Goal: Information Seeking & Learning: Check status

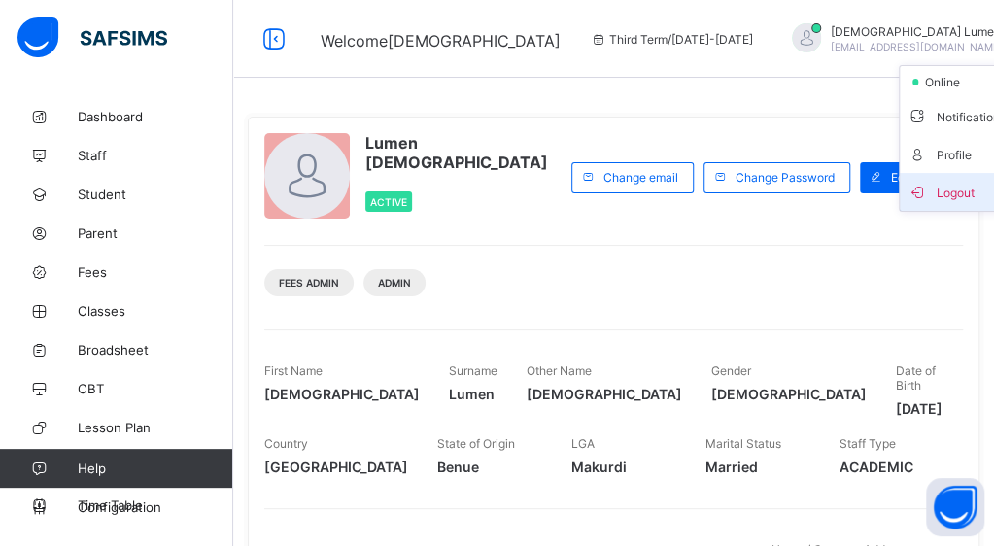
click at [907, 190] on span "Logout" at bounding box center [971, 192] width 128 height 22
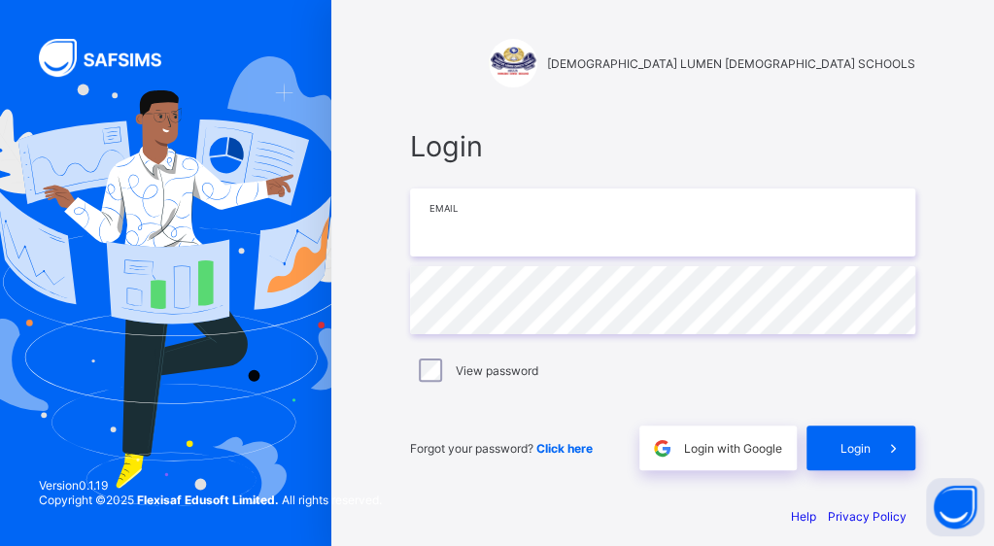
click at [653, 205] on input "email" at bounding box center [662, 222] width 505 height 68
type input "**********"
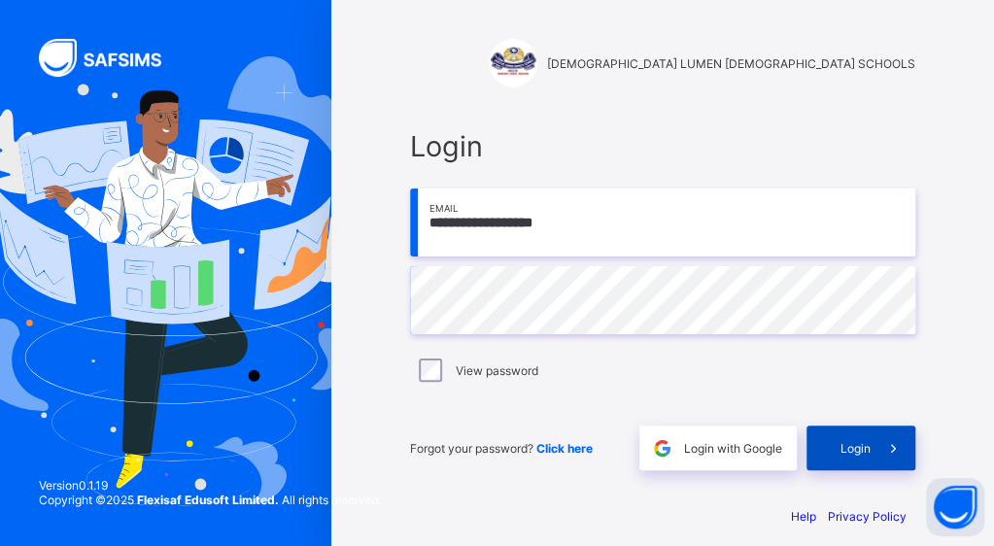
click at [874, 438] on div "Login" at bounding box center [860, 447] width 109 height 45
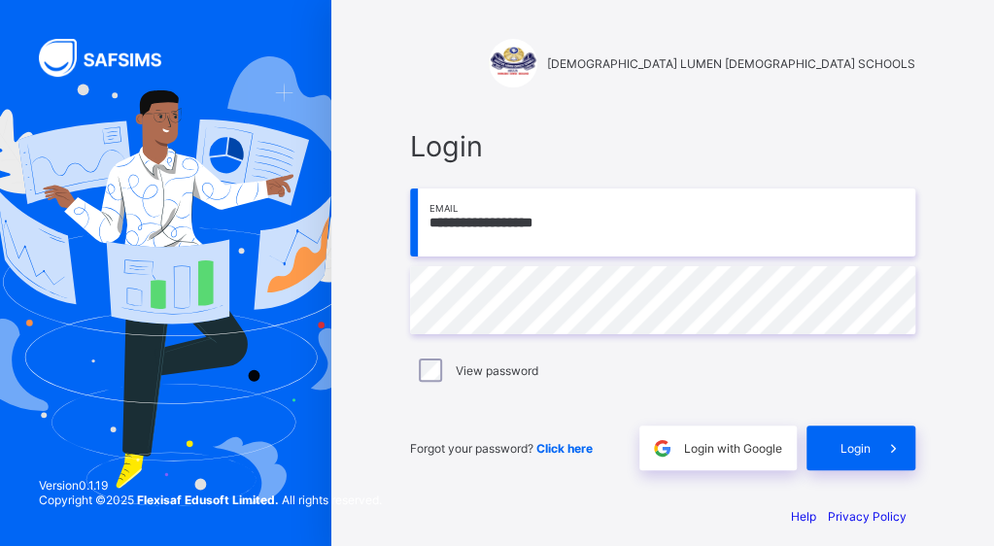
drag, startPoint x: 0, startPoint y: 0, endPoint x: 576, endPoint y: 449, distance: 730.2
click at [576, 449] on span "Click here" at bounding box center [564, 448] width 56 height 15
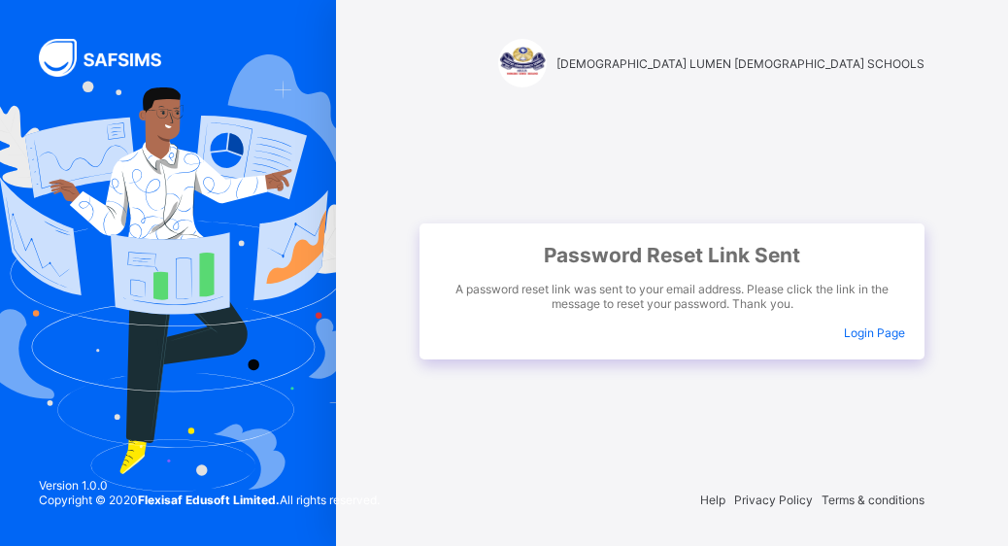
click at [881, 330] on span "Login Page" at bounding box center [874, 332] width 61 height 15
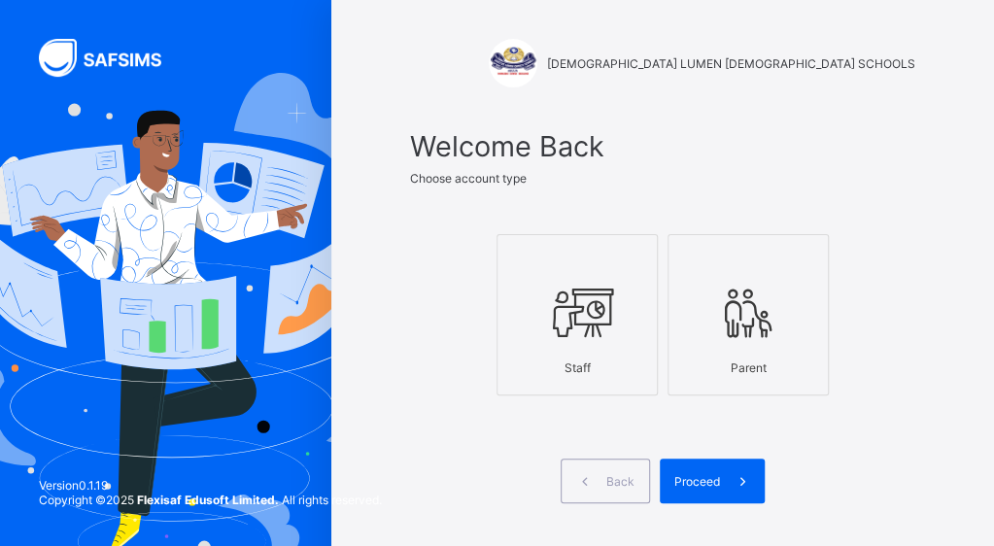
click at [758, 312] on icon at bounding box center [748, 313] width 68 height 58
click at [713, 475] on span "Proceed" at bounding box center [697, 481] width 46 height 15
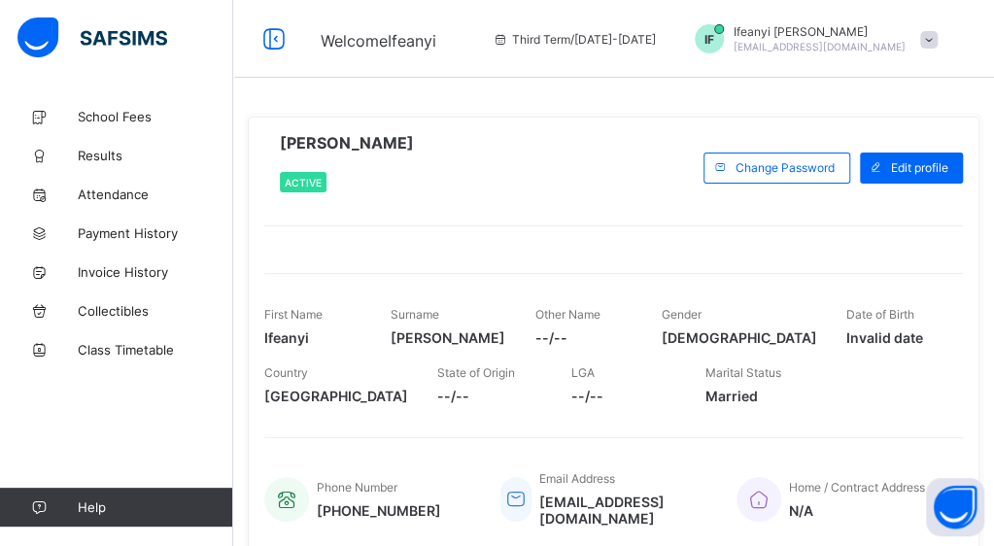
click at [571, 46] on div "Third Term / [DATE]-[DATE]" at bounding box center [574, 39] width 183 height 78
click at [270, 41] on icon at bounding box center [273, 39] width 33 height 28
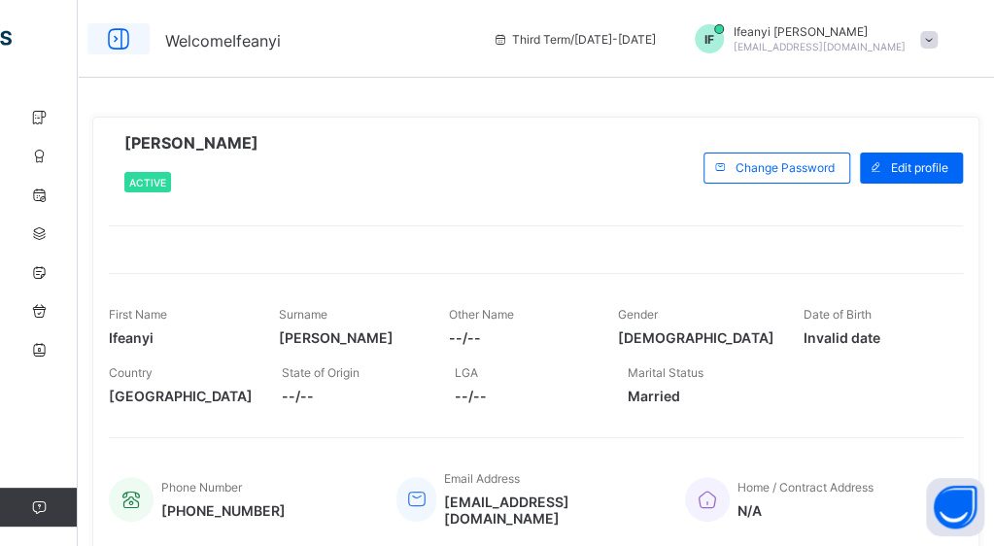
click at [123, 51] on icon at bounding box center [118, 39] width 33 height 28
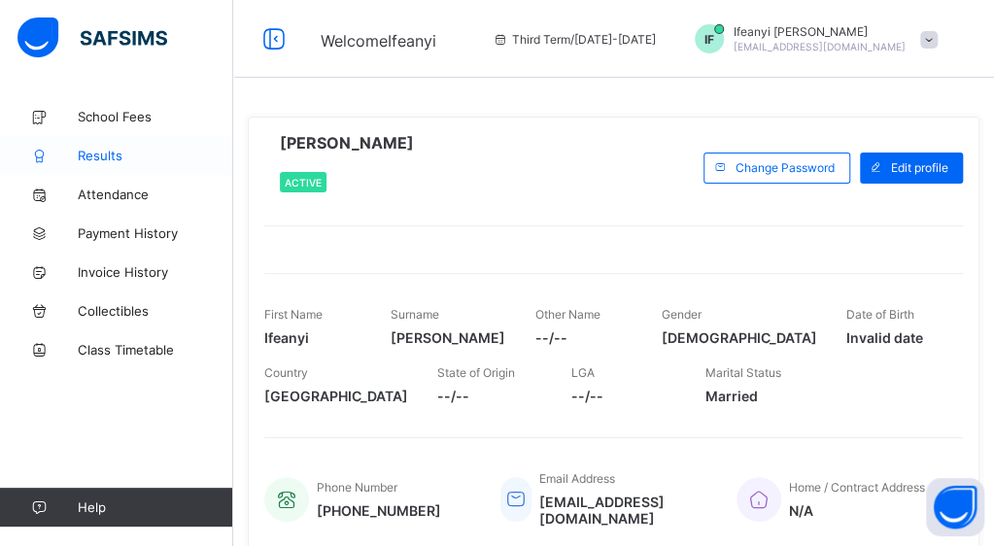
click at [91, 167] on link "Results" at bounding box center [116, 155] width 233 height 39
click at [273, 43] on icon at bounding box center [273, 39] width 33 height 28
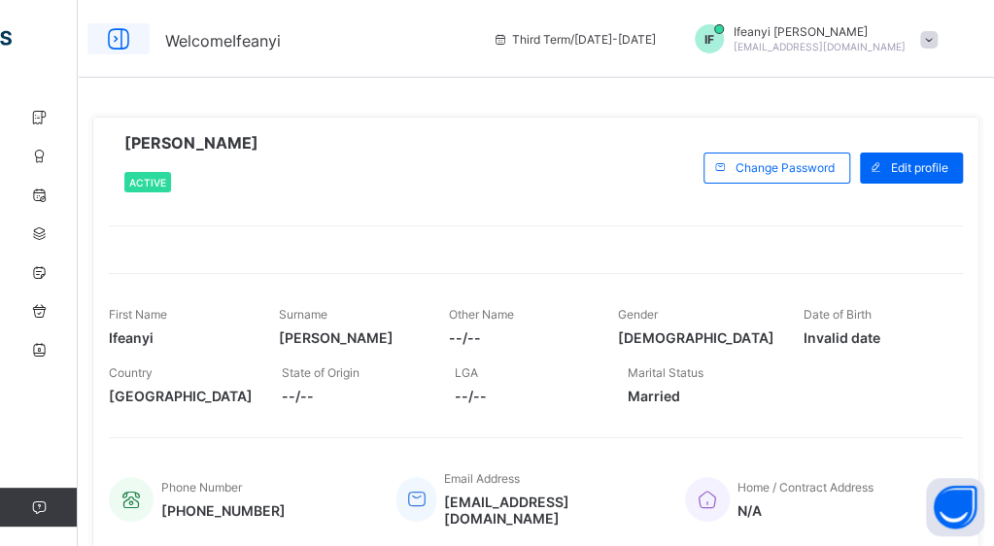
click at [124, 41] on icon at bounding box center [118, 39] width 33 height 28
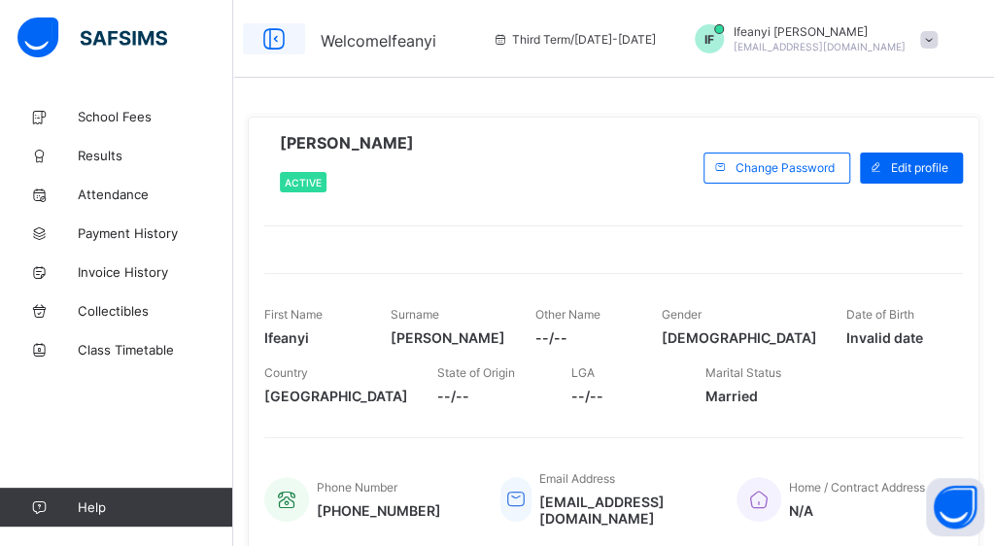
click at [287, 34] on icon at bounding box center [273, 39] width 33 height 28
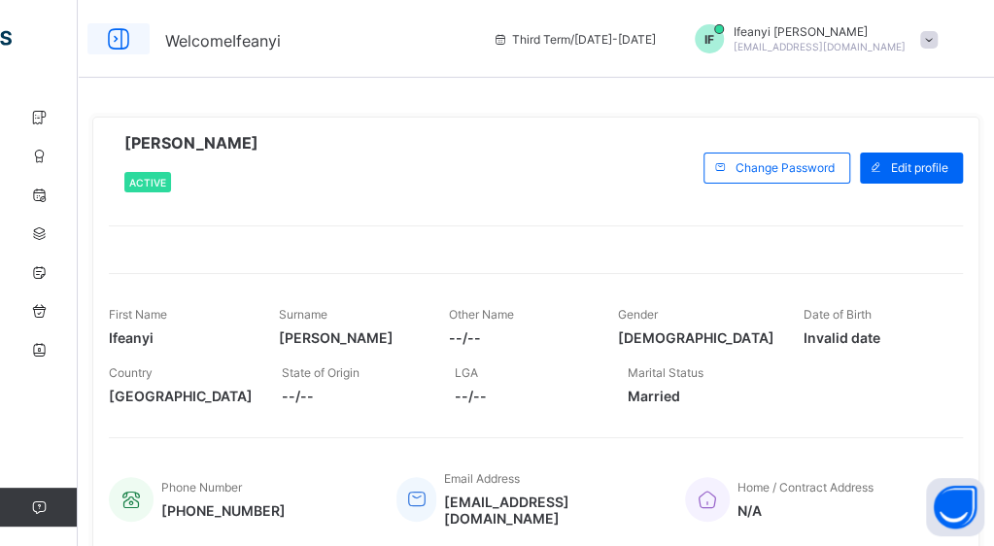
click at [118, 43] on icon at bounding box center [118, 39] width 33 height 28
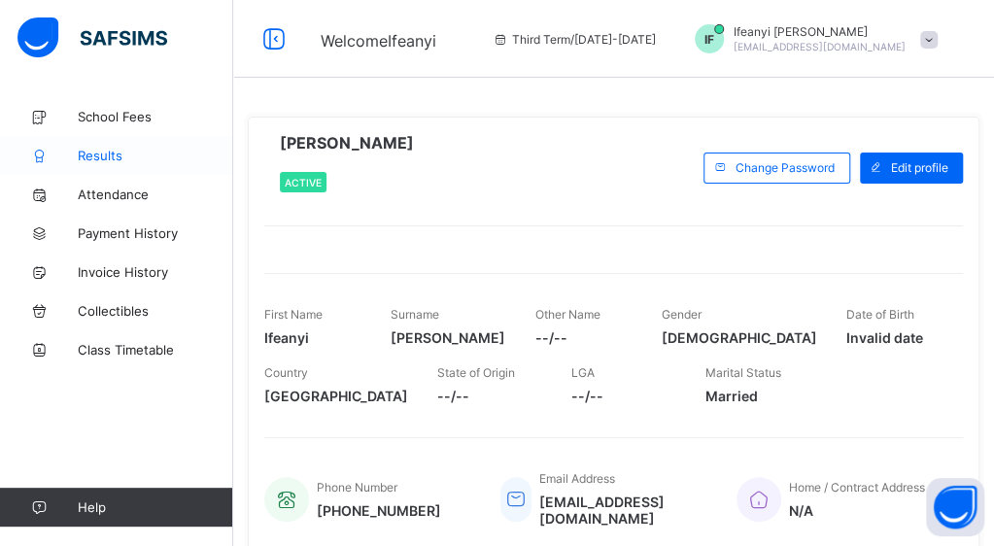
click at [96, 153] on span "Results" at bounding box center [155, 156] width 155 height 16
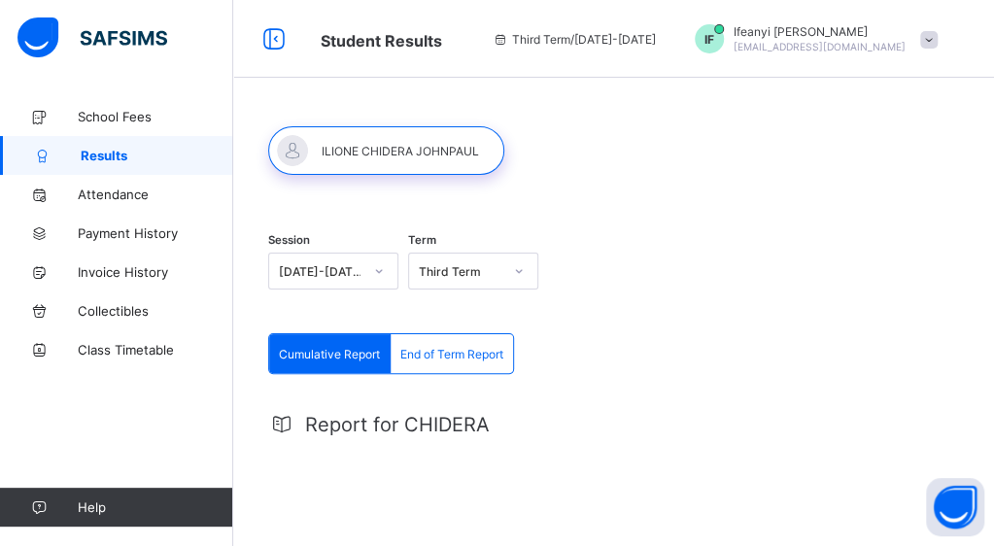
click at [937, 36] on span at bounding box center [928, 39] width 17 height 17
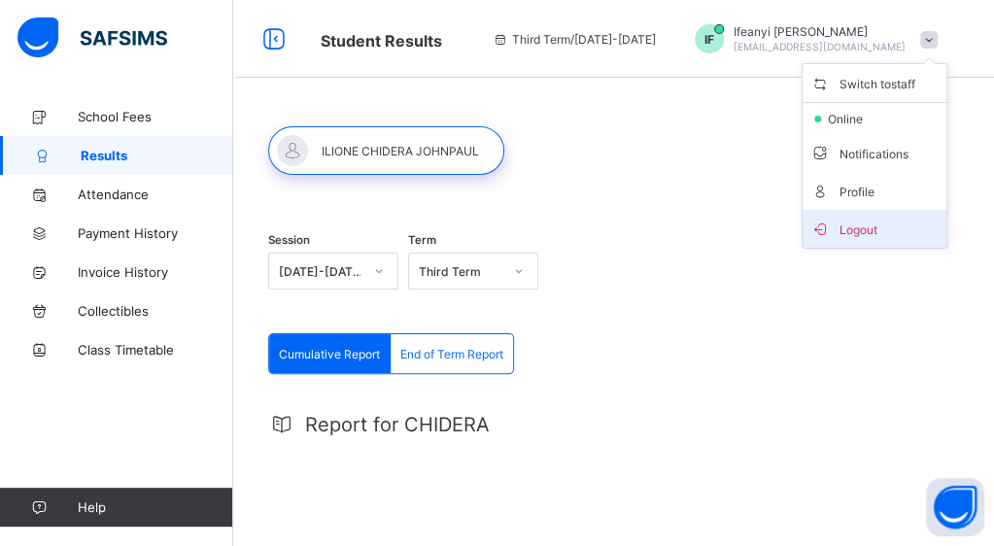
click at [882, 223] on span "Logout" at bounding box center [874, 229] width 128 height 22
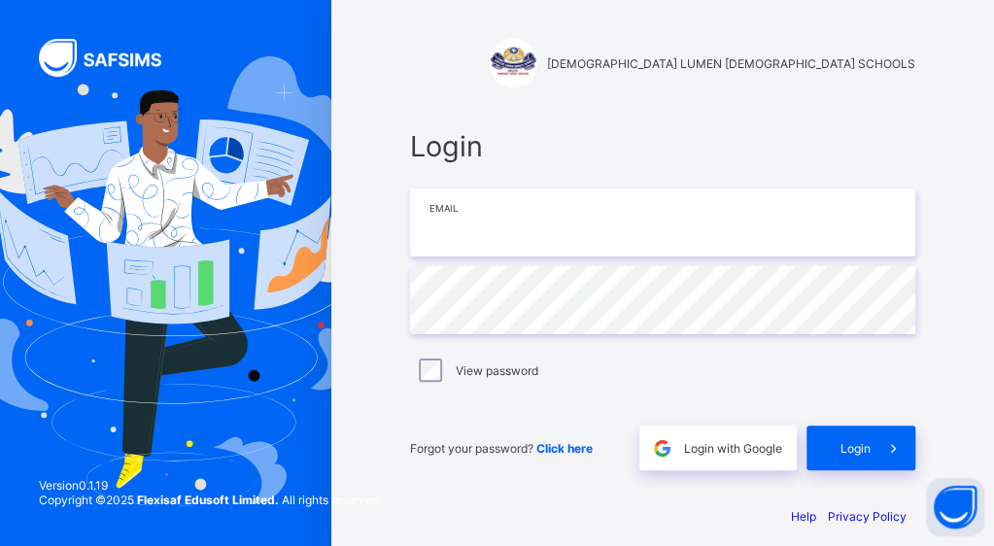
click at [605, 229] on input "email" at bounding box center [662, 222] width 505 height 68
type input "**********"
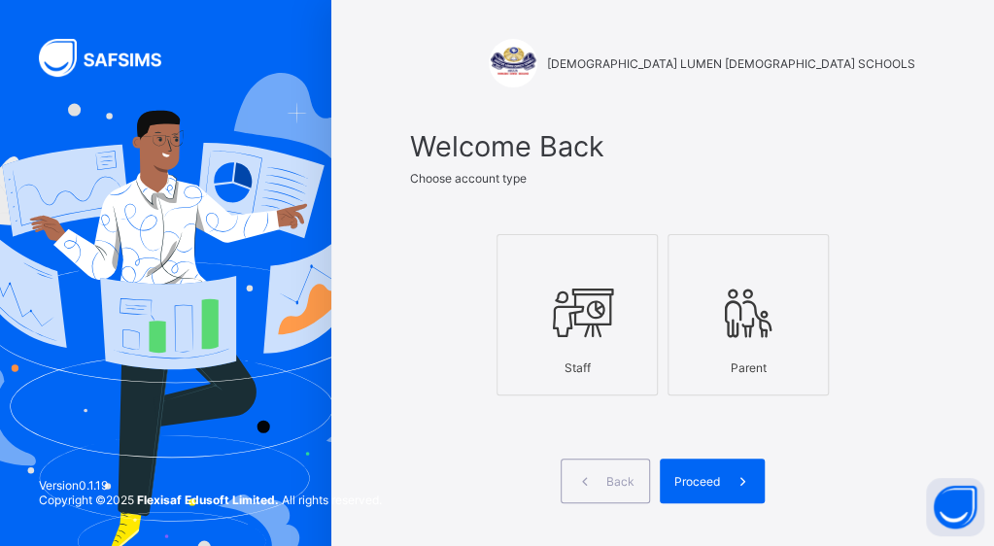
click at [775, 274] on div at bounding box center [748, 312] width 140 height 77
click at [717, 488] on div "Proceed" at bounding box center [712, 480] width 105 height 45
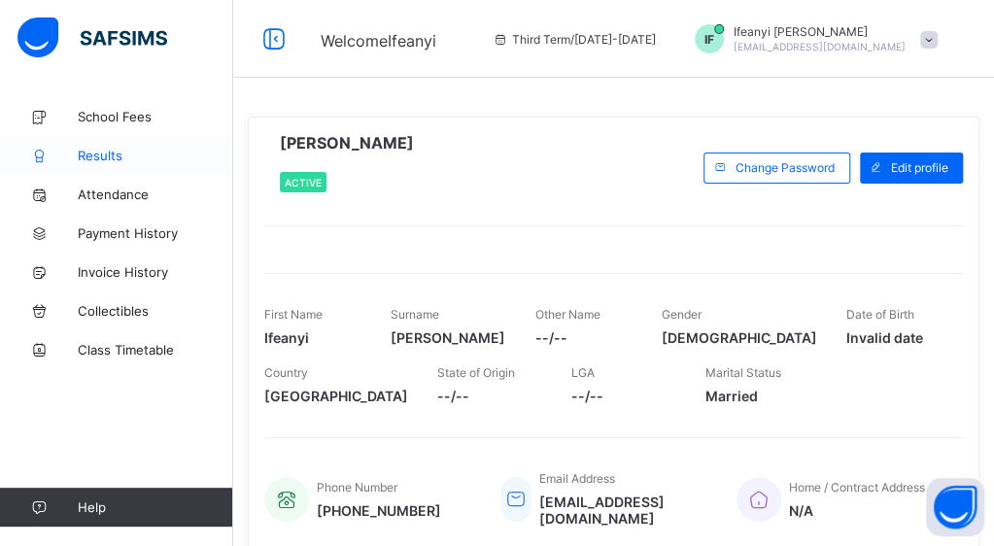
click at [98, 156] on span "Results" at bounding box center [155, 156] width 155 height 16
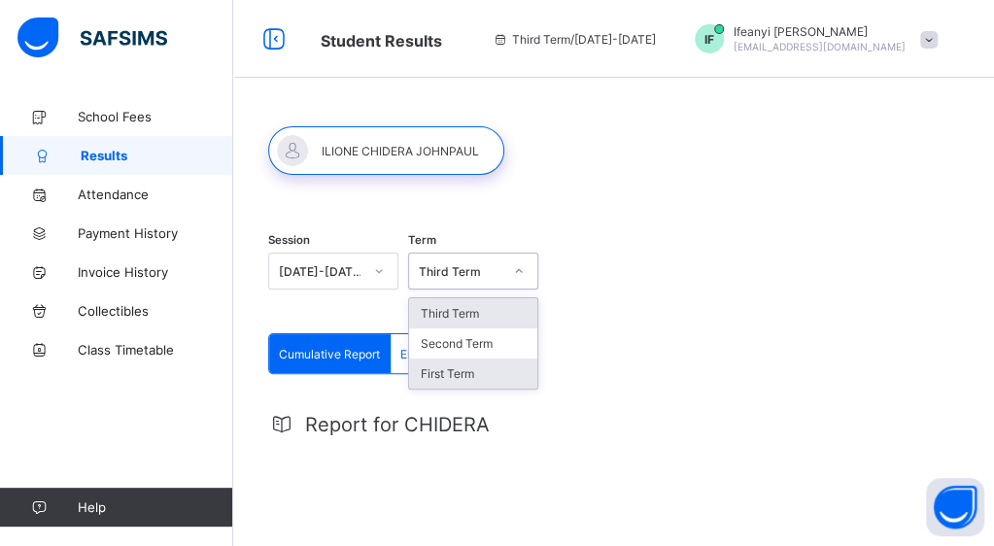
click at [493, 380] on div "First Term" at bounding box center [473, 373] width 128 height 30
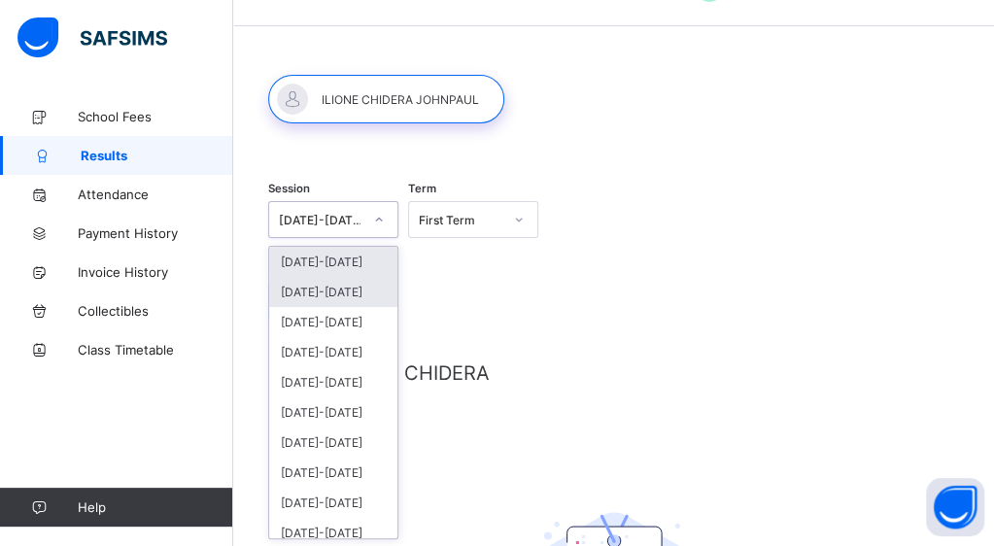
click at [327, 291] on div "2024-2025" at bounding box center [333, 292] width 128 height 30
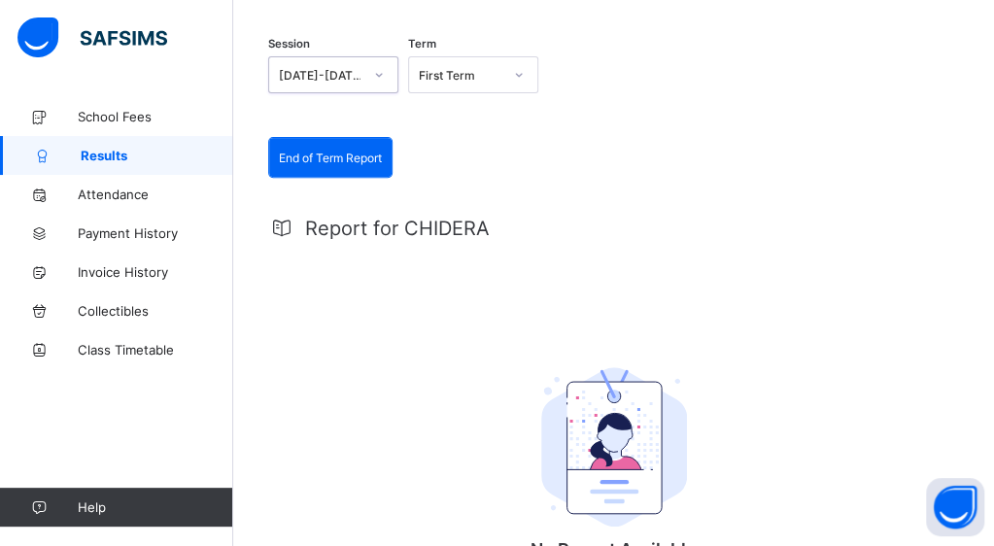
scroll to position [120, 0]
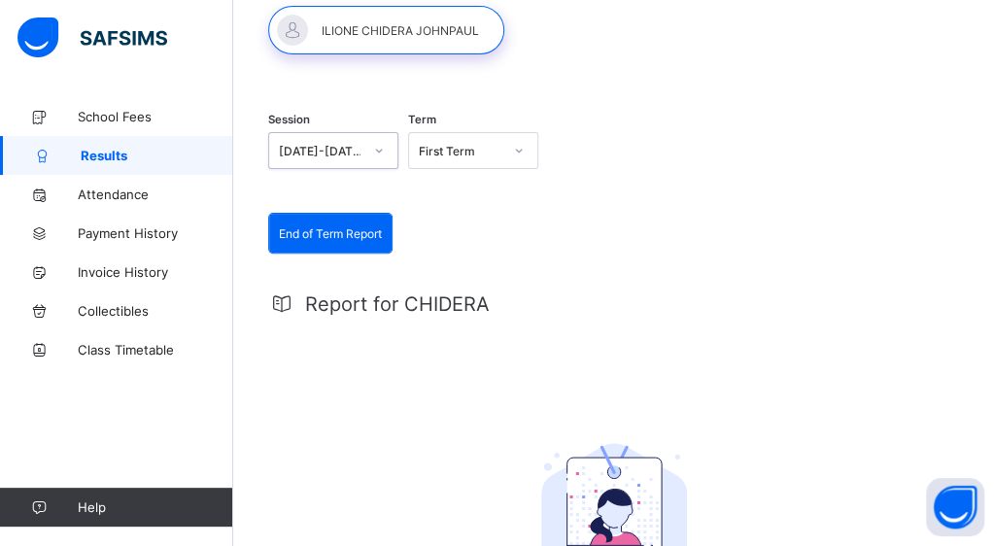
click at [326, 235] on span "End of Term Report" at bounding box center [330, 233] width 103 height 15
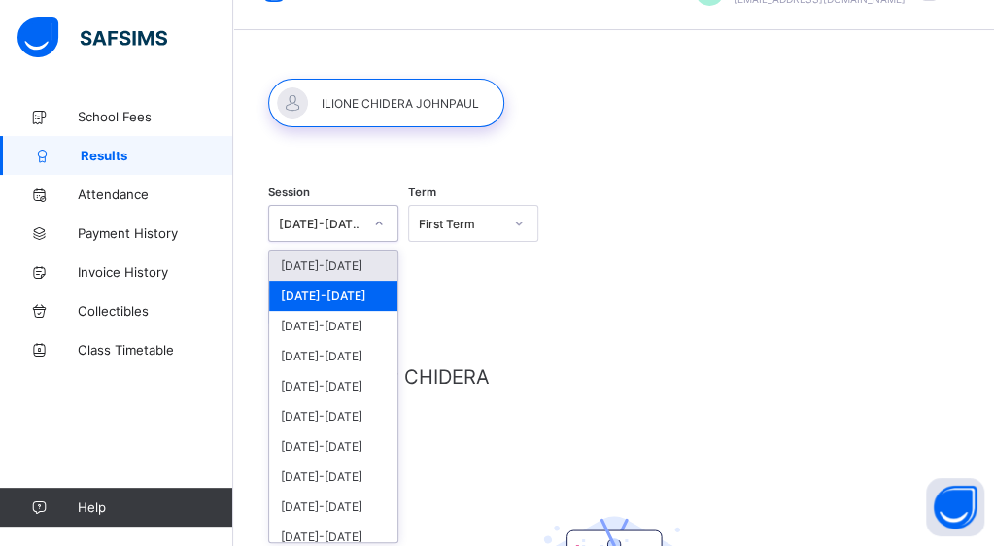
scroll to position [51, 0]
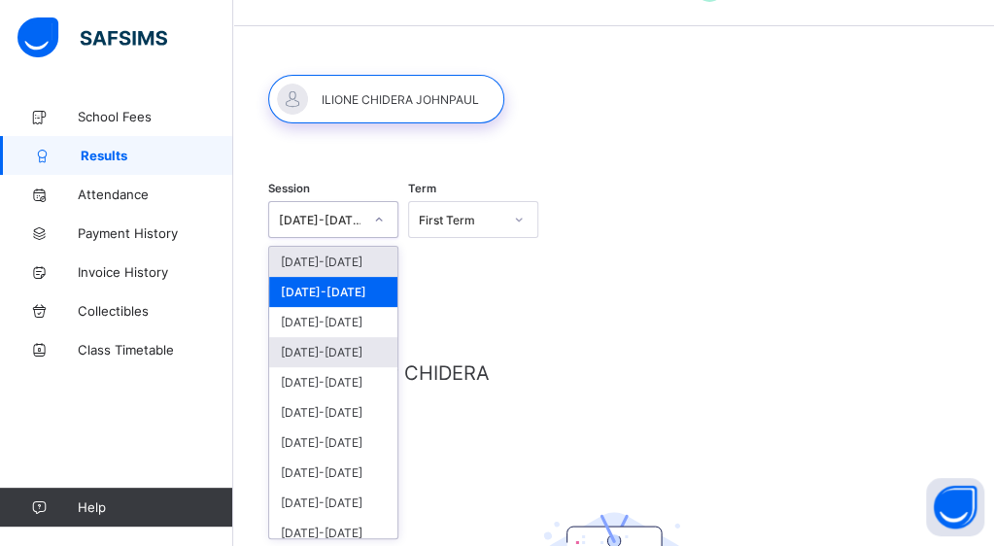
click at [312, 348] on div "2022-2023" at bounding box center [333, 352] width 128 height 30
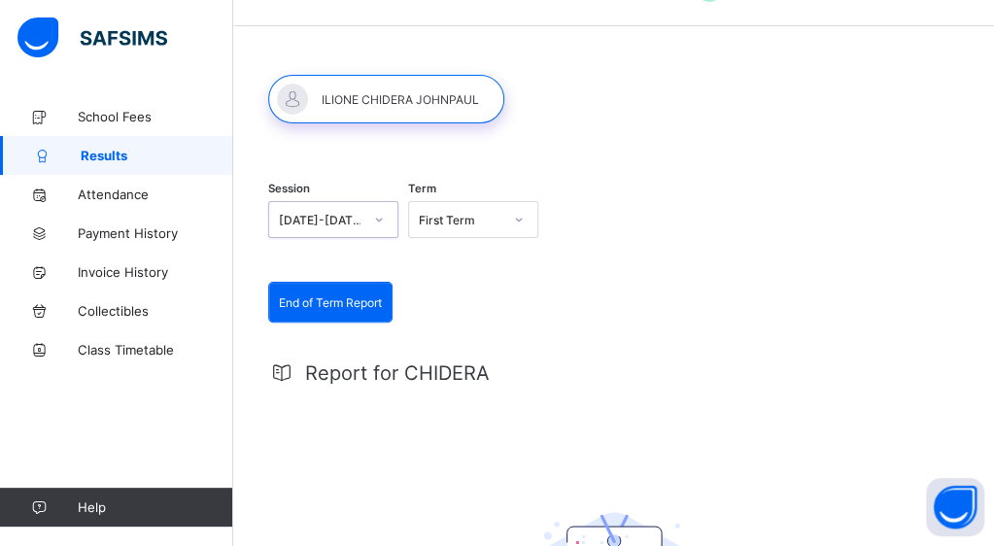
click at [344, 303] on span "End of Term Report" at bounding box center [330, 302] width 103 height 15
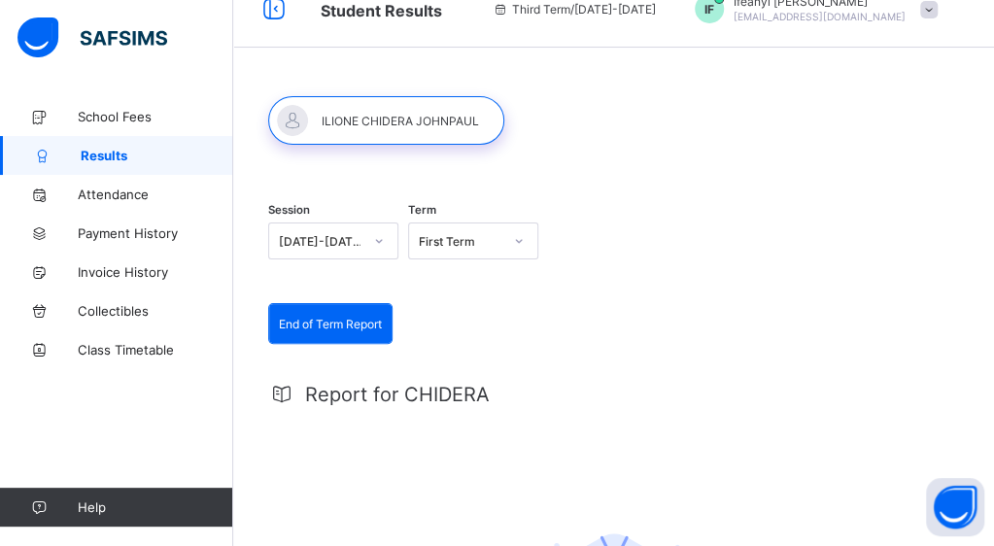
scroll to position [0, 0]
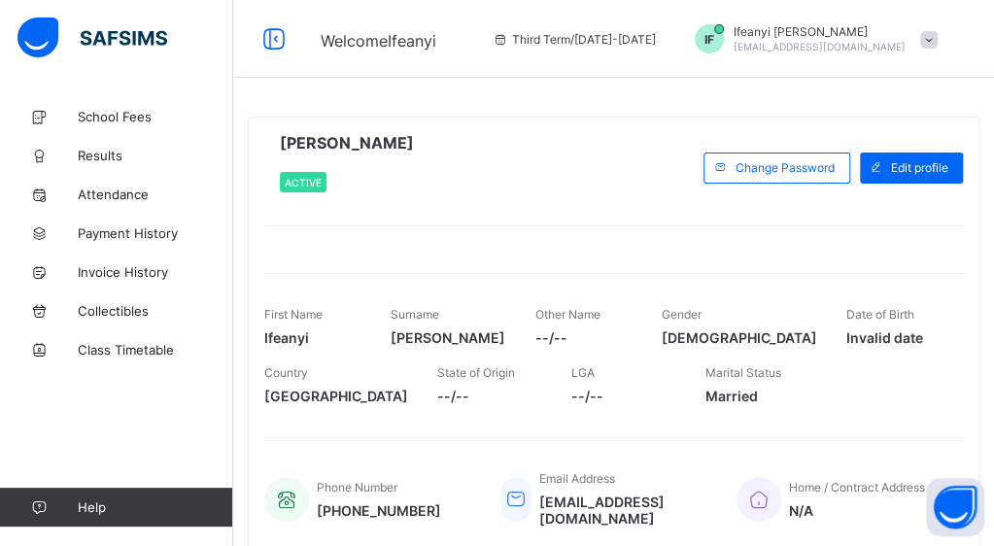
click at [937, 31] on span at bounding box center [928, 39] width 17 height 17
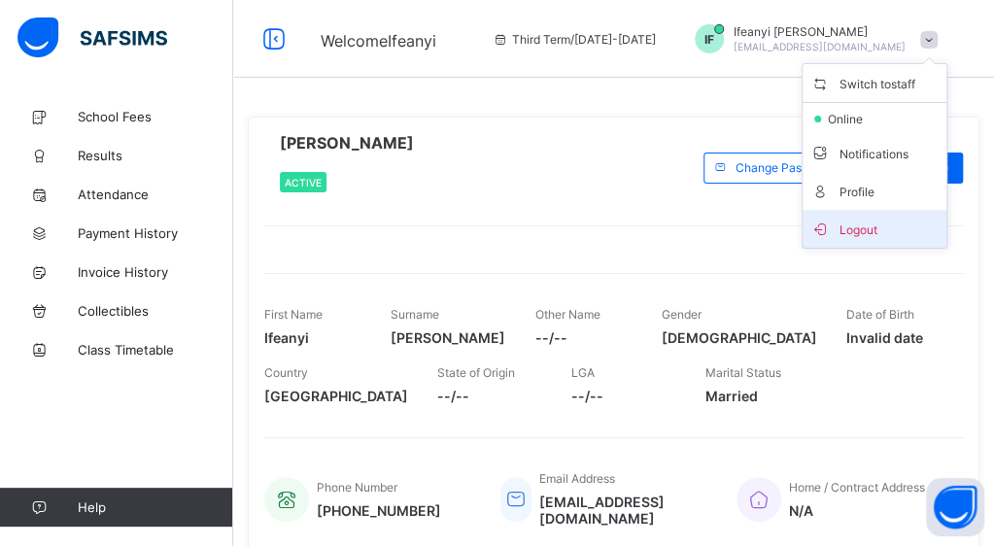
click at [880, 221] on span "Logout" at bounding box center [874, 229] width 128 height 22
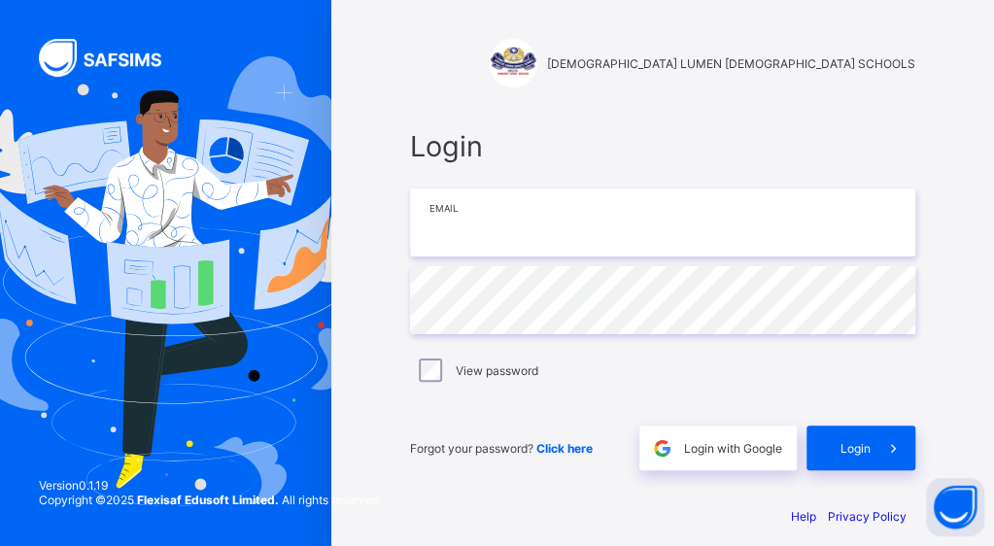
click at [707, 227] on input "email" at bounding box center [662, 222] width 505 height 68
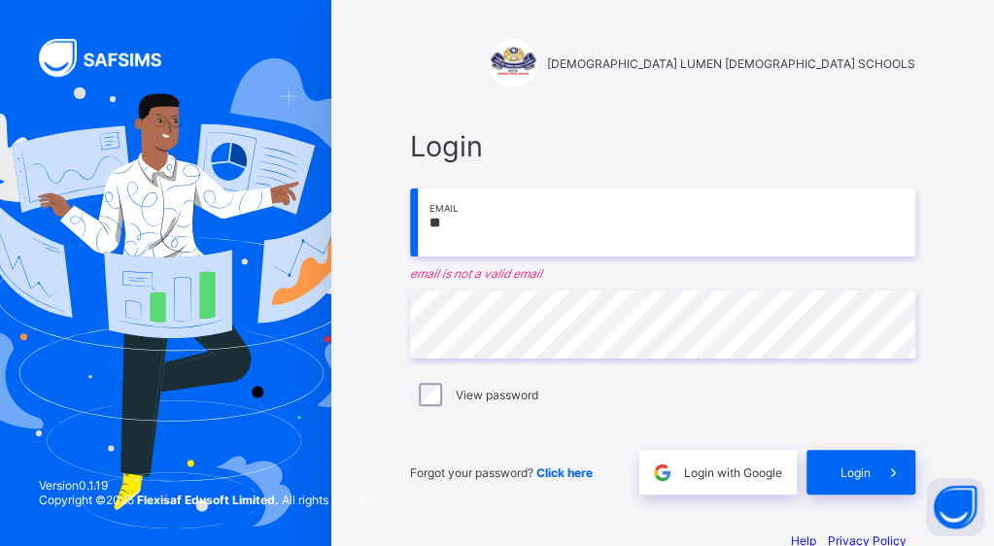
type input "**********"
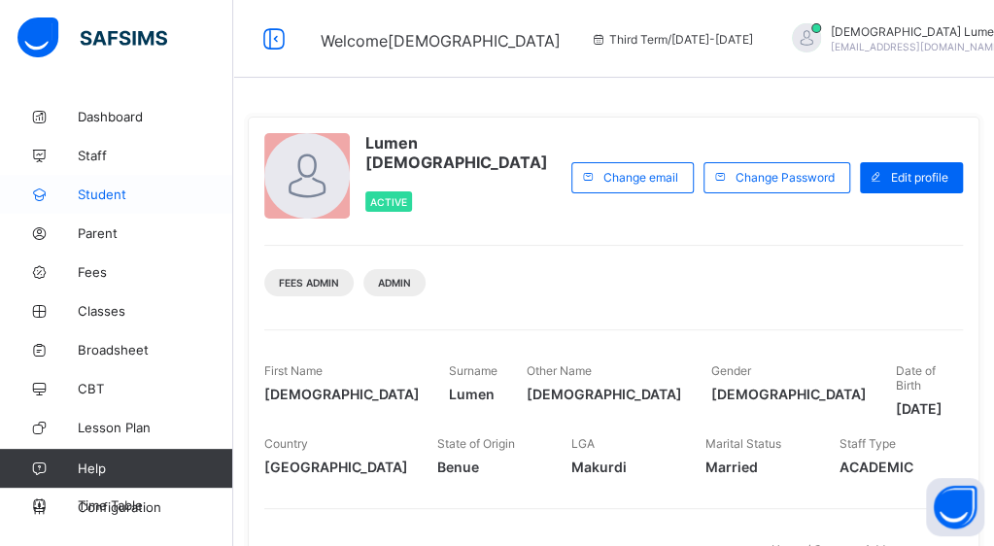
click at [66, 187] on icon at bounding box center [39, 194] width 78 height 15
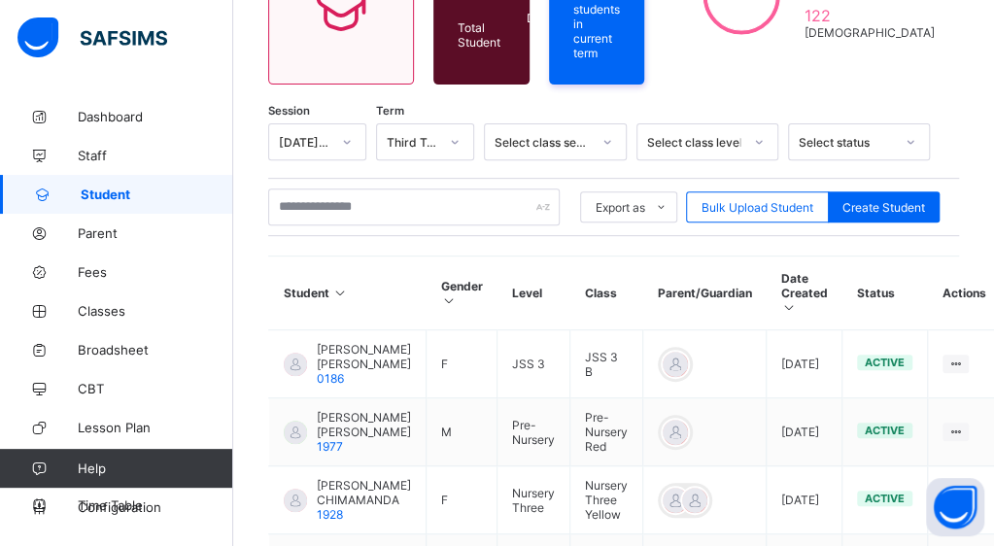
scroll to position [282, 0]
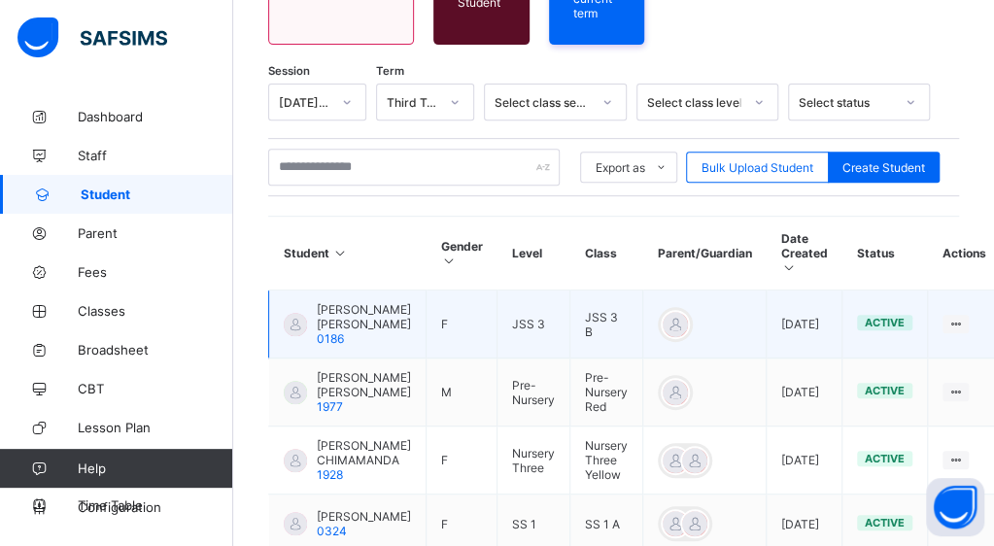
click at [350, 309] on span "KURE ELVIRA ITOHAN" at bounding box center [364, 316] width 94 height 29
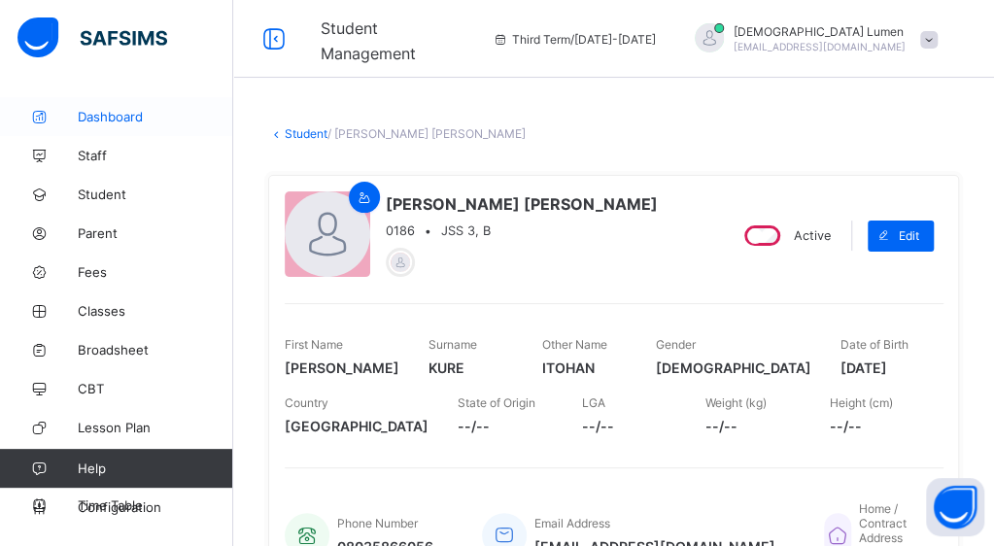
click at [93, 115] on span "Dashboard" at bounding box center [155, 117] width 155 height 16
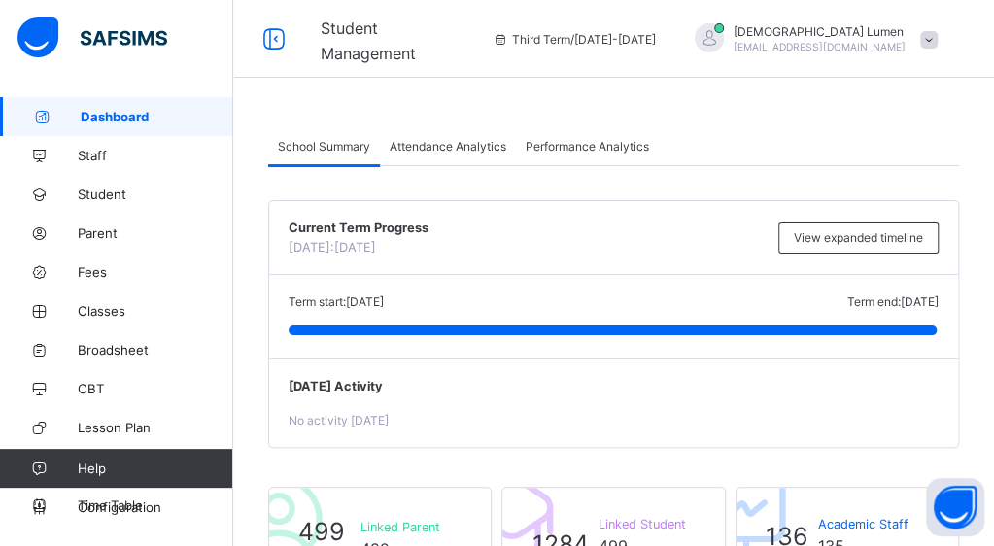
click at [832, 46] on span "sanctuslumenchristi@gmail.com" at bounding box center [819, 47] width 172 height 12
click at [656, 142] on div "Performance Analytics" at bounding box center [587, 145] width 143 height 39
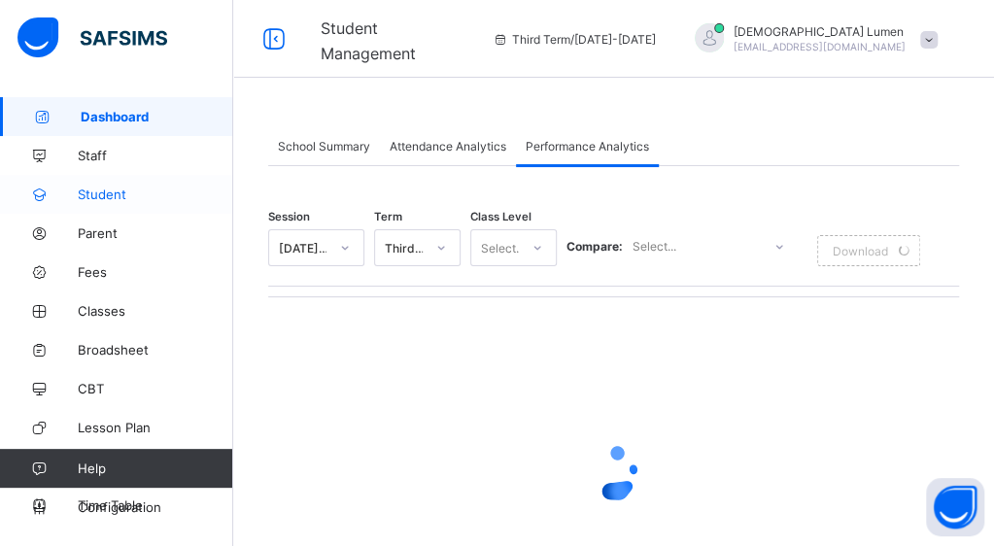
click at [86, 205] on link "Student" at bounding box center [116, 194] width 233 height 39
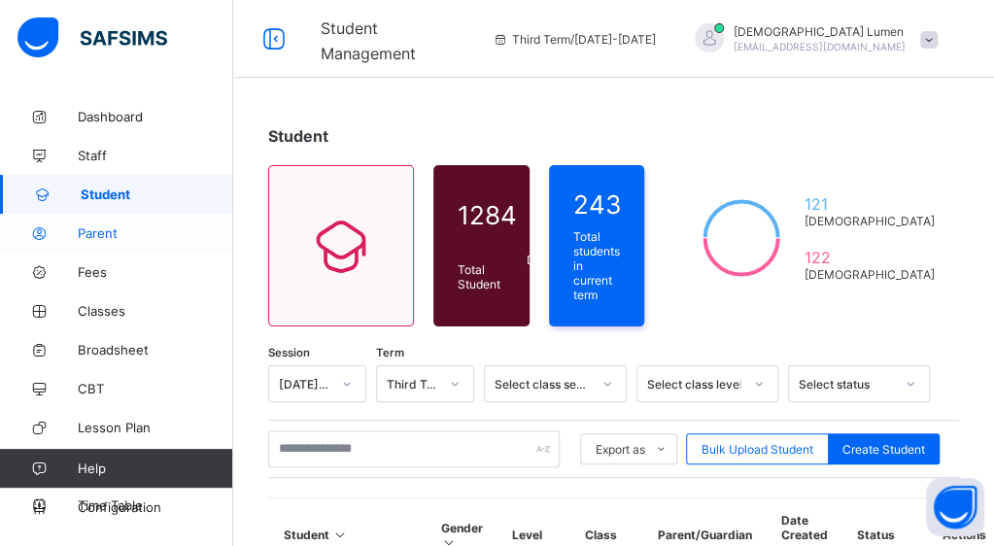
click at [77, 228] on icon at bounding box center [39, 233] width 78 height 15
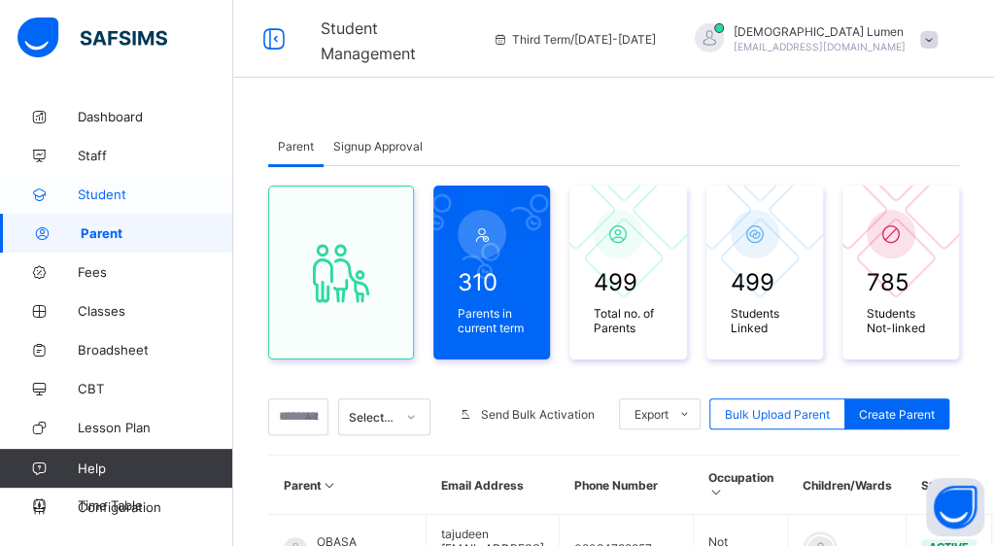
click at [80, 196] on span "Student" at bounding box center [155, 195] width 155 height 16
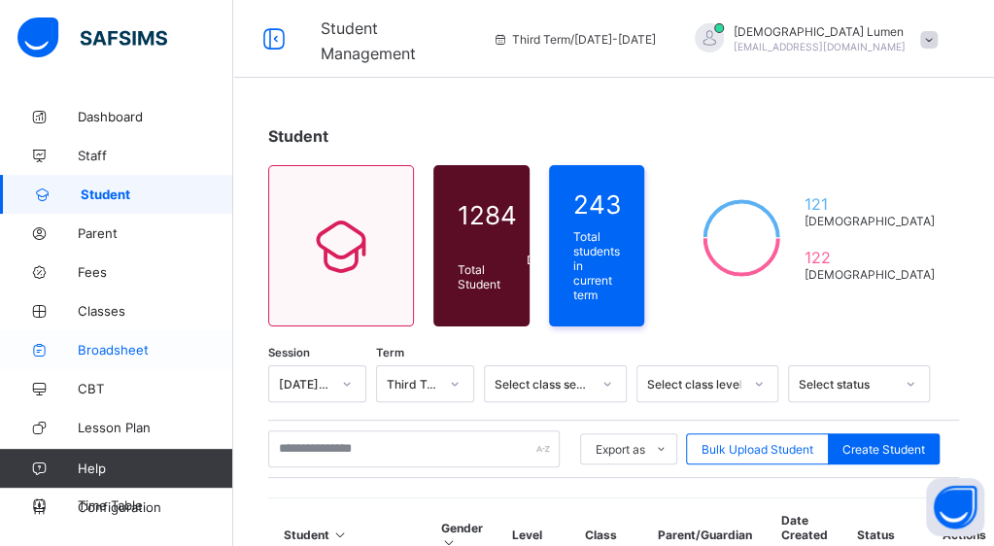
click at [70, 347] on icon at bounding box center [39, 350] width 78 height 15
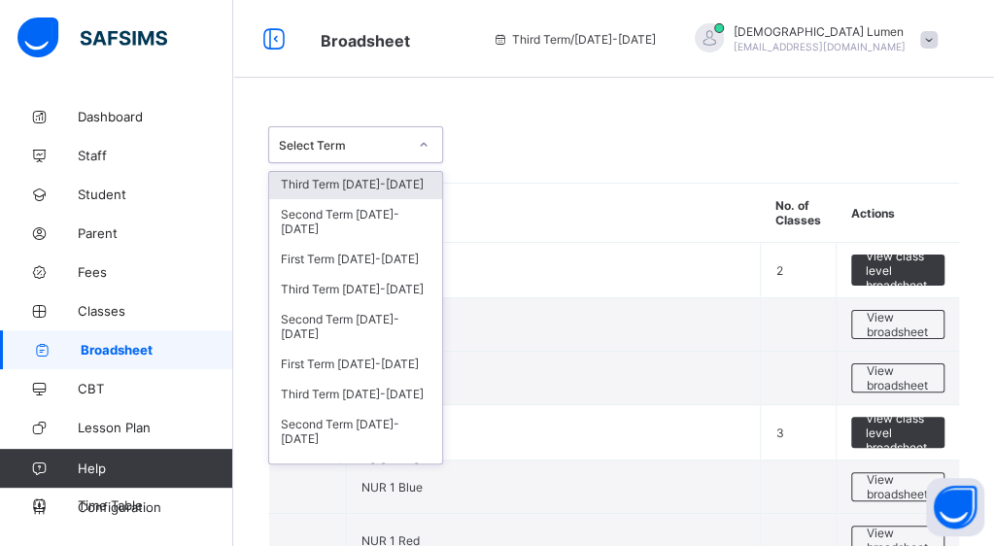
scroll to position [2, 0]
click at [372, 286] on div "Third Term 2024-2025" at bounding box center [355, 290] width 173 height 30
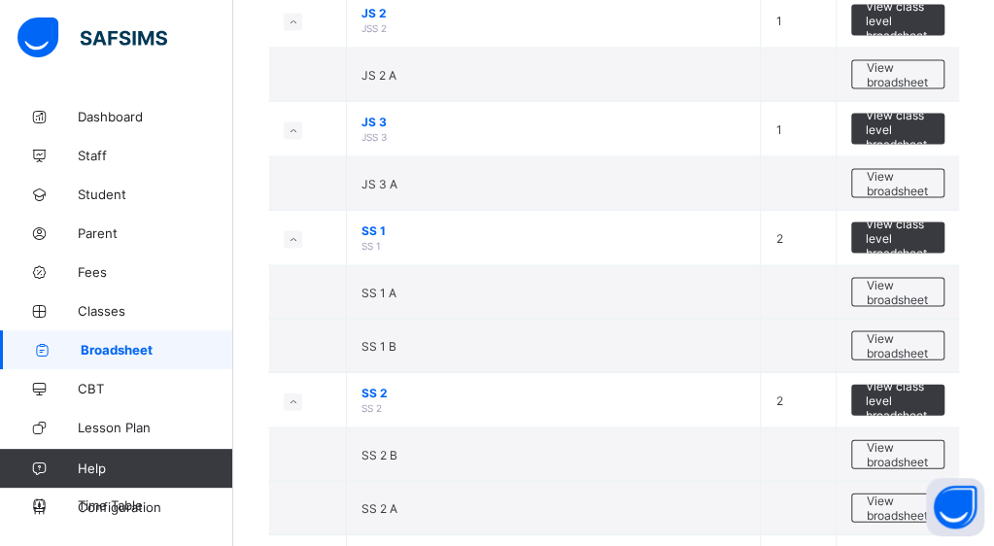
scroll to position [1511, 0]
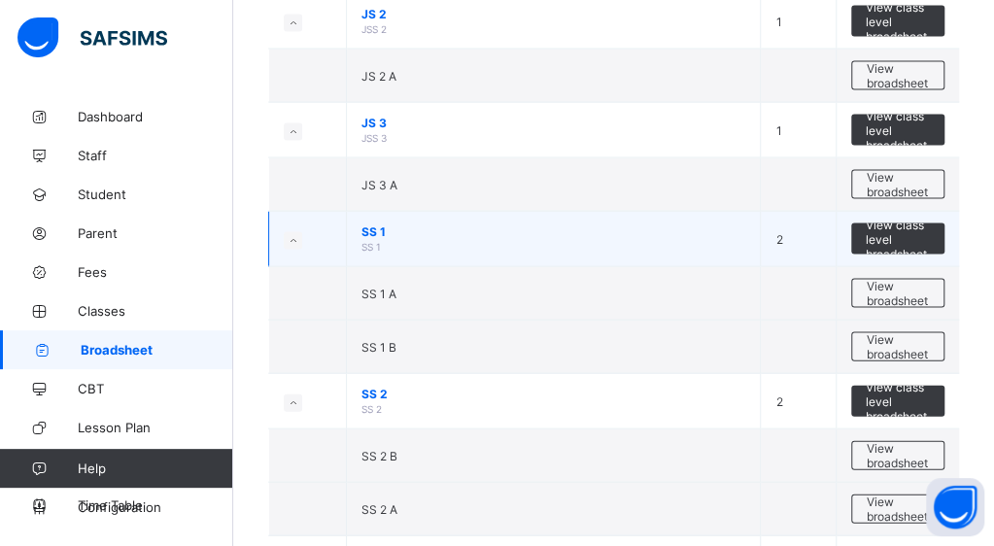
click at [321, 239] on td at bounding box center [308, 239] width 78 height 55
click at [383, 233] on td "SS 1 SS 1" at bounding box center [554, 239] width 414 height 55
click at [900, 227] on span "View class level broadsheet" at bounding box center [898, 240] width 64 height 44
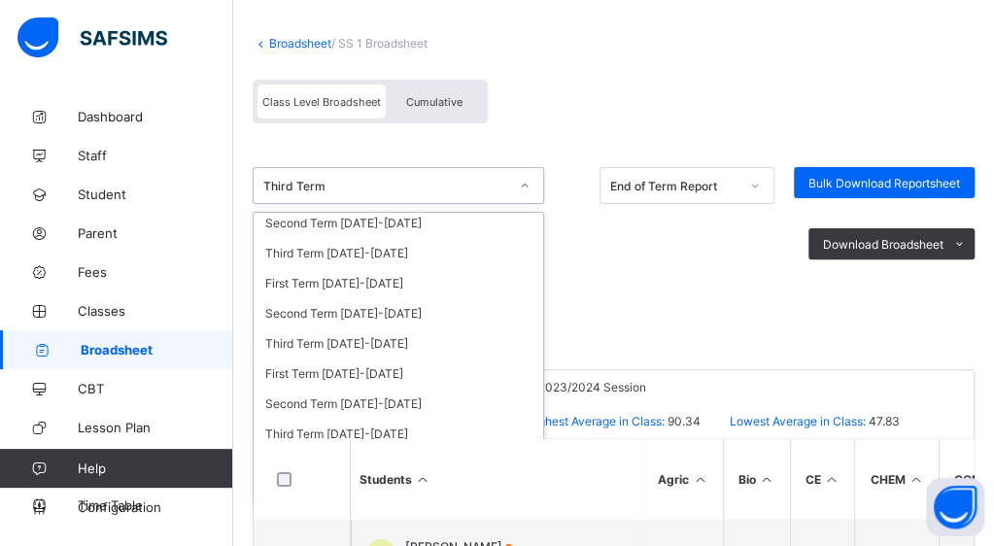
scroll to position [39, 0]
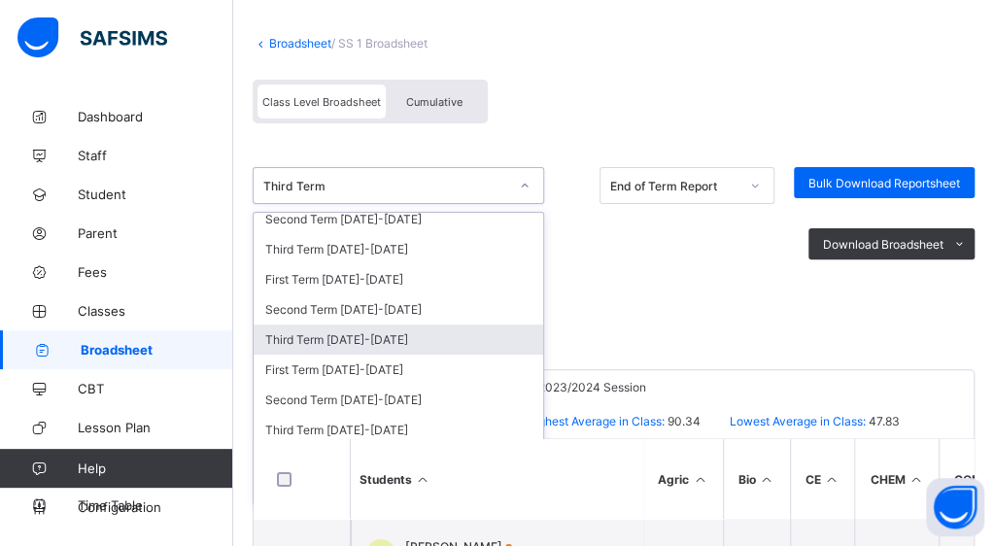
click at [375, 328] on div "Third Term 2024-2025" at bounding box center [398, 339] width 289 height 30
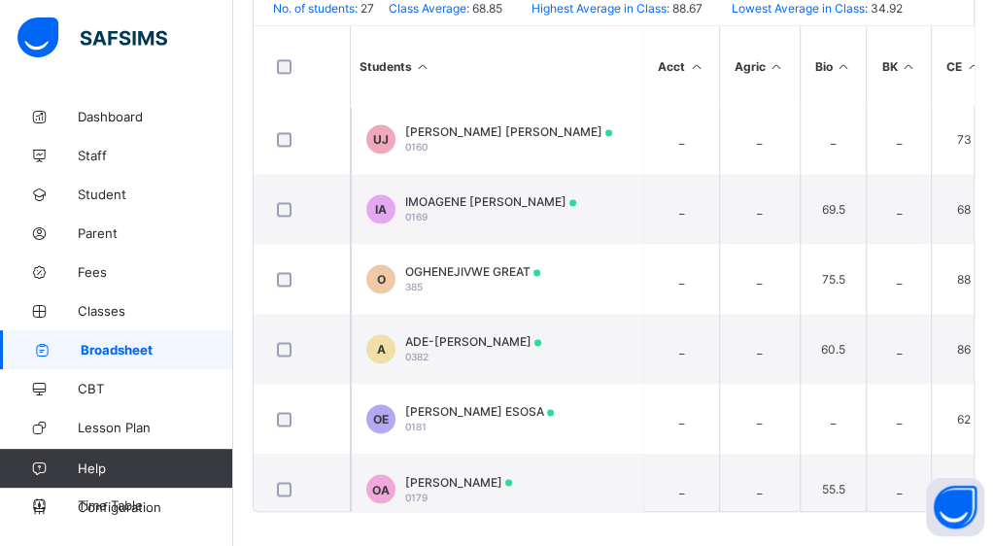
scroll to position [1095, 0]
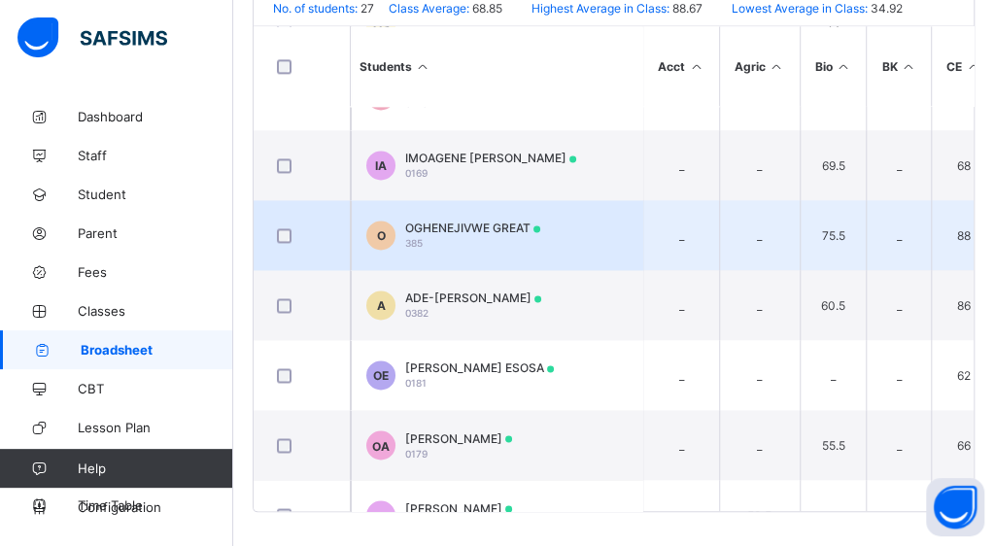
click at [497, 221] on span "OGHENEJIVWE GREAT" at bounding box center [472, 228] width 135 height 15
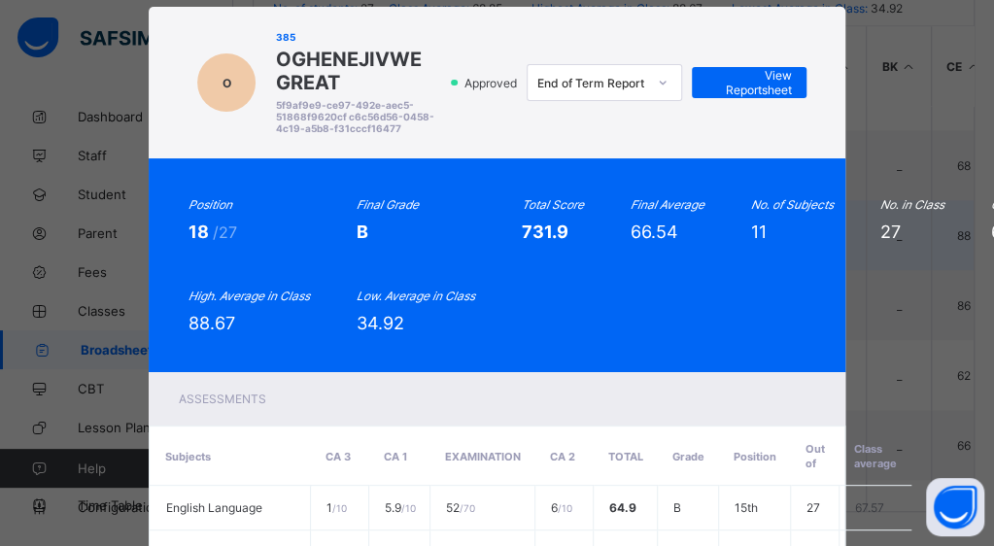
scroll to position [0, 0]
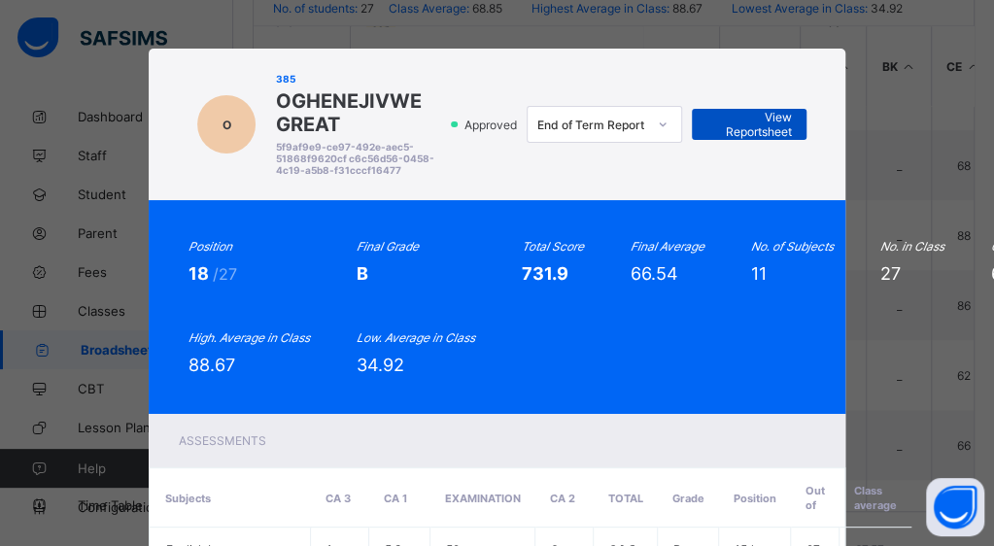
click at [764, 125] on span "View Reportsheet" at bounding box center [748, 124] width 85 height 29
click at [63, 281] on div "O 385 OGHENEJIVWE GREAT 5f9af9e9-ce97-492e-aec5-51868f9620cf c6c56d56-0458-4c19…" at bounding box center [497, 273] width 994 height 546
click at [876, 330] on div "O 385 OGHENEJIVWE GREAT 5f9af9e9-ce97-492e-aec5-51868f9620cf c6c56d56-0458-4c19…" at bounding box center [497, 273] width 994 height 546
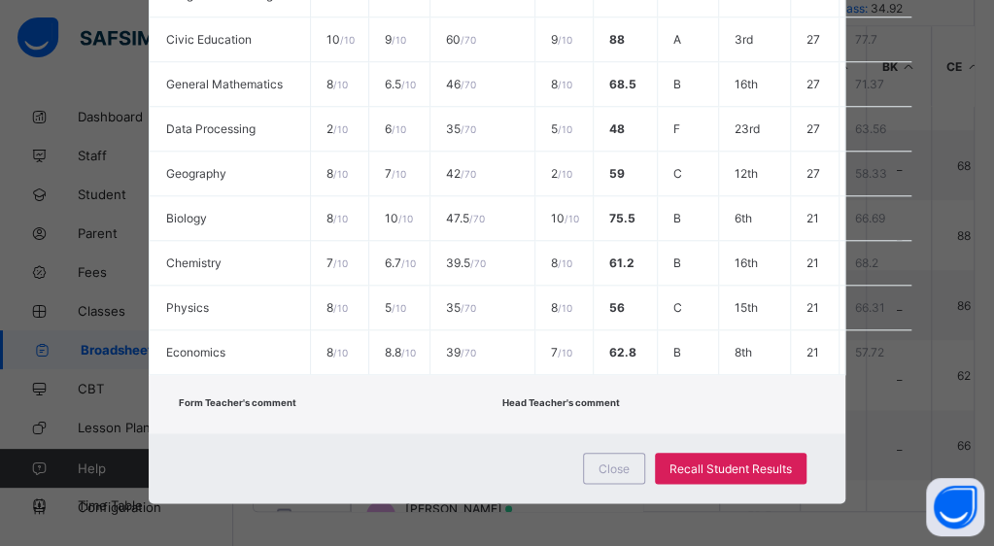
scroll to position [744, 0]
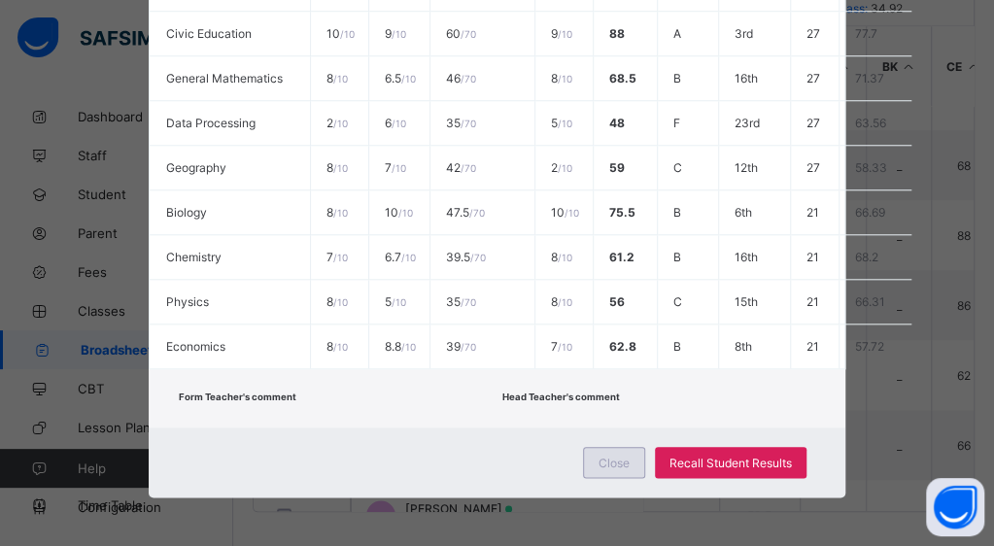
click at [616, 456] on span "Close" at bounding box center [613, 463] width 31 height 15
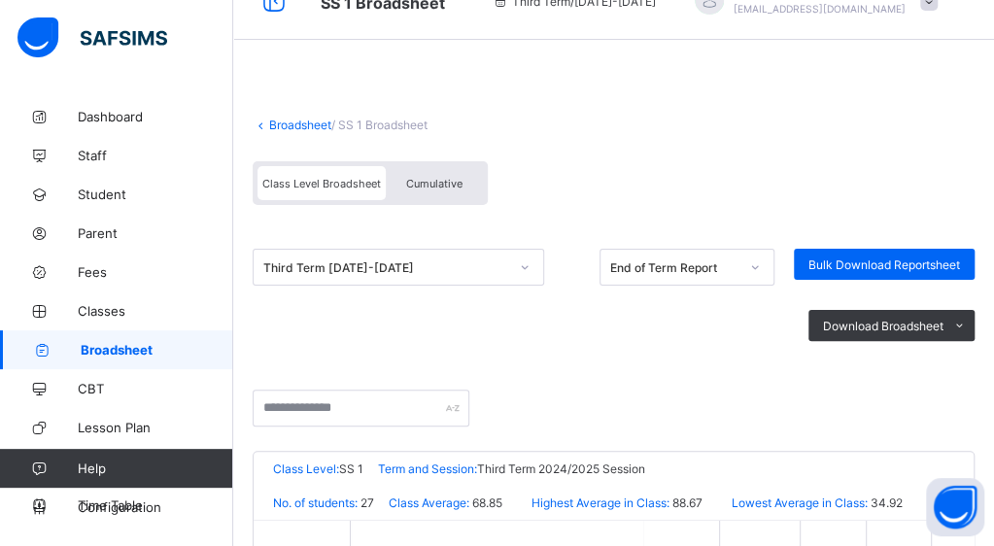
scroll to position [0, 0]
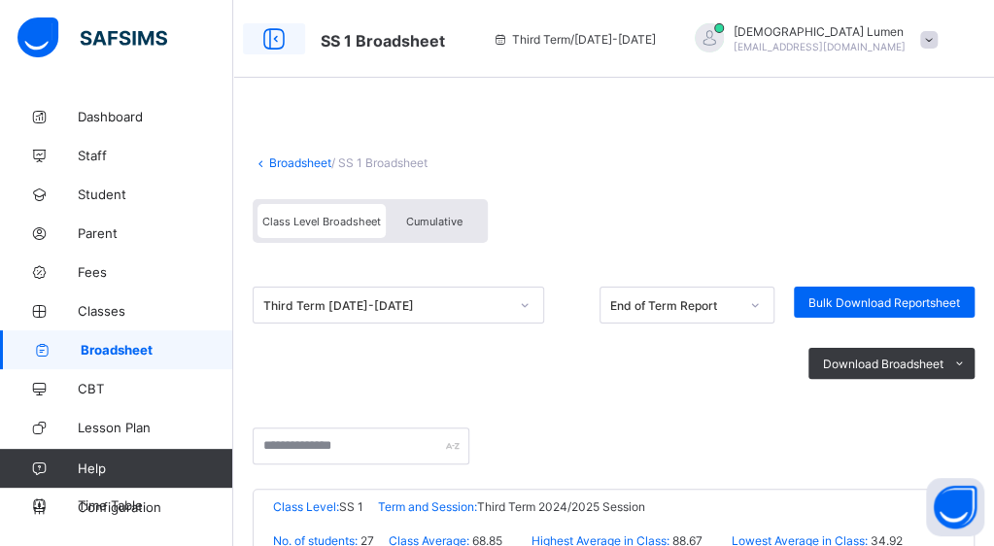
click at [267, 40] on icon at bounding box center [273, 39] width 33 height 28
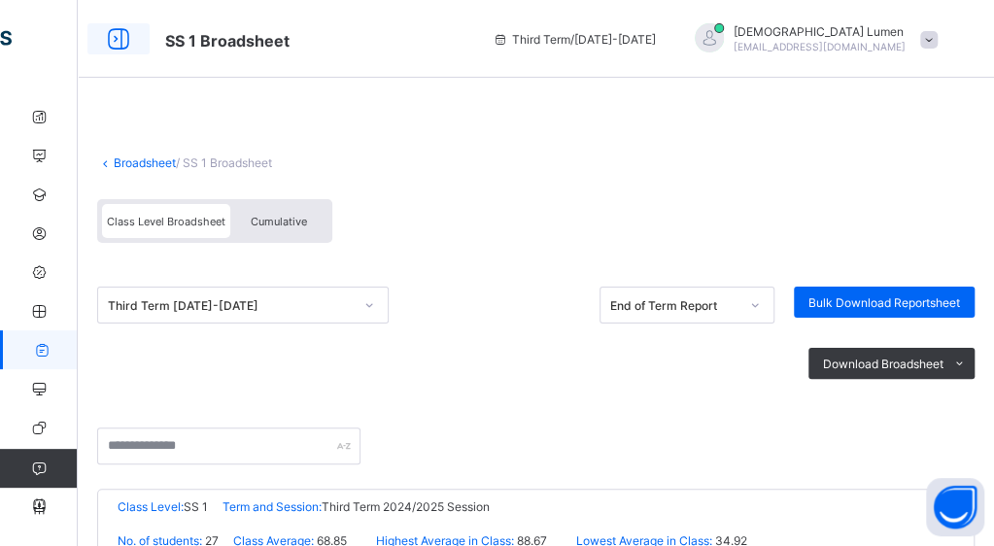
click at [113, 33] on icon at bounding box center [118, 39] width 33 height 28
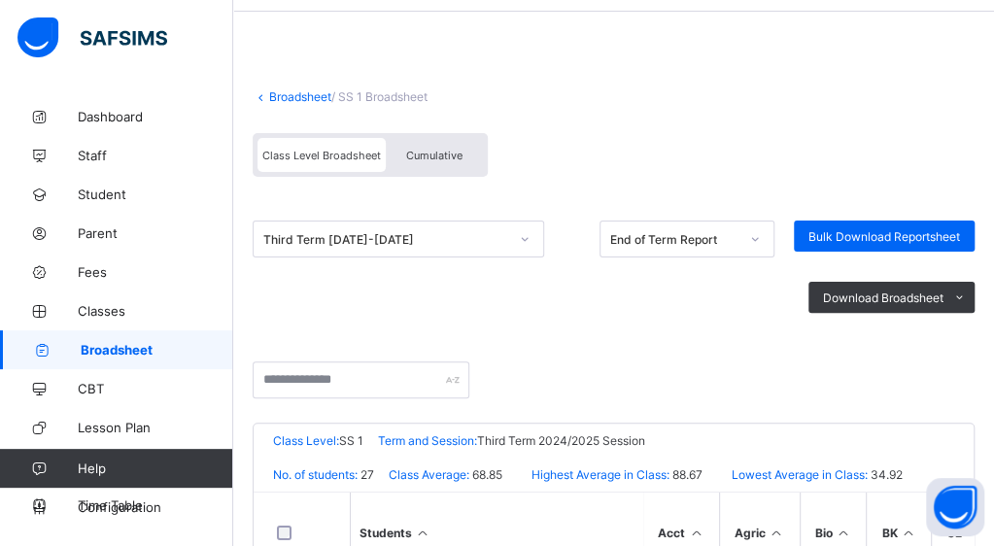
scroll to position [70, 0]
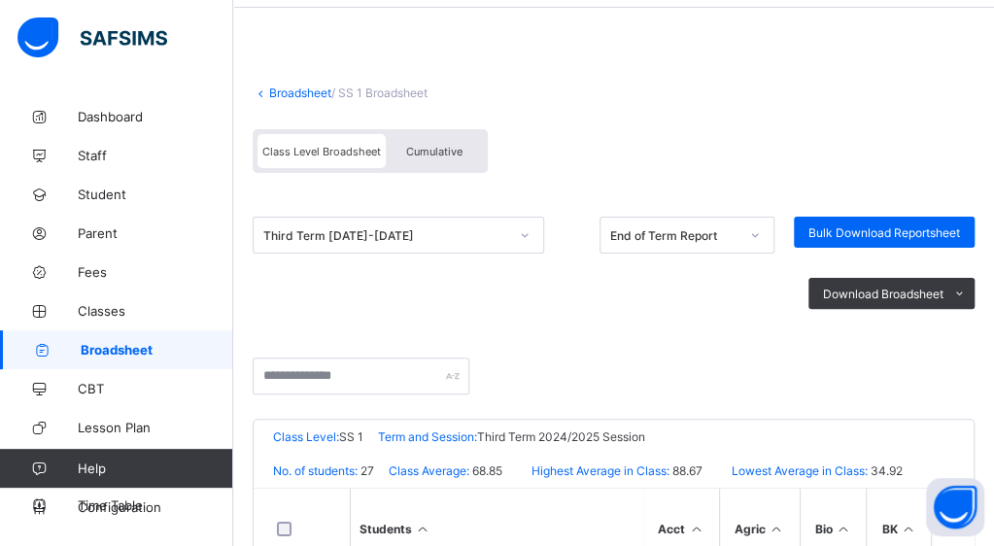
click at [292, 91] on link "Broadsheet" at bounding box center [300, 92] width 62 height 15
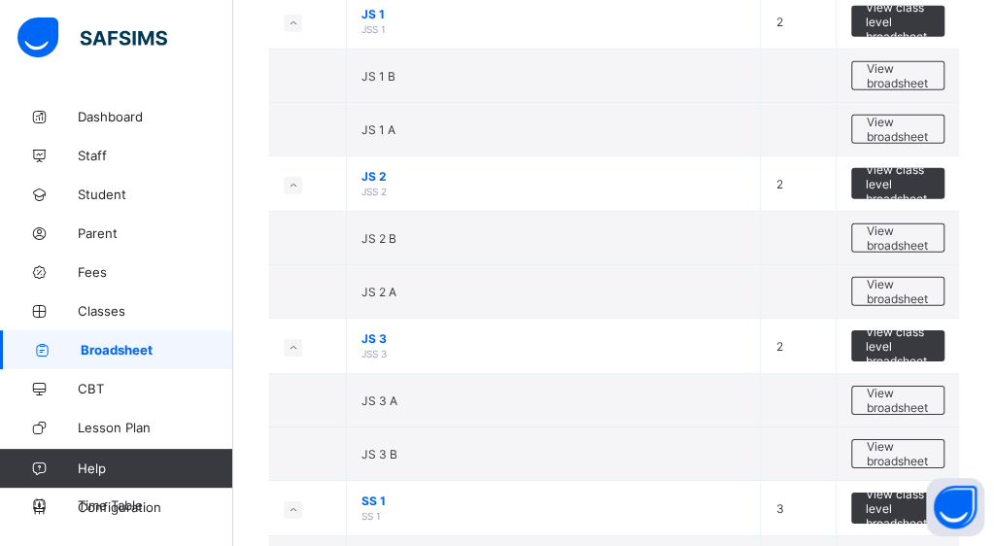
scroll to position [2294, 0]
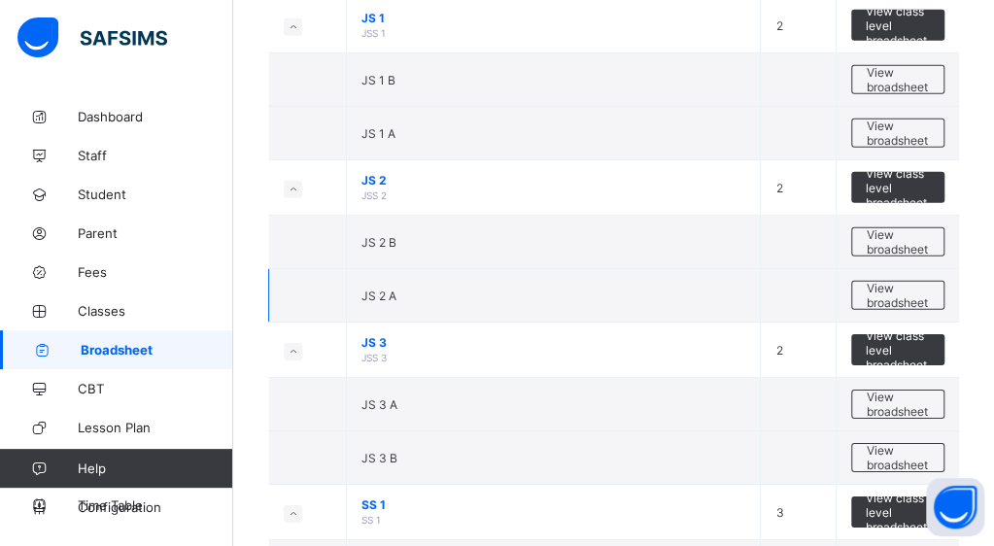
click at [380, 289] on span "JS 2 A" at bounding box center [378, 296] width 35 height 15
click at [896, 281] on span "View broadsheet" at bounding box center [897, 295] width 62 height 29
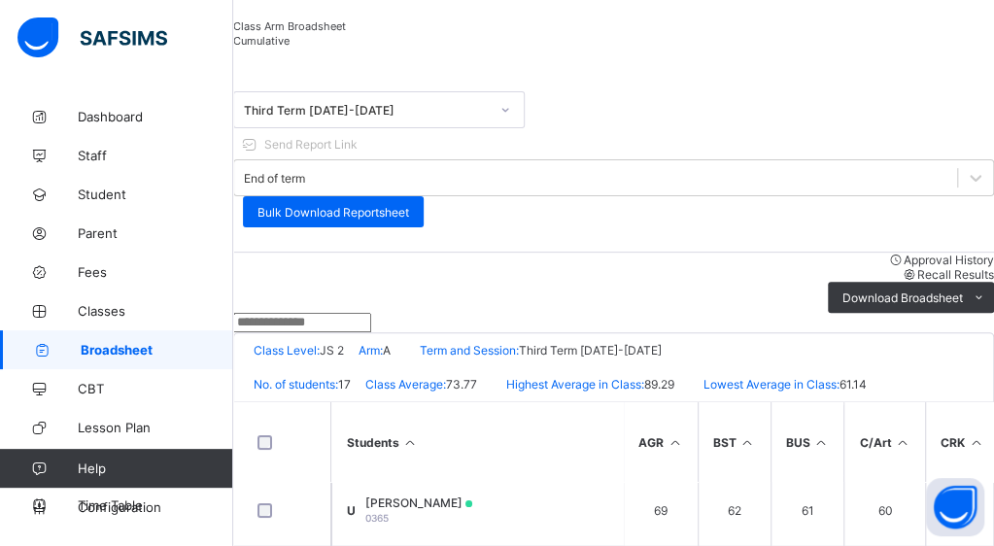
scroll to position [73, 0]
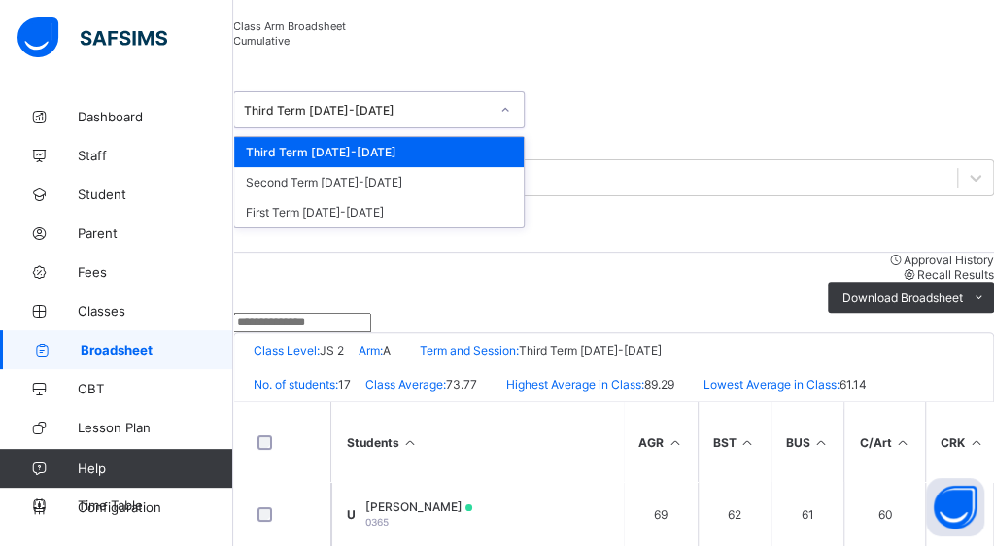
click at [644, 313] on div at bounding box center [613, 322] width 761 height 19
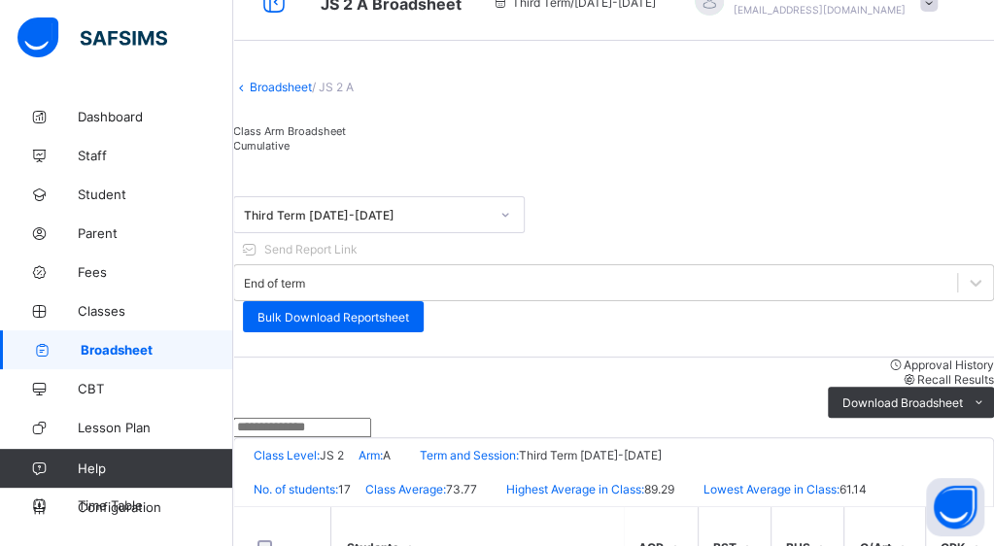
scroll to position [37, 0]
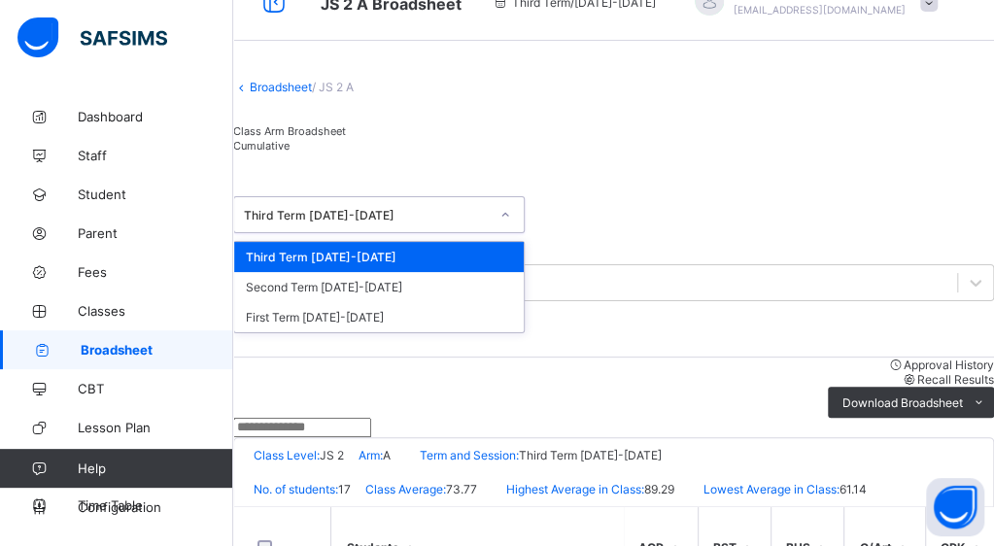
click at [581, 418] on div at bounding box center [613, 427] width 761 height 19
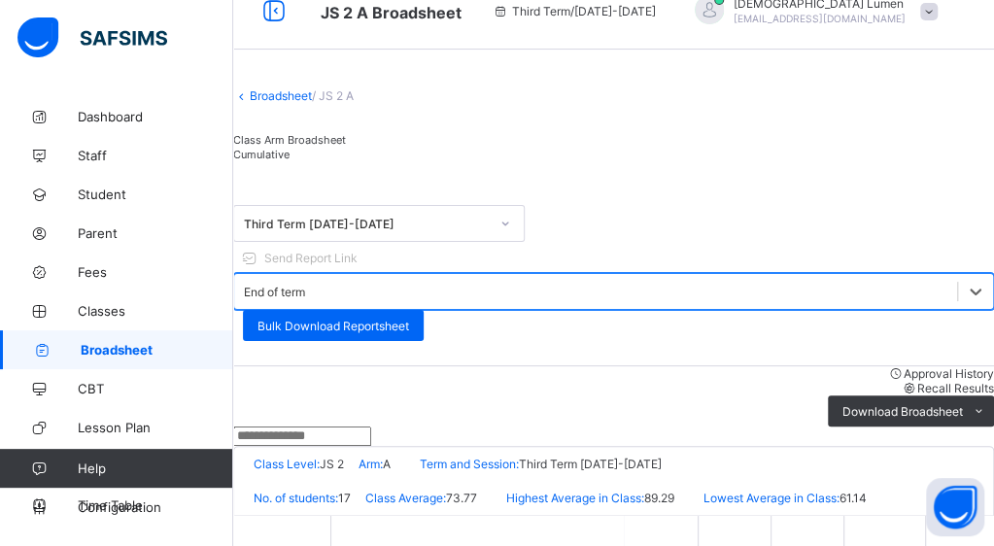
scroll to position [41, 0]
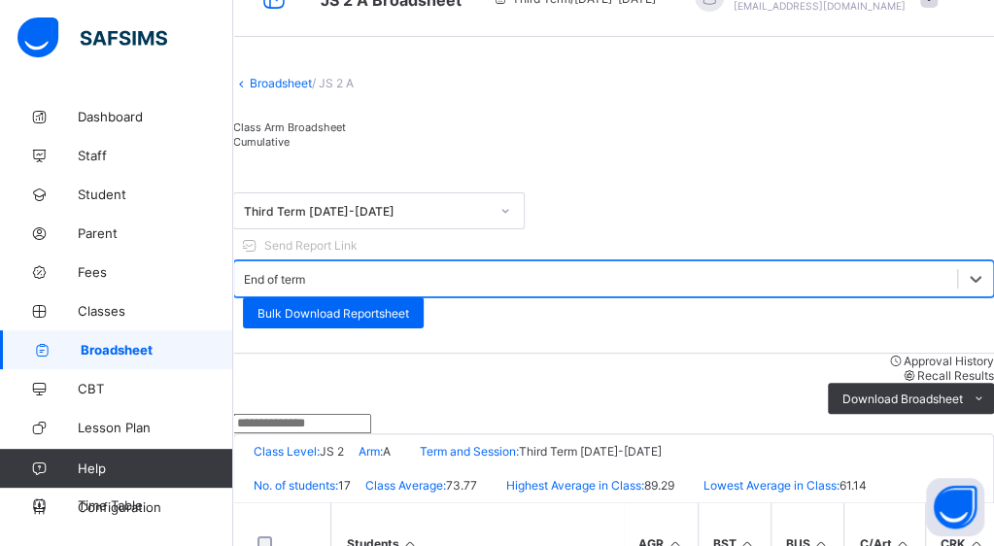
click at [289, 149] on span "Cumulative" at bounding box center [261, 142] width 56 height 14
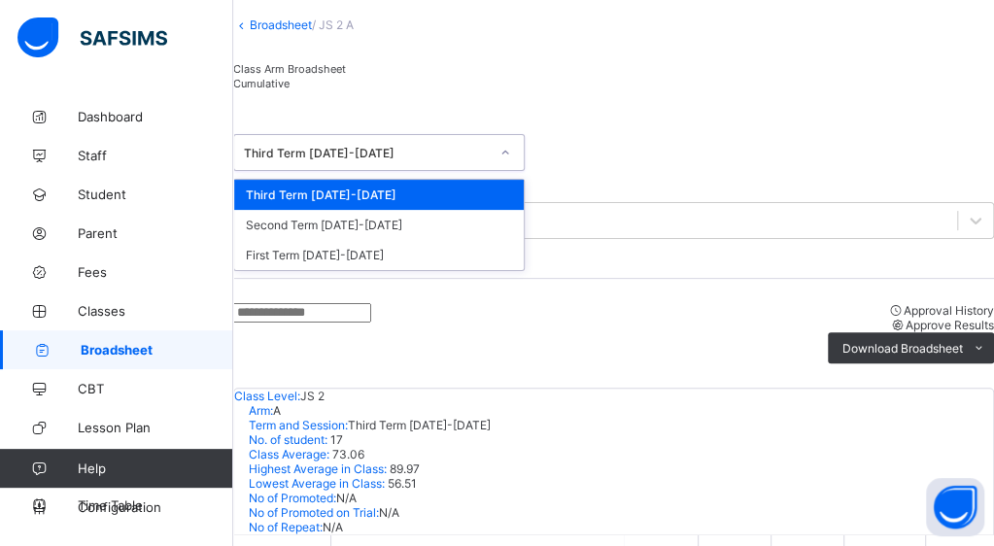
scroll to position [0, 0]
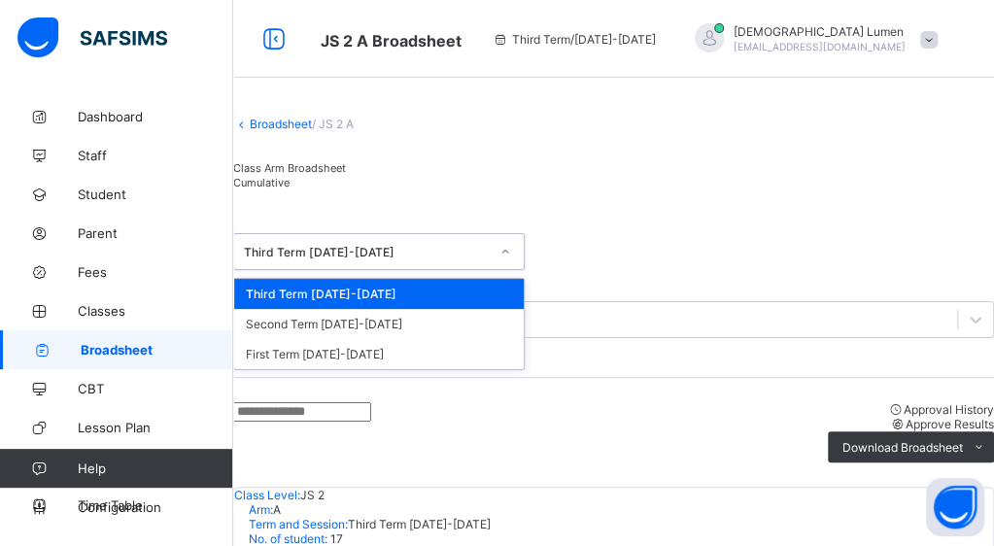
click at [276, 131] on link "Broadsheet" at bounding box center [281, 124] width 62 height 15
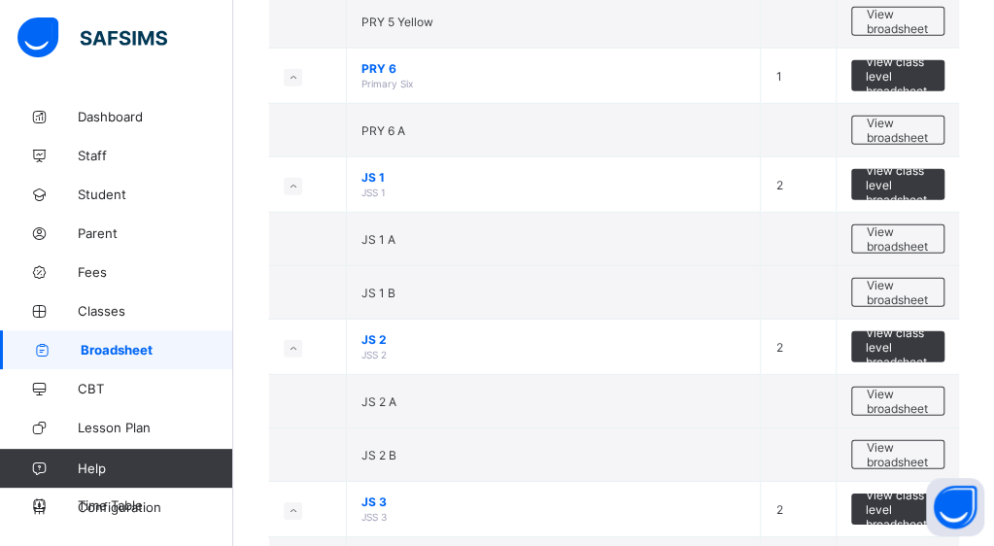
scroll to position [2123, 0]
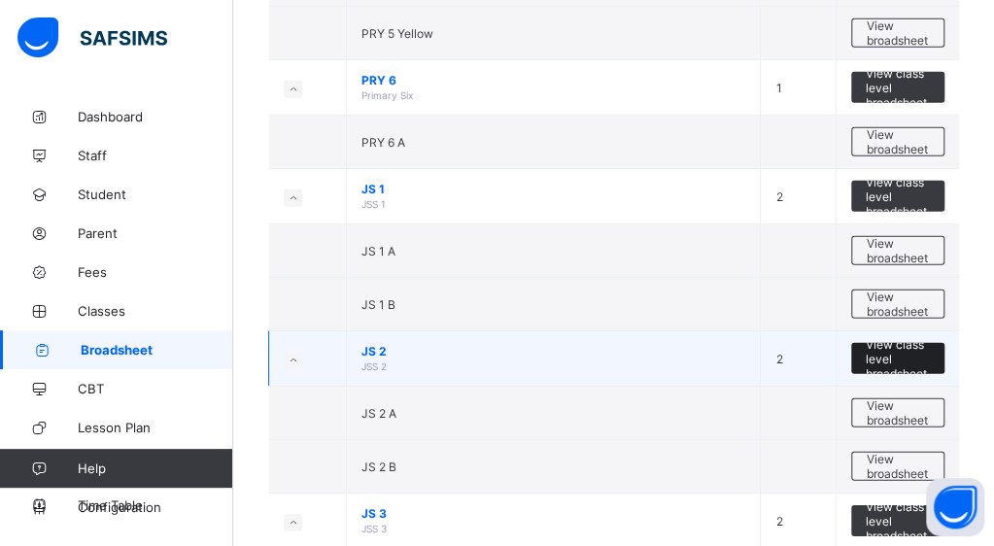
click at [917, 344] on span "View class level broadsheet" at bounding box center [898, 359] width 64 height 44
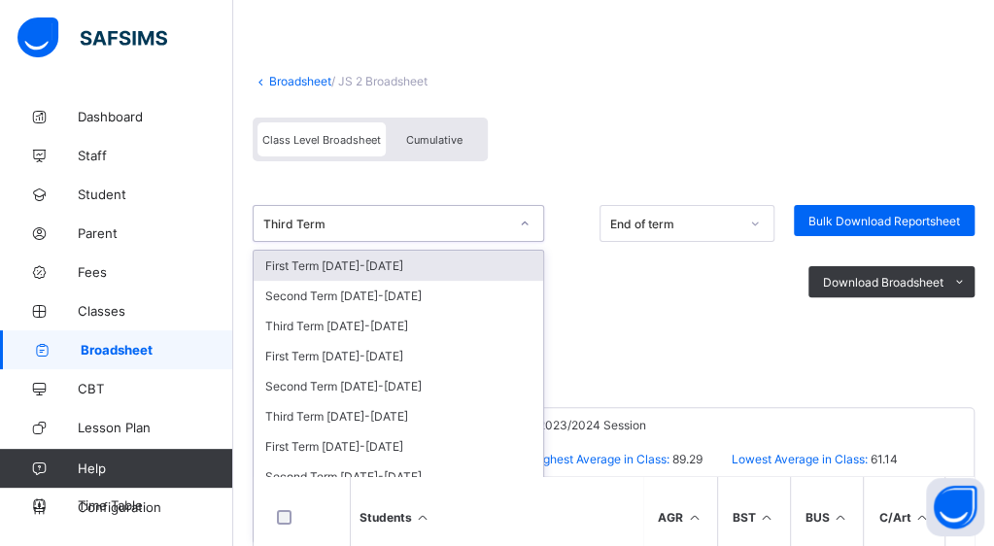
scroll to position [84, 0]
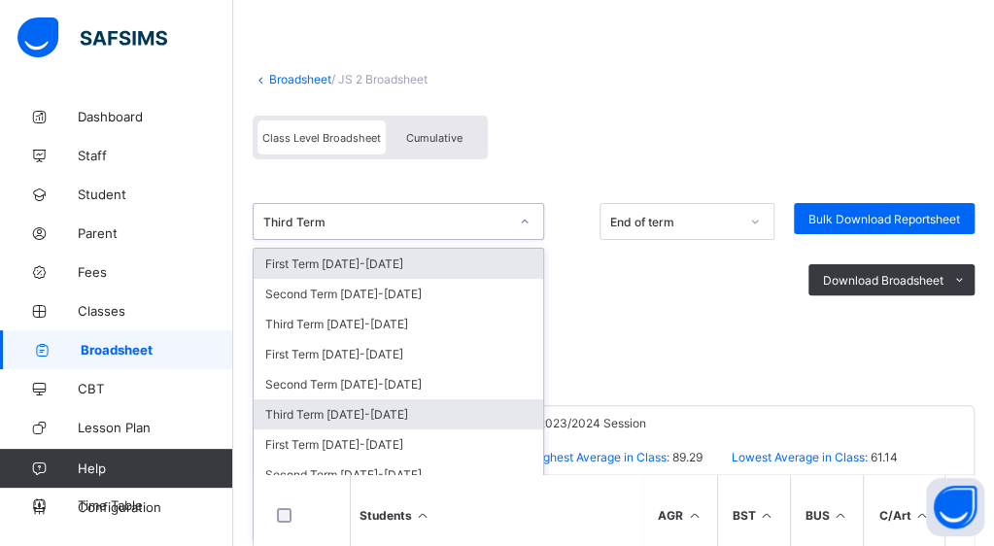
click at [415, 408] on div "Third Term 2024-2025" at bounding box center [398, 414] width 289 height 30
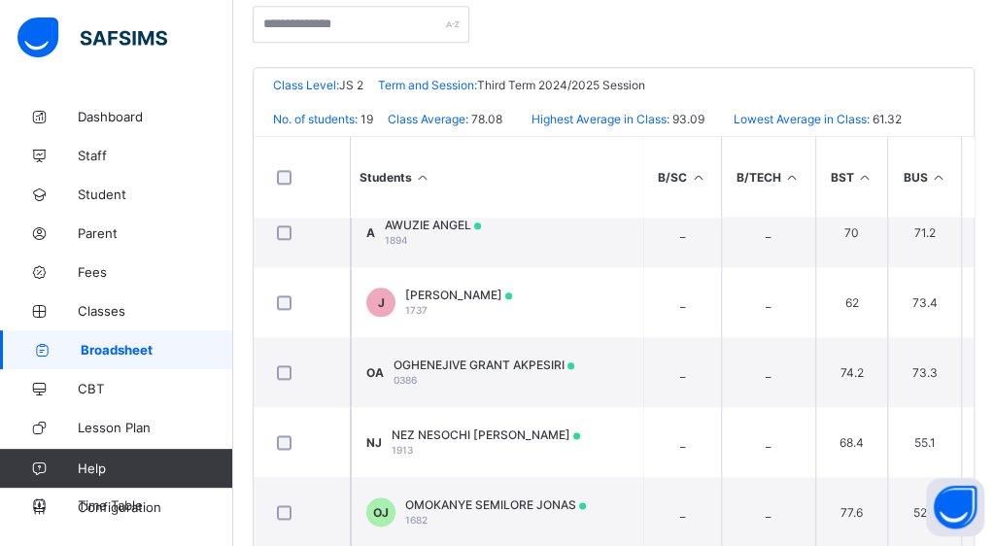
scroll to position [863, 0]
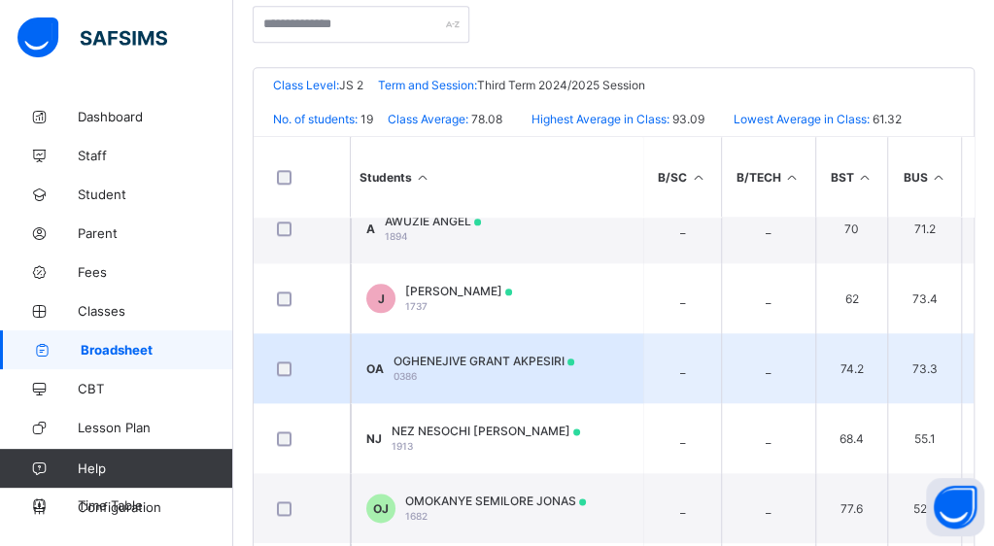
click at [493, 356] on span "OGHENEJIVE GRANT AKPESIRI" at bounding box center [483, 361] width 181 height 15
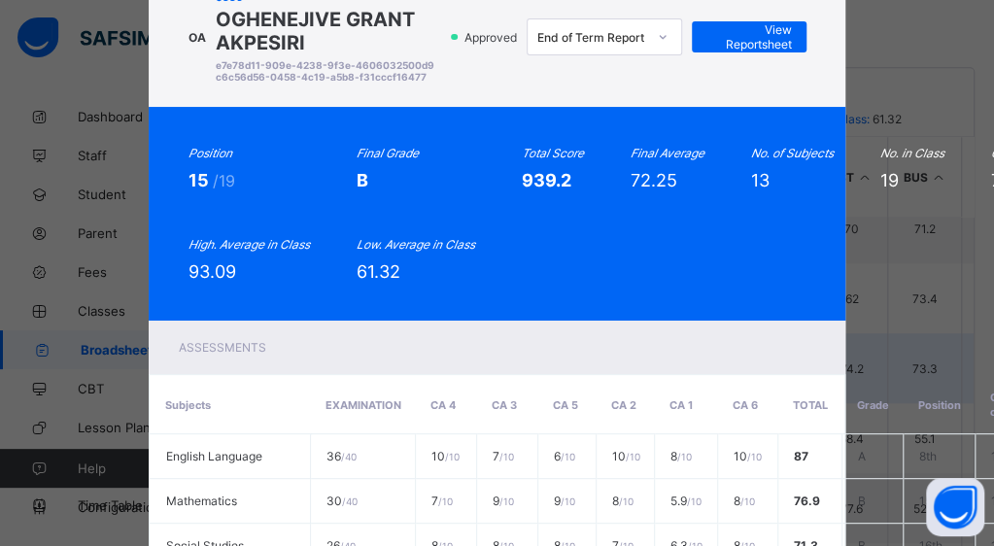
scroll to position [0, 0]
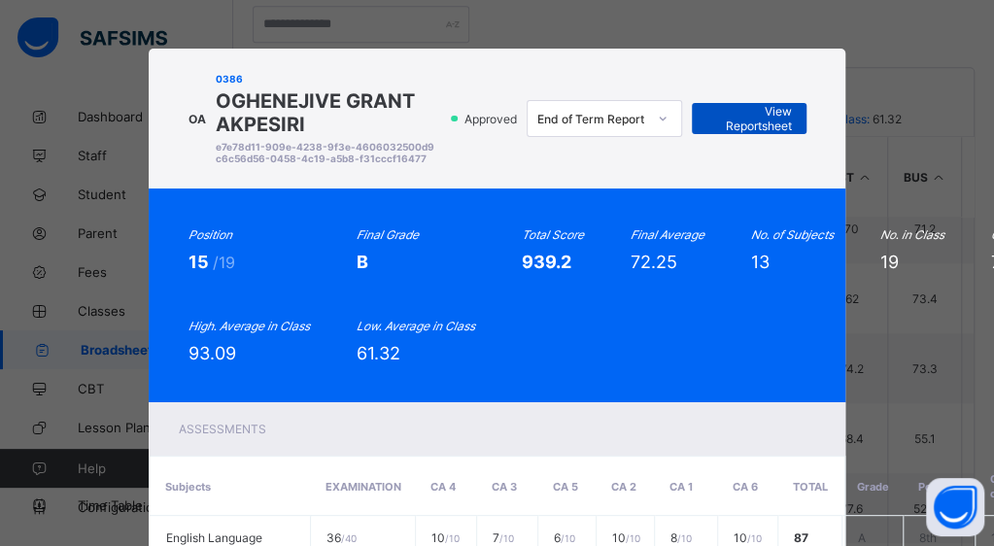
click at [752, 131] on span "View Reportsheet" at bounding box center [748, 118] width 85 height 29
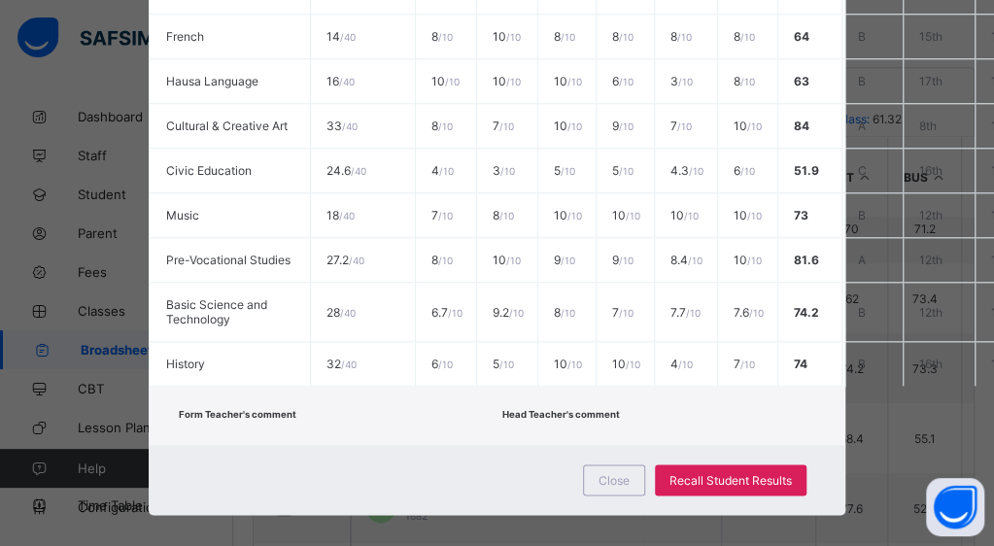
scroll to position [899, 0]
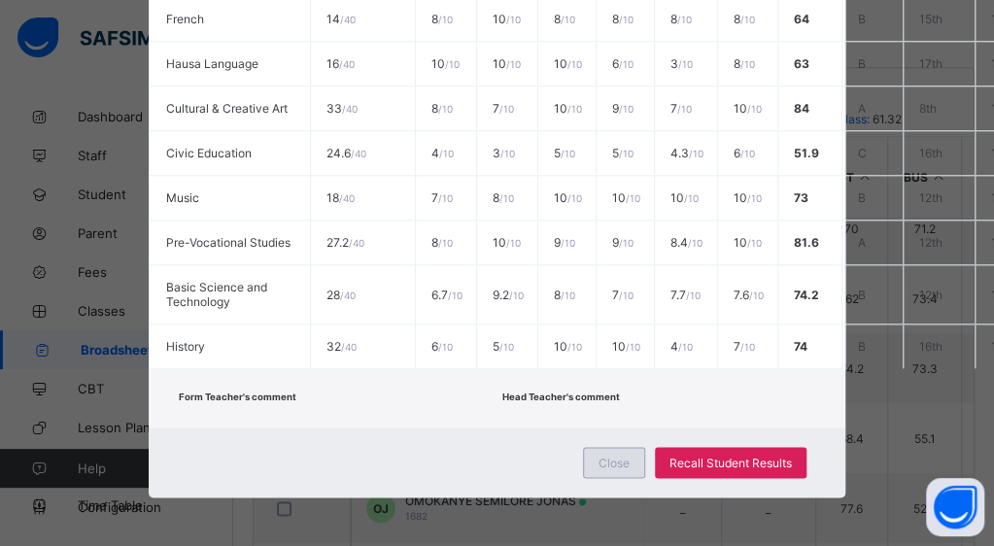
click at [604, 456] on span "Close" at bounding box center [613, 463] width 31 height 15
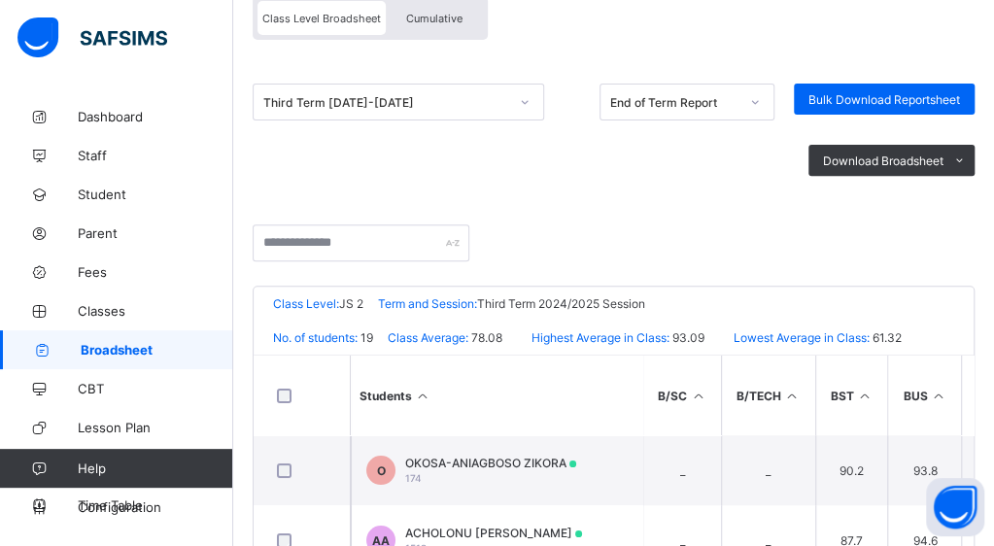
scroll to position [0, 0]
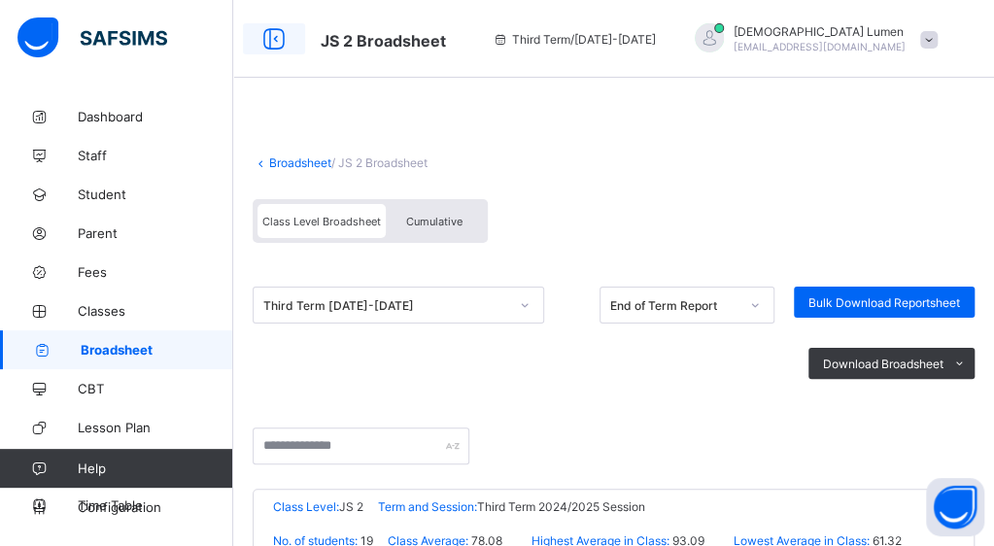
click at [283, 28] on icon at bounding box center [273, 39] width 33 height 28
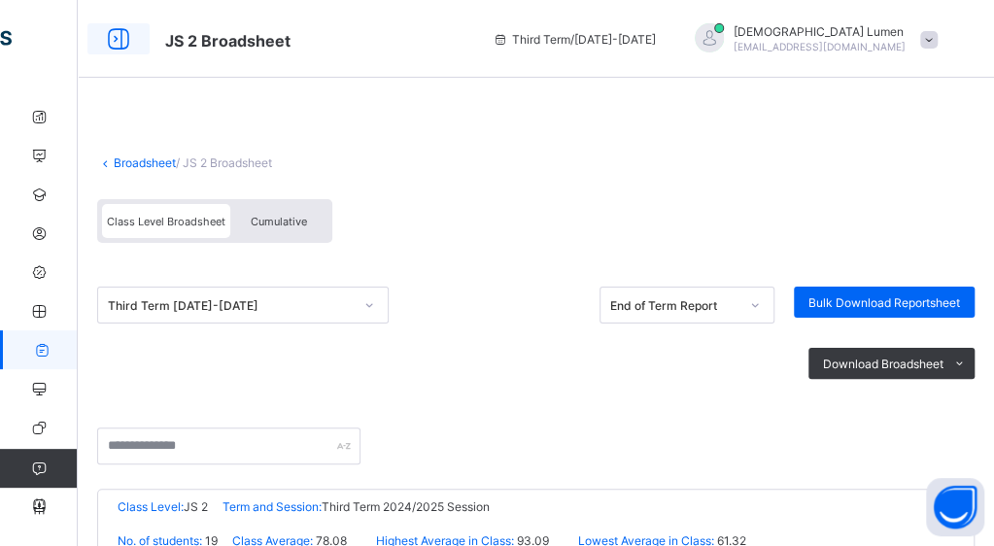
click at [119, 39] on icon at bounding box center [118, 39] width 33 height 28
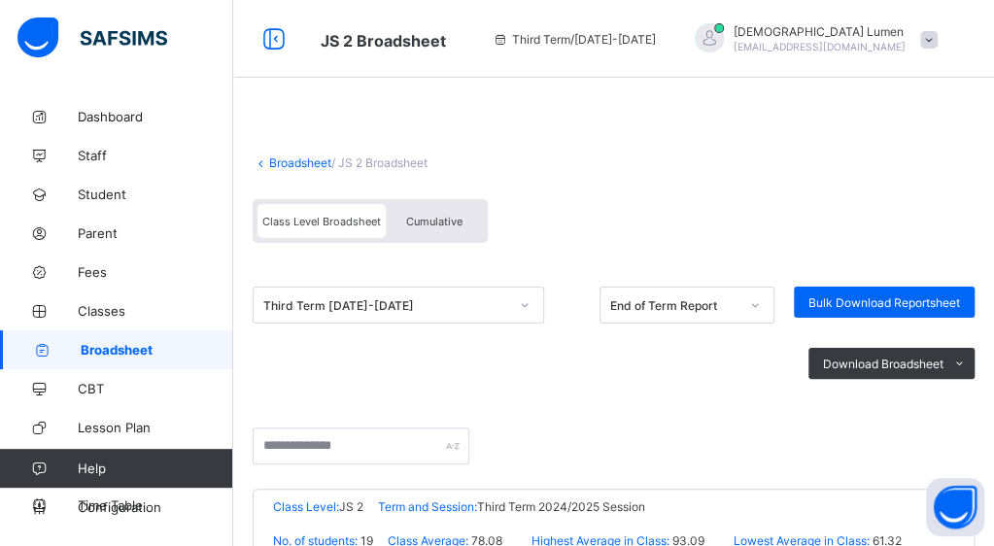
click at [300, 162] on link "Broadsheet" at bounding box center [300, 162] width 62 height 15
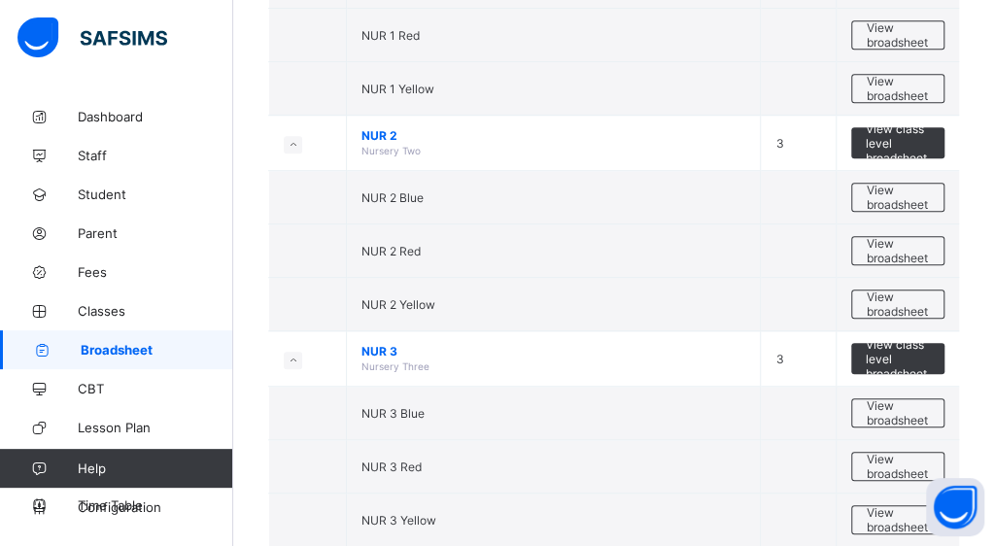
scroll to position [511, 0]
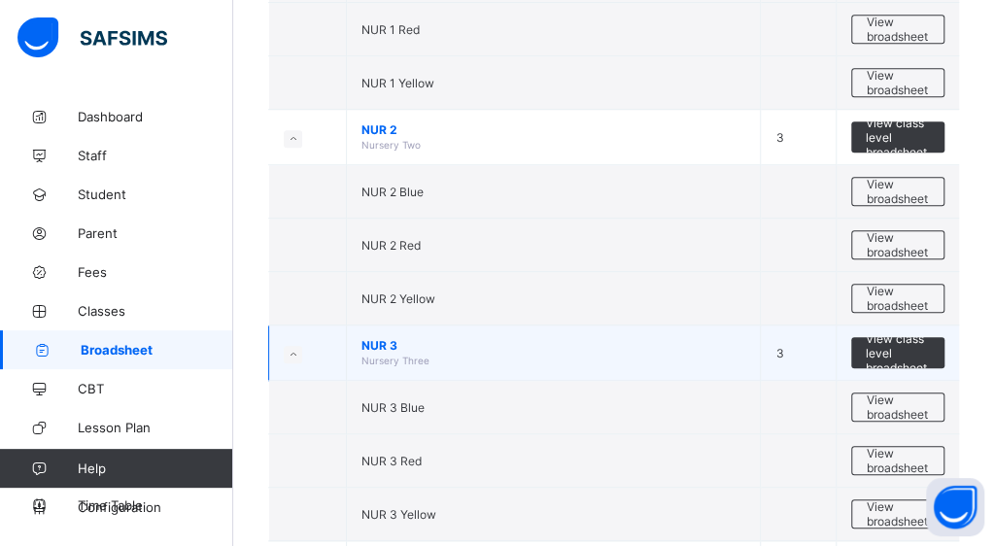
click at [381, 338] on span "NUR 3" at bounding box center [553, 345] width 384 height 15
click at [919, 342] on span "View class level broadsheet" at bounding box center [898, 353] width 64 height 44
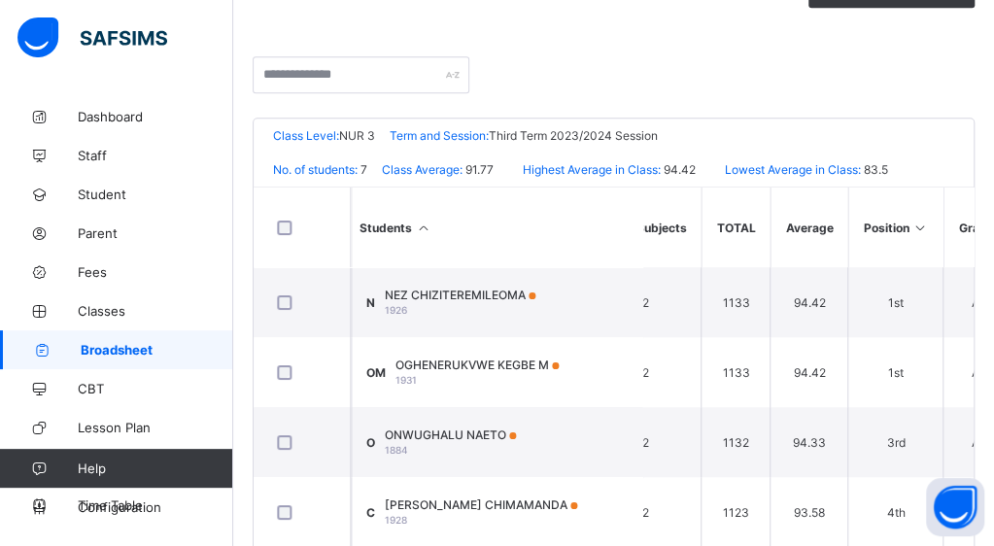
scroll to position [0, 966]
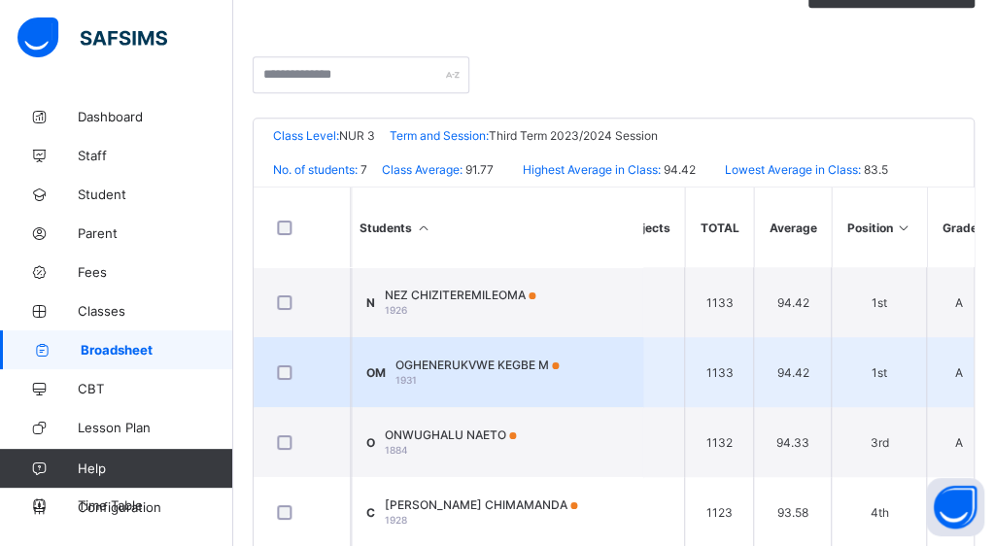
click at [523, 349] on td "OM OGHENERUKVWE KEGBE M 1931" at bounding box center [496, 372] width 291 height 70
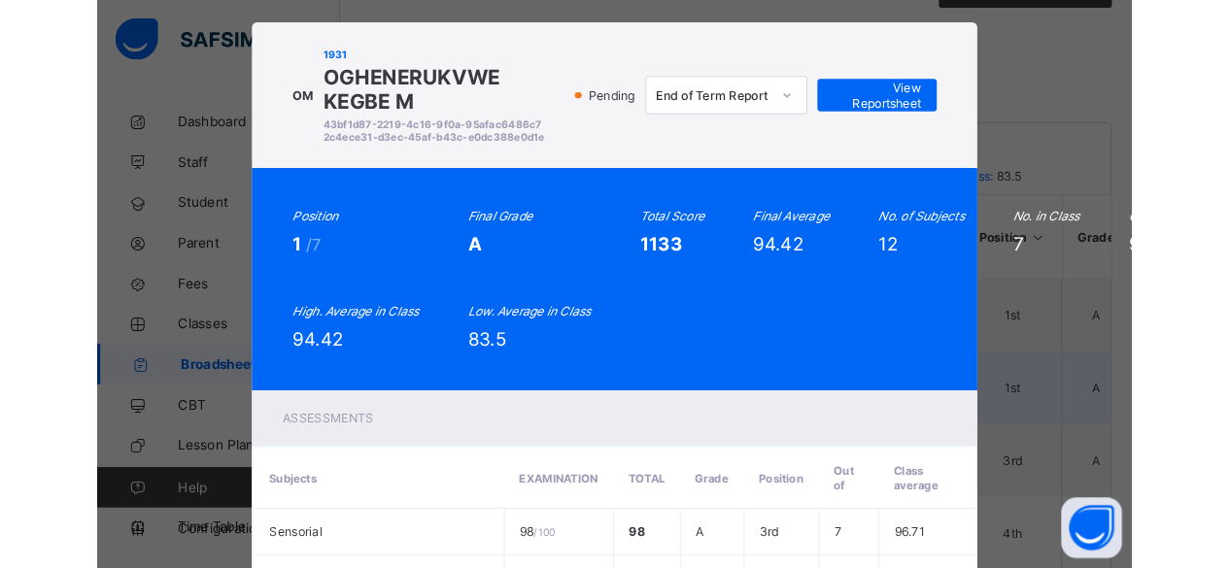
scroll to position [0, 0]
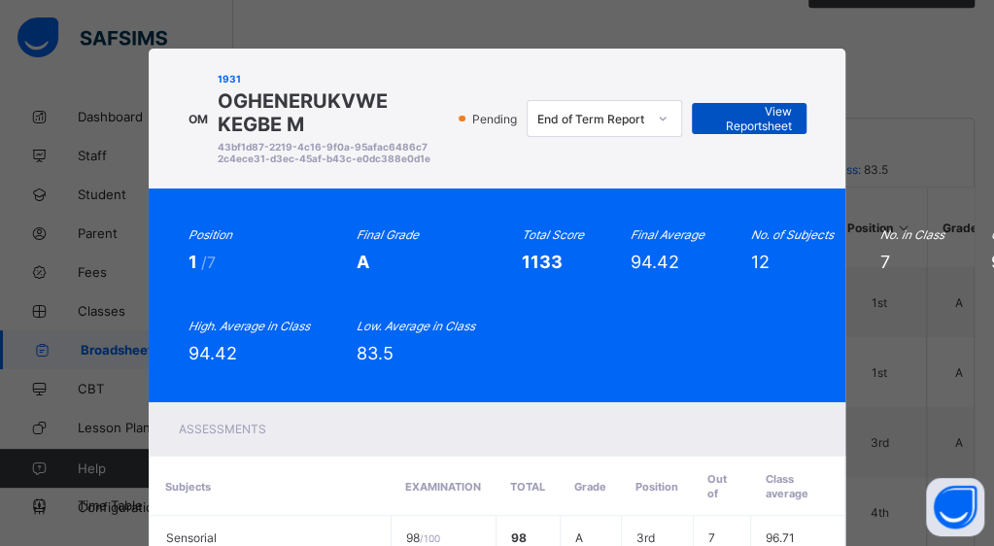
click at [769, 130] on span "View Reportsheet" at bounding box center [748, 118] width 85 height 29
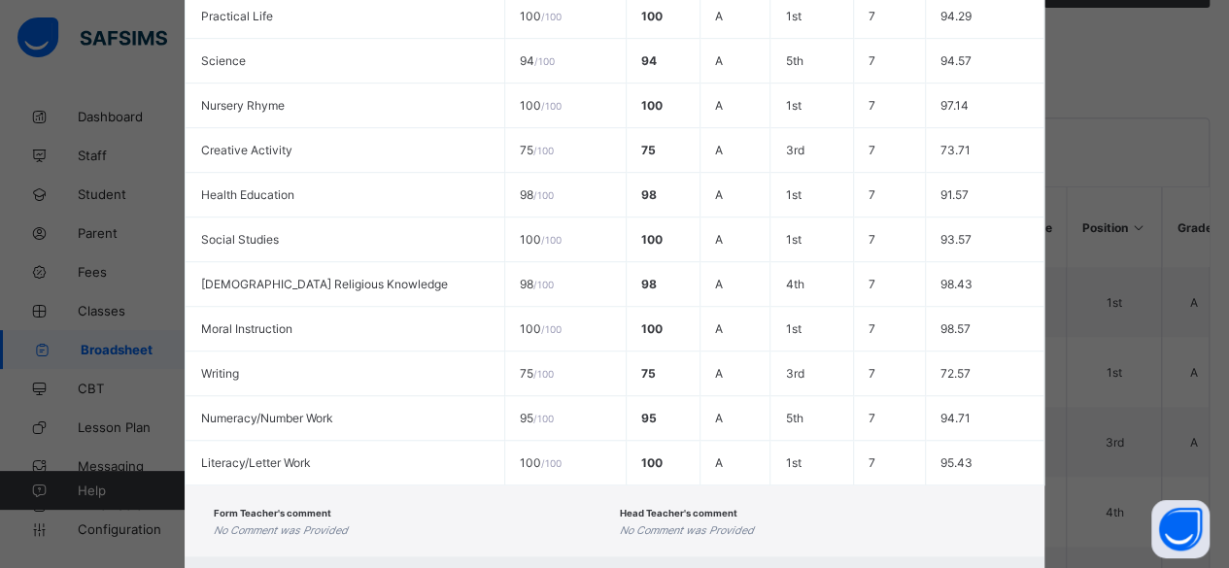
scroll to position [618, 0]
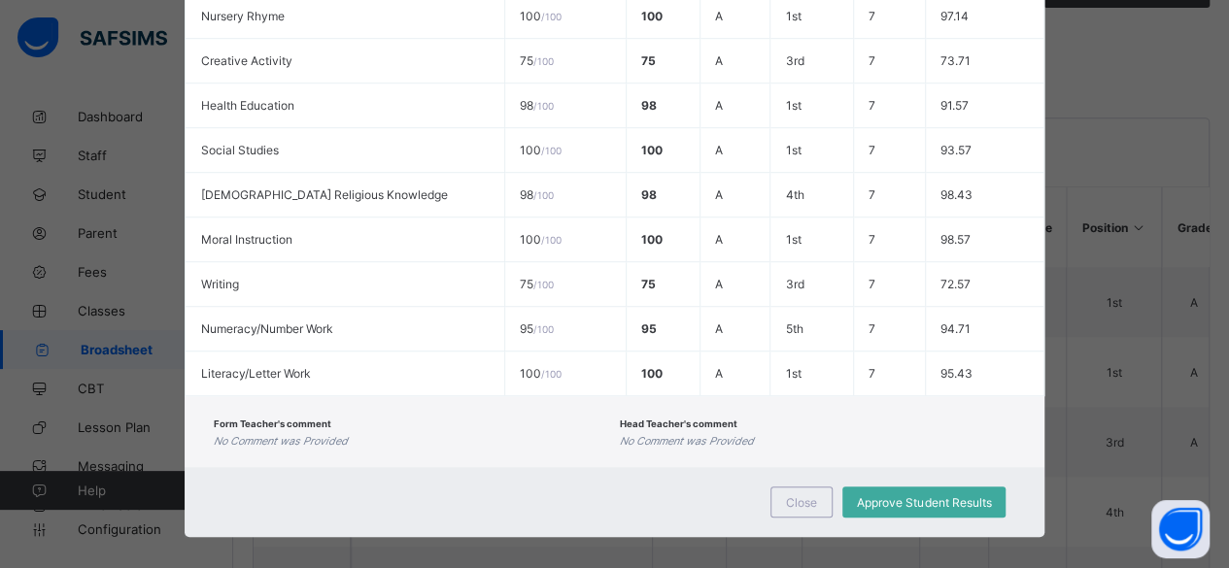
click at [757, 430] on span at bounding box center [818, 432] width 396 height 5
click at [802, 495] on span "Close" at bounding box center [801, 502] width 31 height 15
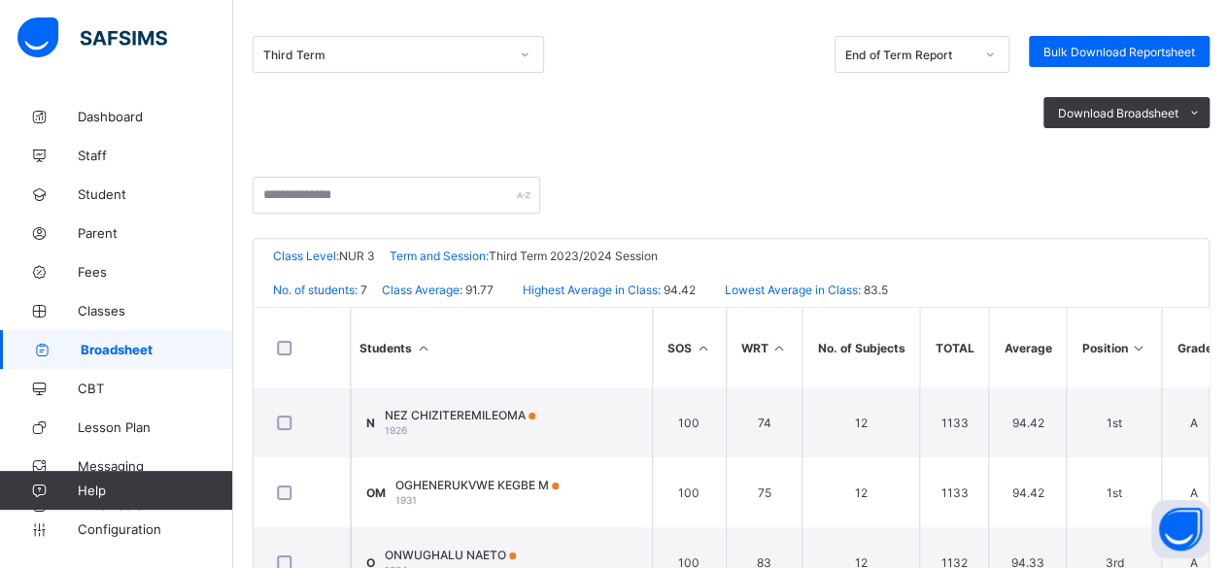
scroll to position [251, 0]
click at [84, 155] on span "Staff" at bounding box center [155, 156] width 155 height 16
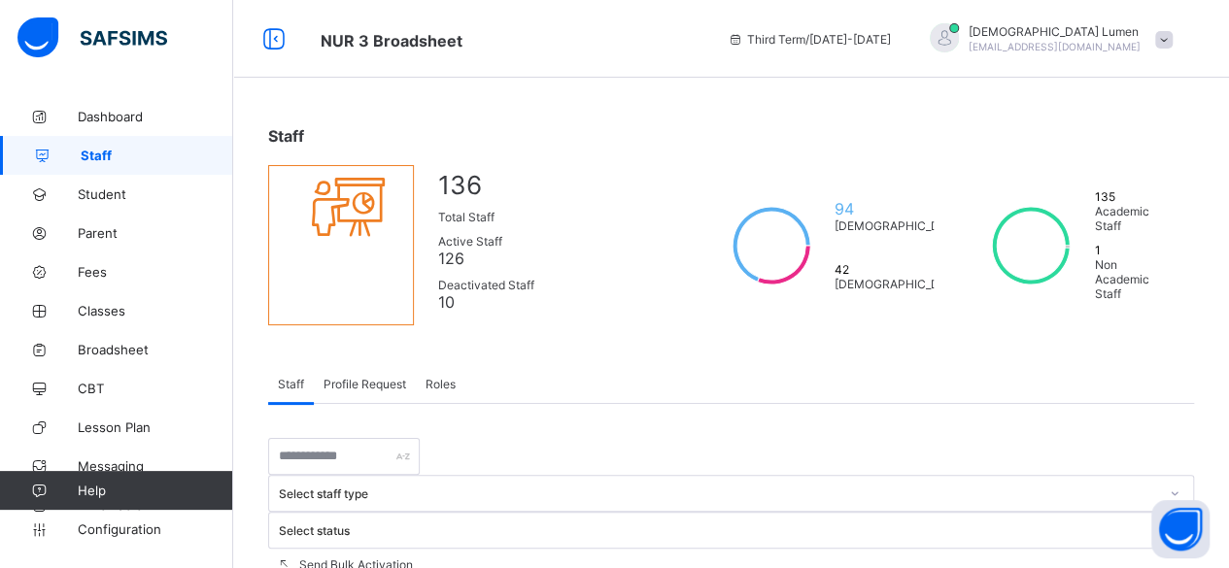
click at [561, 249] on span "126" at bounding box center [553, 258] width 231 height 19
click at [328, 286] on div at bounding box center [341, 245] width 146 height 160
click at [305, 246] on div at bounding box center [341, 206] width 144 height 80
click at [260, 37] on icon at bounding box center [273, 39] width 33 height 28
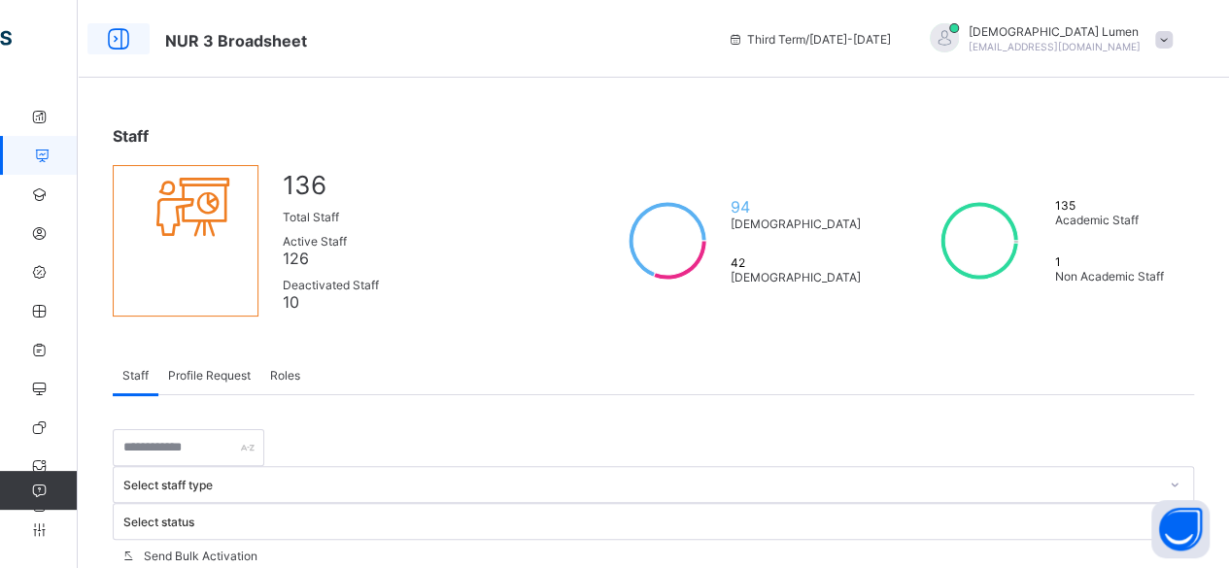
click at [126, 36] on icon at bounding box center [118, 39] width 33 height 28
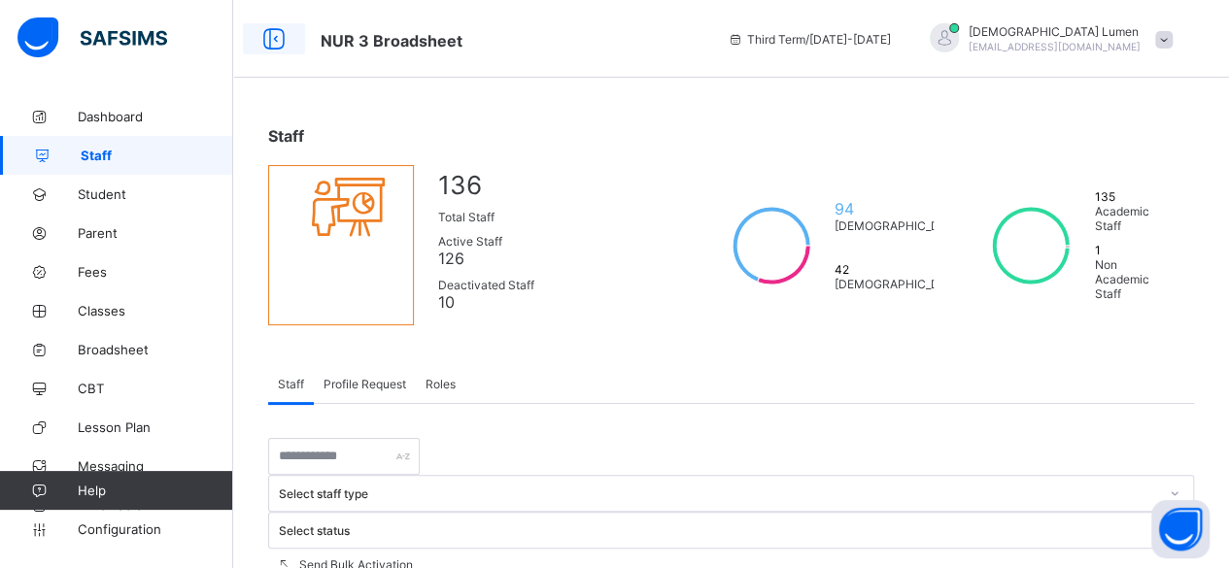
click at [272, 49] on icon at bounding box center [273, 39] width 33 height 28
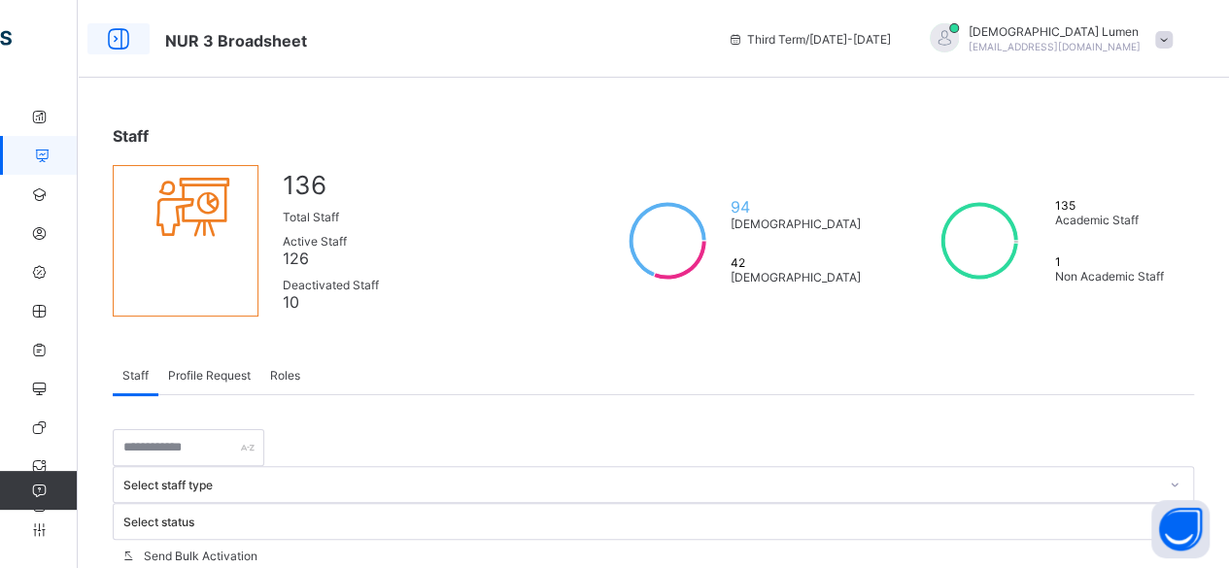
click at [119, 33] on icon at bounding box center [118, 39] width 33 height 28
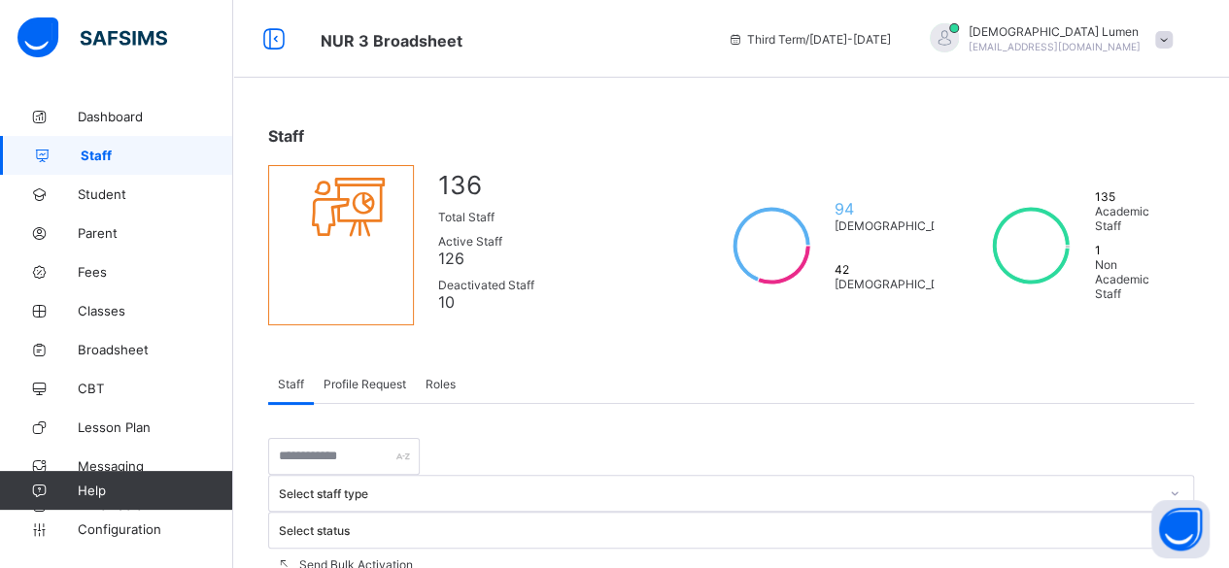
click at [993, 43] on span at bounding box center [1163, 39] width 17 height 17
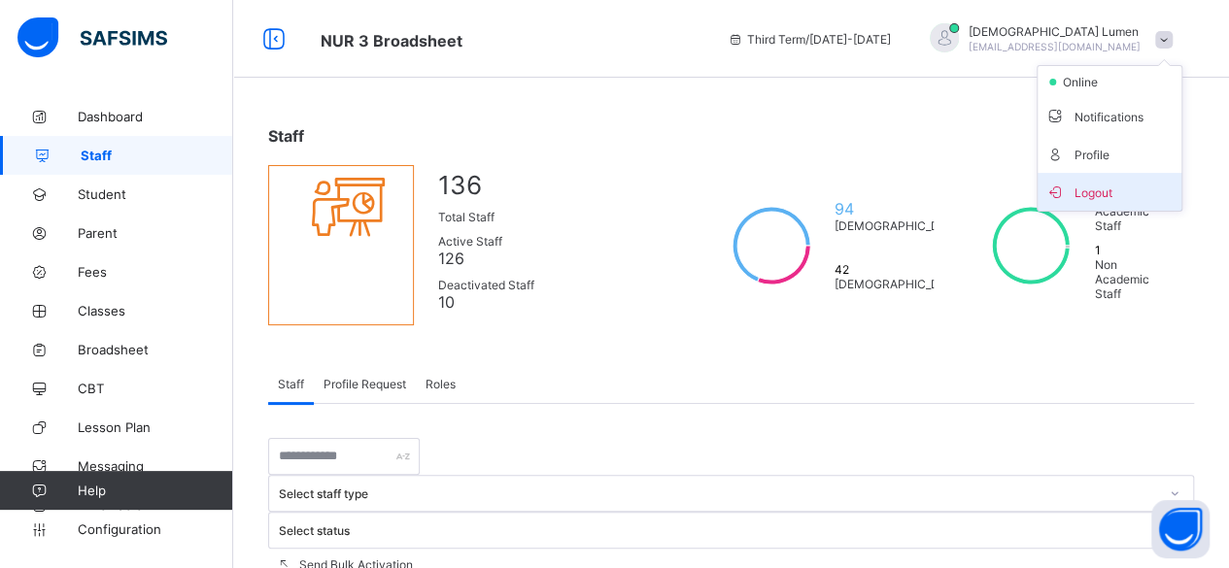
click at [993, 176] on li "Logout" at bounding box center [1109, 192] width 144 height 38
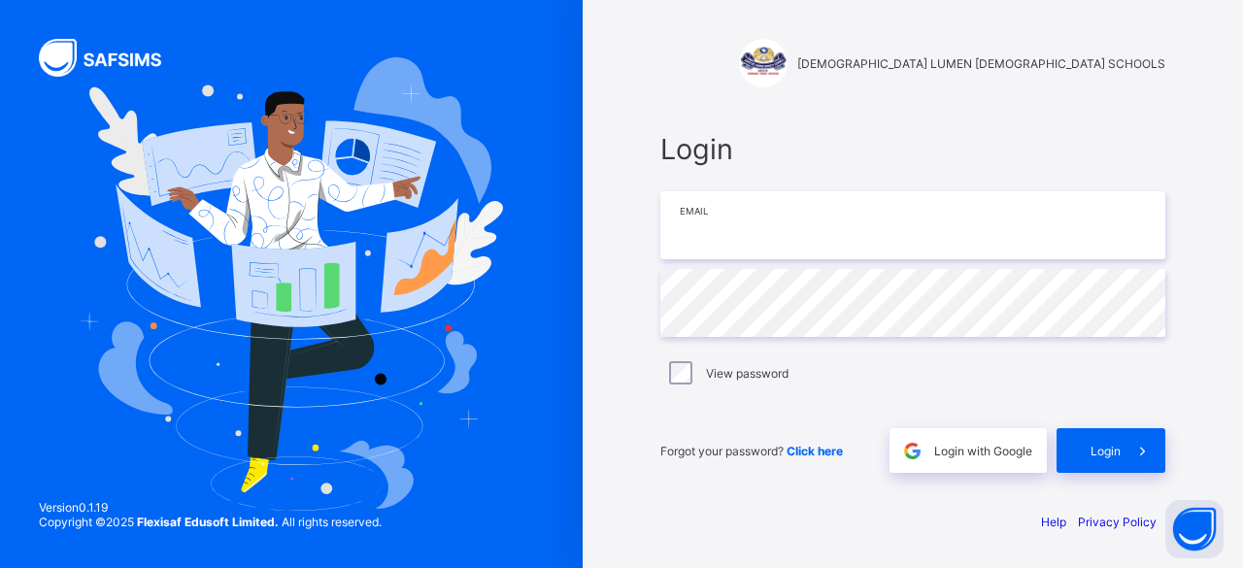
click at [938, 252] on input "email" at bounding box center [913, 225] width 505 height 68
type input "**********"
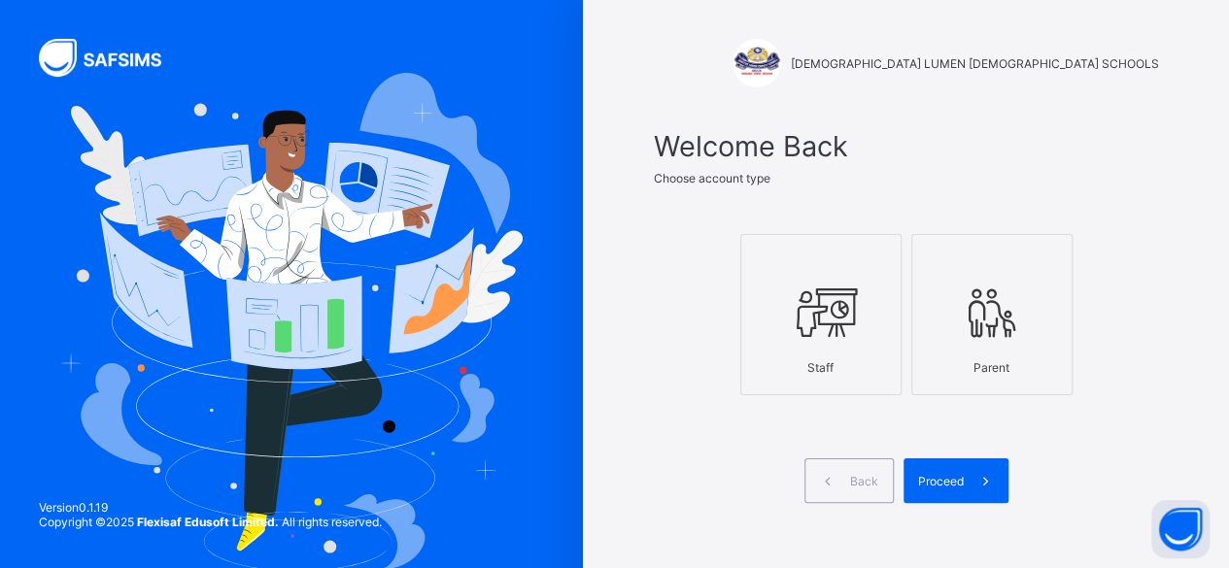
click at [841, 306] on icon at bounding box center [821, 313] width 68 height 58
click at [964, 481] on span "Proceed" at bounding box center [941, 481] width 46 height 15
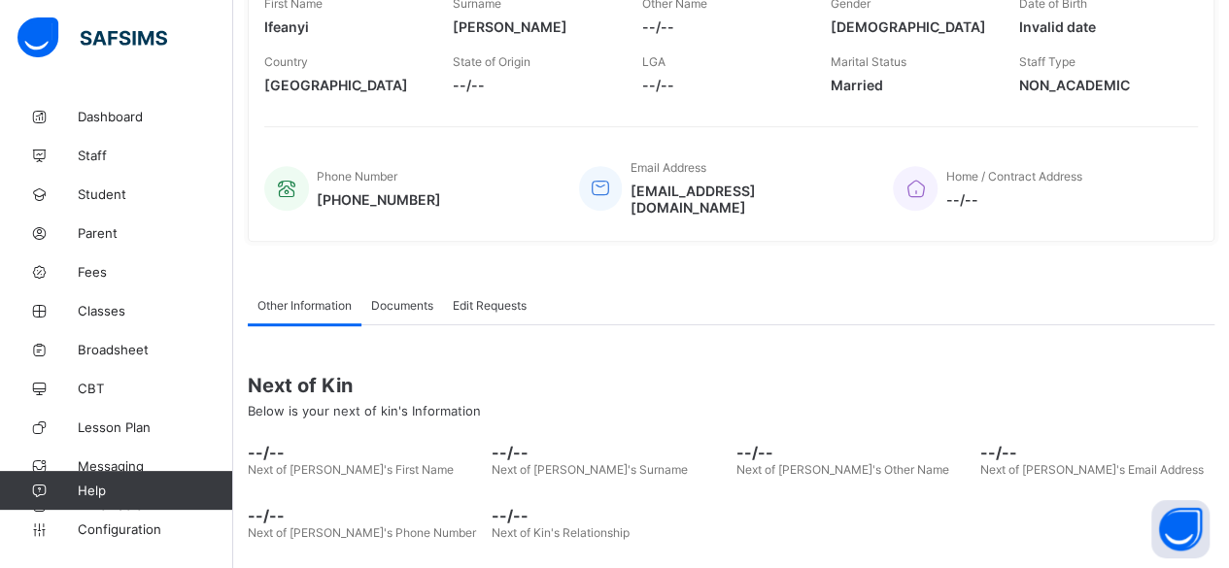
scroll to position [368, 0]
click at [87, 273] on span "Fees" at bounding box center [155, 272] width 155 height 16
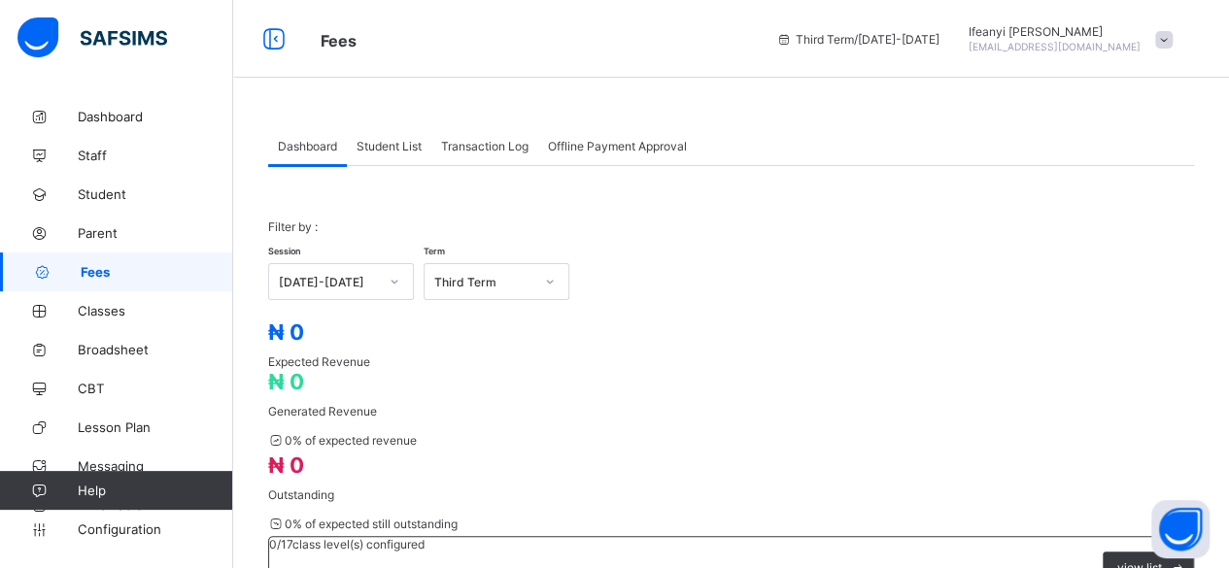
click at [396, 150] on span "Student List" at bounding box center [388, 146] width 65 height 15
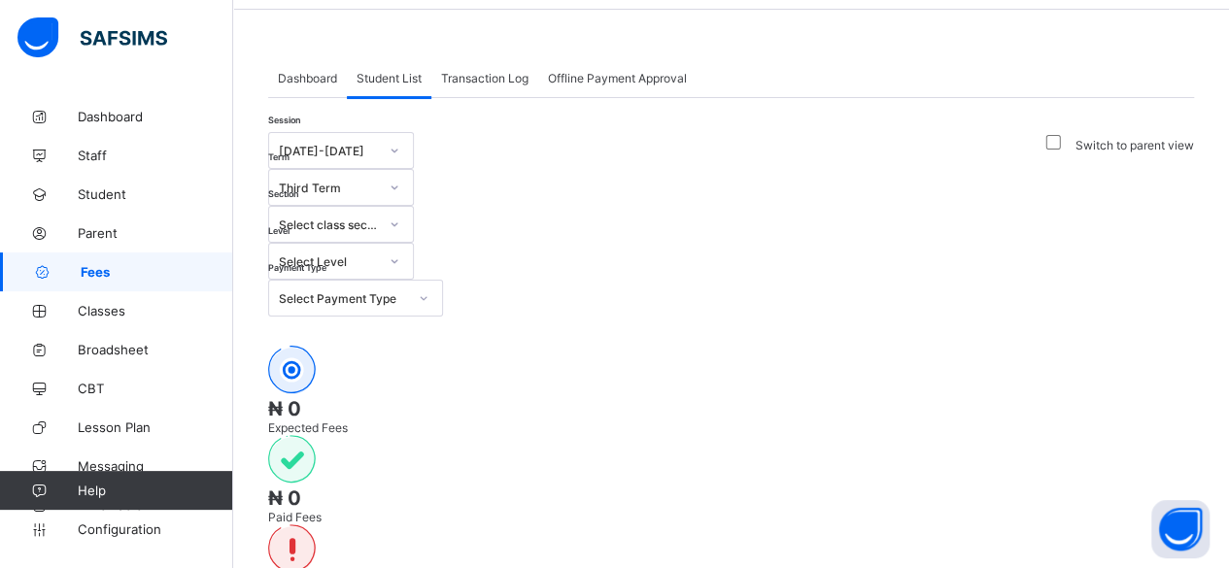
scroll to position [64, 0]
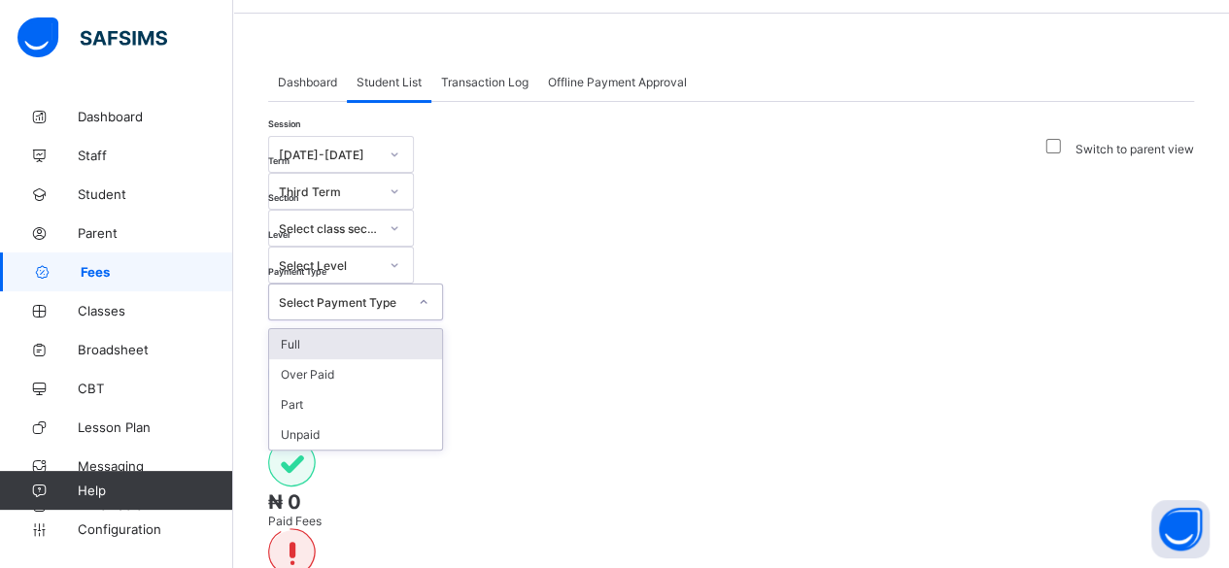
click at [429, 292] on icon at bounding box center [424, 301] width 12 height 19
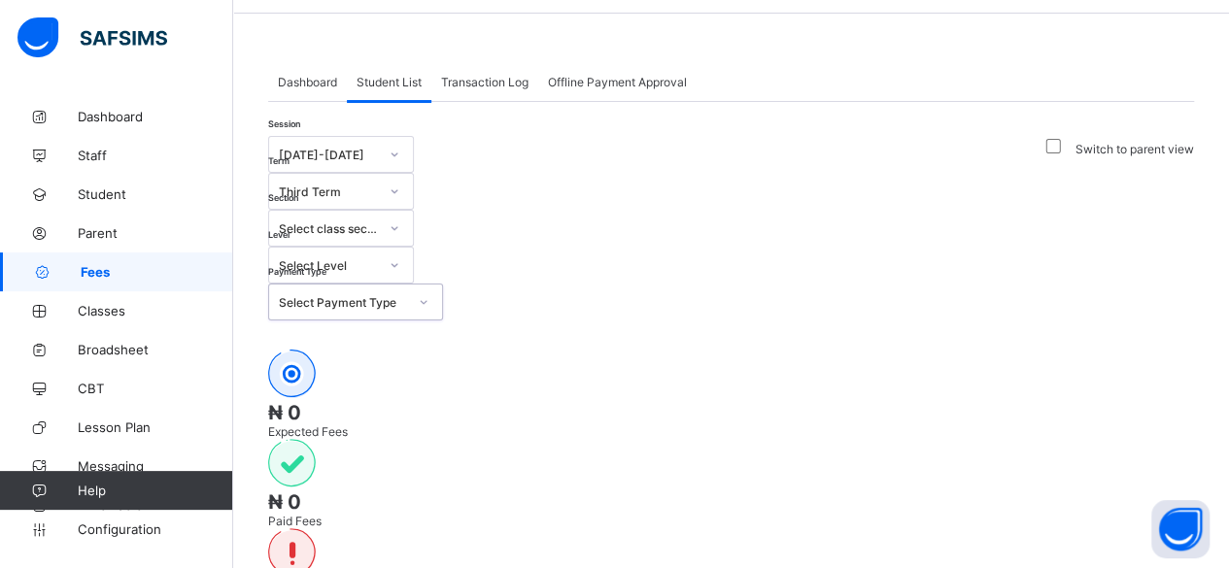
click at [429, 292] on icon at bounding box center [424, 301] width 12 height 19
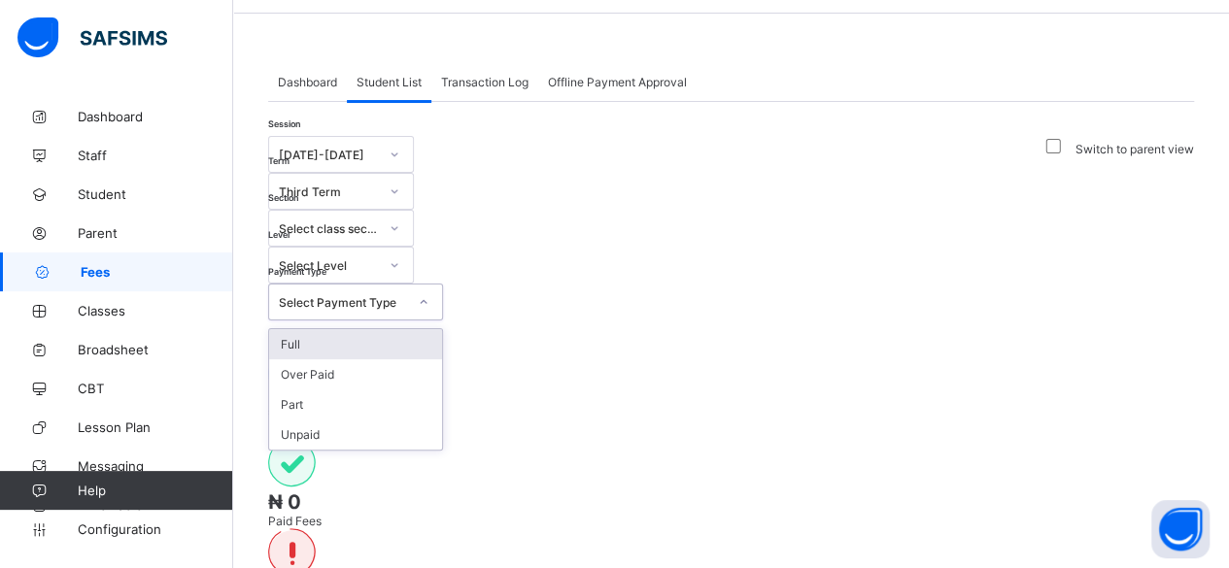
click at [429, 292] on icon at bounding box center [424, 301] width 12 height 19
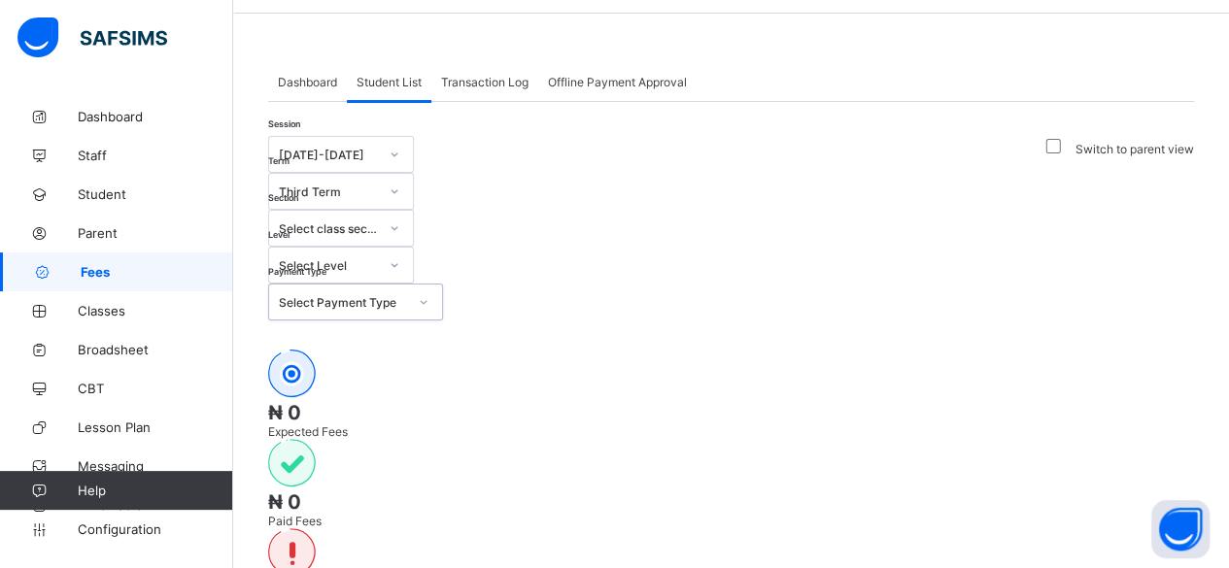
click at [429, 292] on icon at bounding box center [424, 301] width 12 height 19
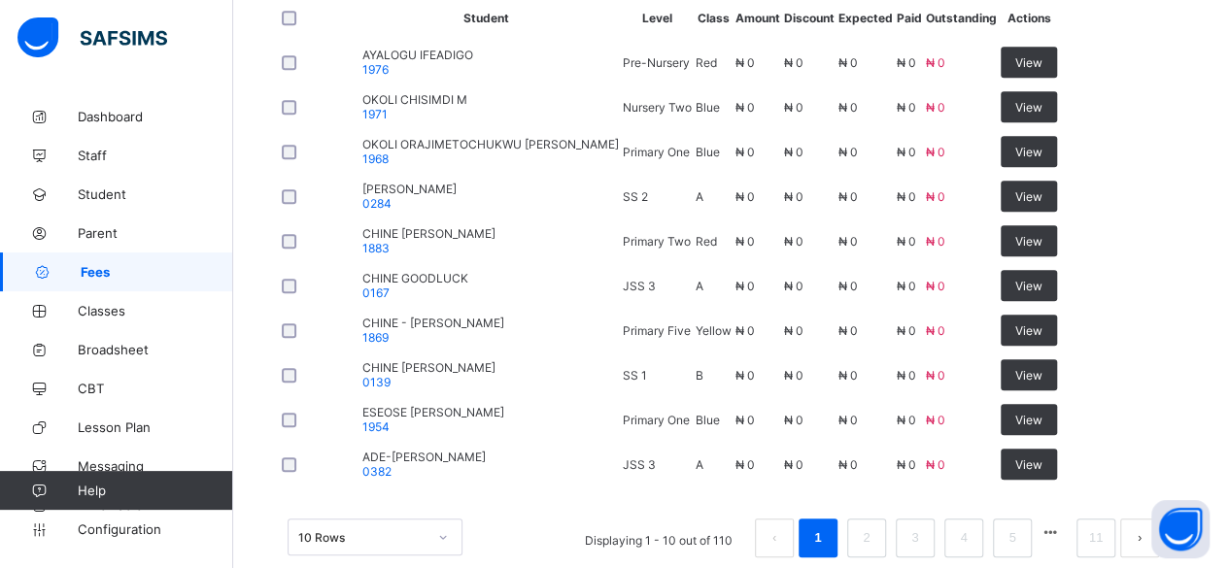
scroll to position [258, 0]
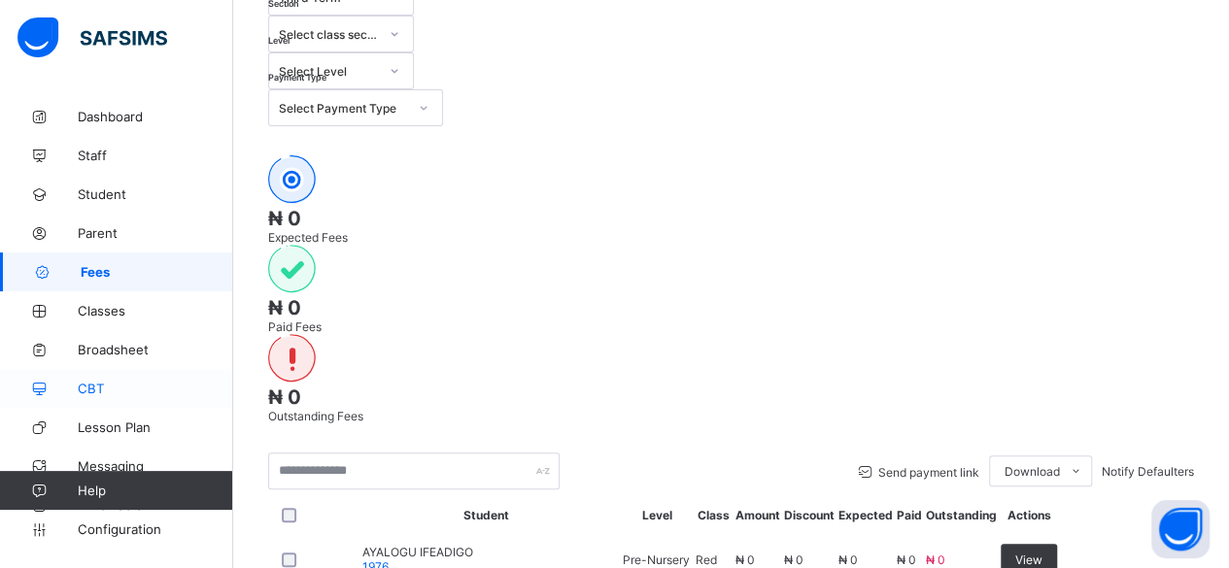
click at [212, 389] on span "CBT" at bounding box center [155, 389] width 155 height 16
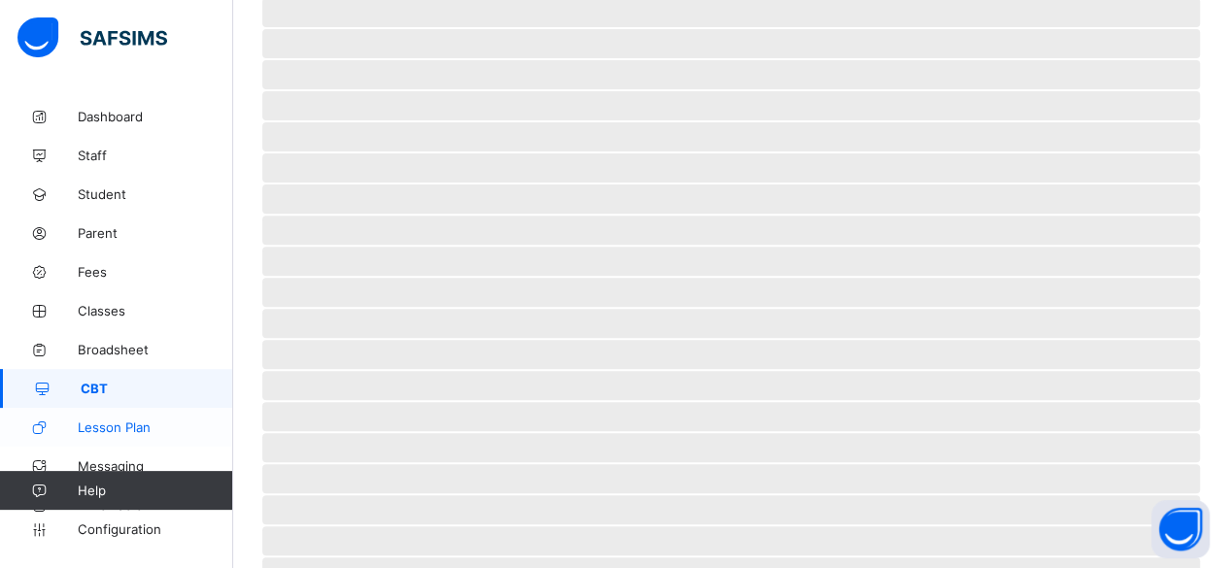
click at [198, 425] on span "Lesson Plan" at bounding box center [155, 428] width 155 height 16
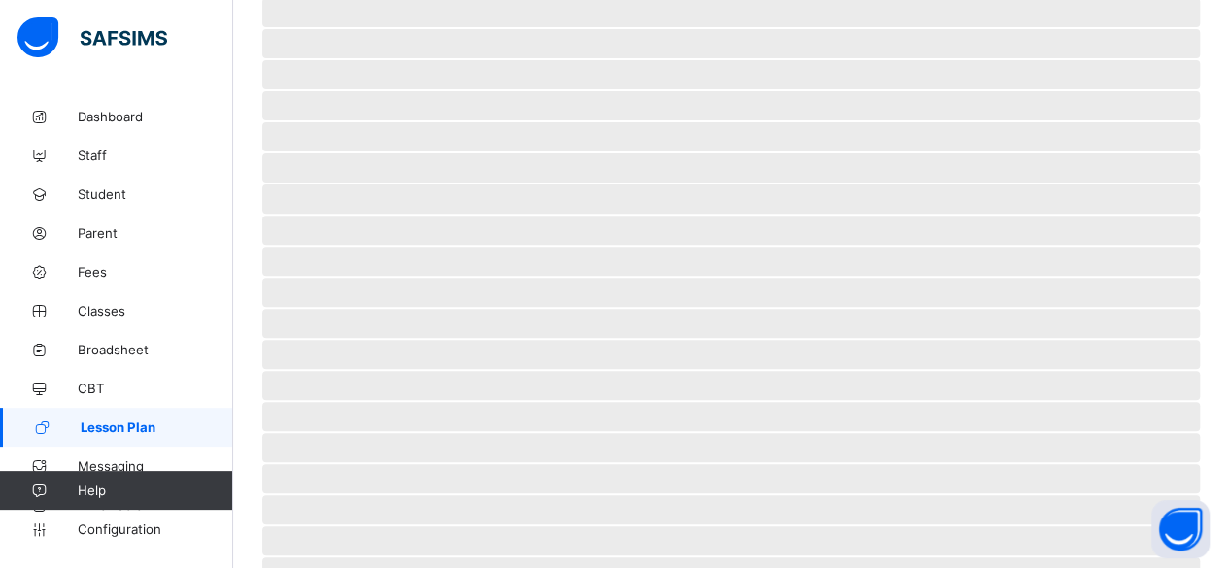
click at [221, 411] on link "Lesson Plan" at bounding box center [116, 427] width 233 height 39
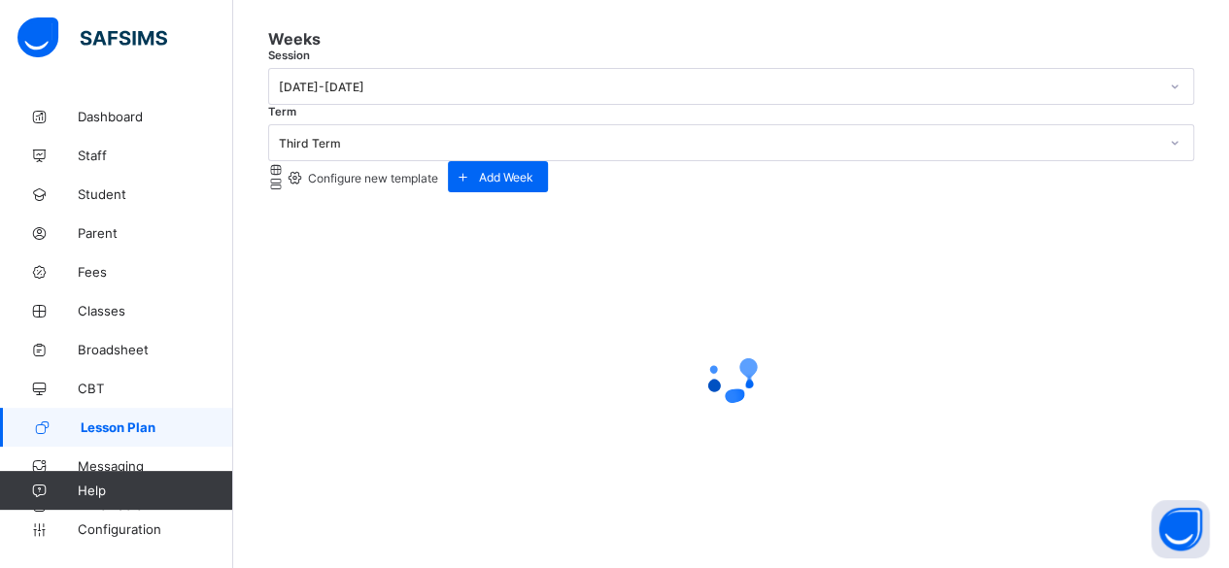
scroll to position [257, 0]
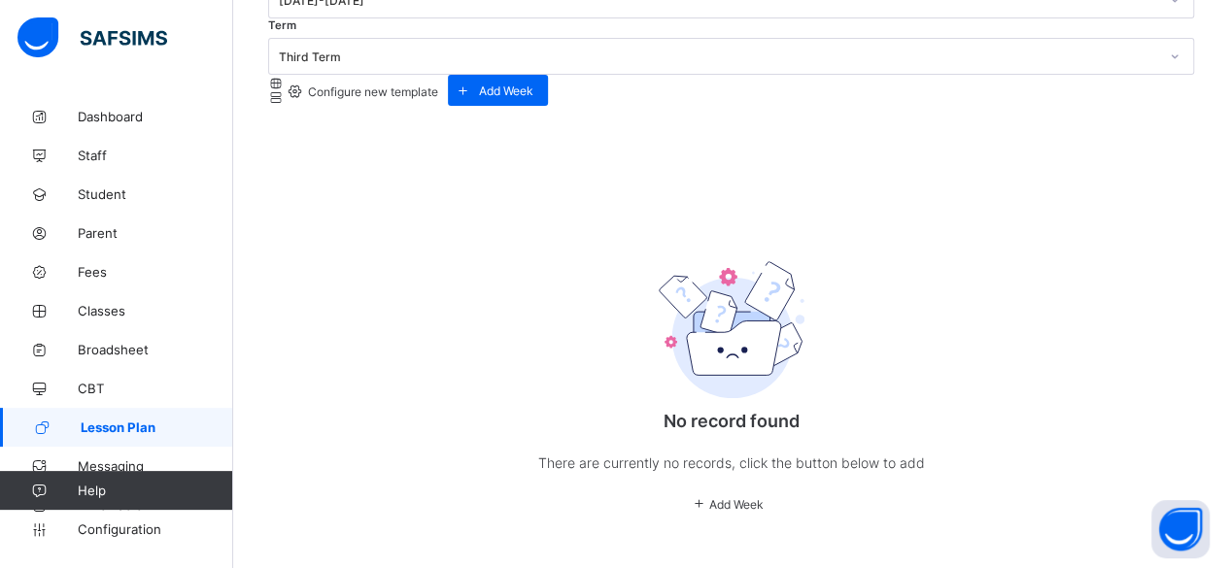
drag, startPoint x: 1234, startPoint y: 44, endPoint x: 632, endPoint y: 206, distance: 622.8
click at [632, 208] on div "No record found There are currently no records, click the button below to add A…" at bounding box center [731, 370] width 389 height 324
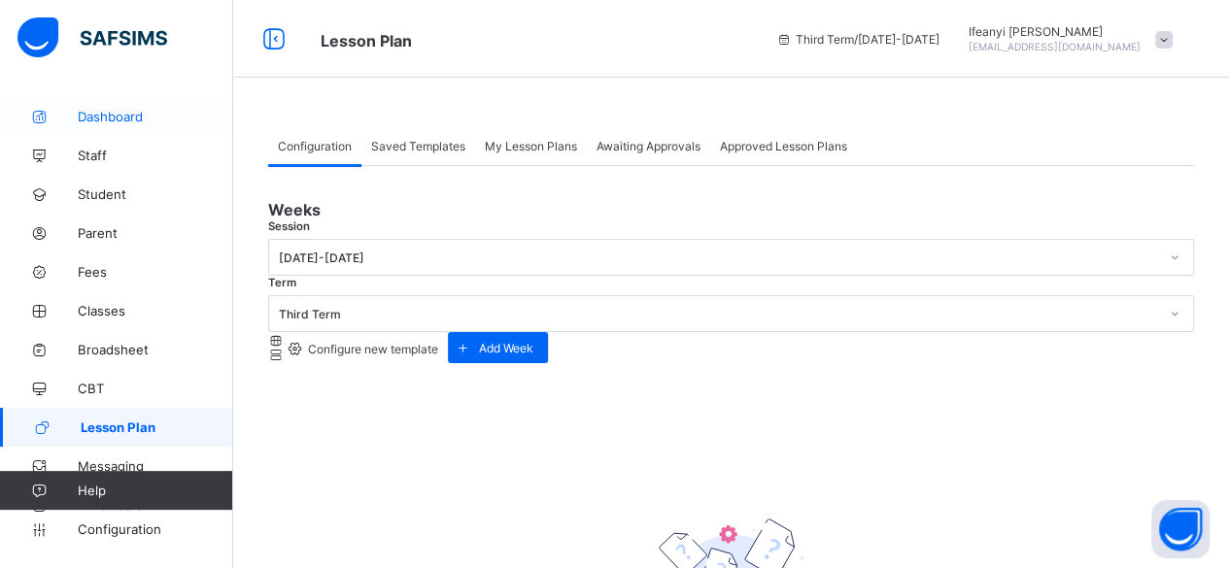
click at [80, 124] on link "Dashboard" at bounding box center [116, 116] width 233 height 39
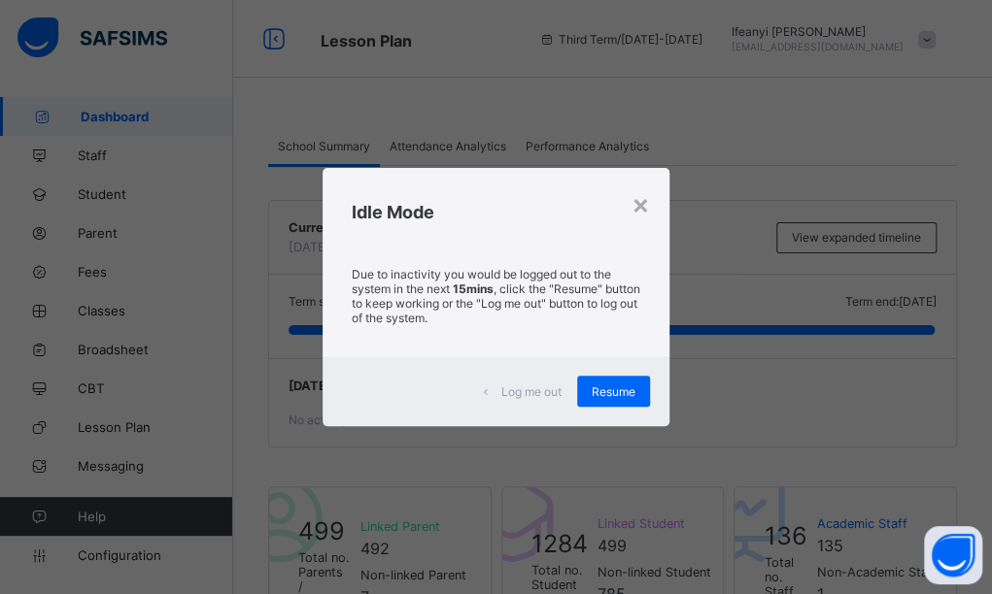
click at [628, 406] on div "Log me out Resume" at bounding box center [495, 391] width 347 height 70
click at [621, 392] on span "Resume" at bounding box center [614, 392] width 44 height 15
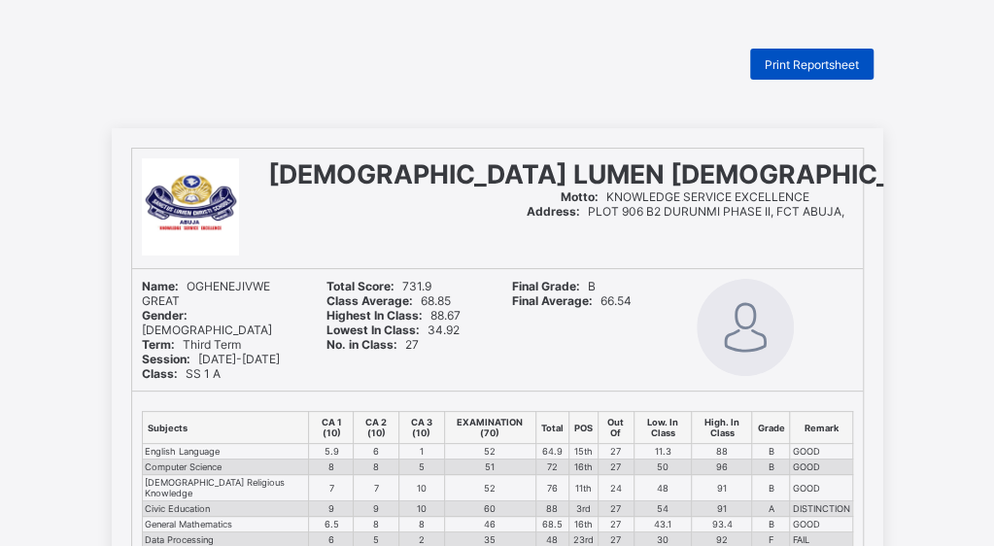
click at [839, 66] on span "Print Reportsheet" at bounding box center [811, 64] width 94 height 15
click at [821, 62] on span "Print Reportsheet" at bounding box center [811, 64] width 94 height 15
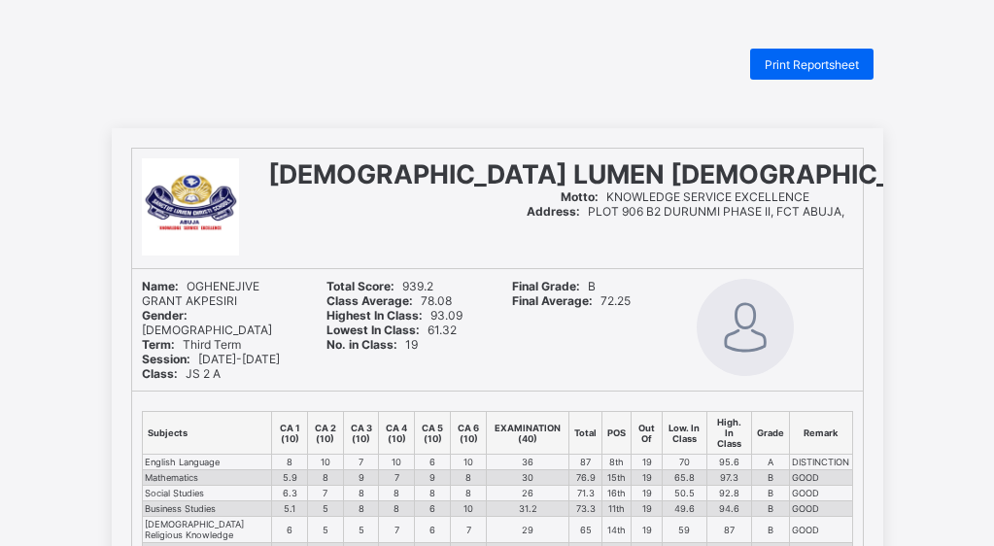
scroll to position [3, 0]
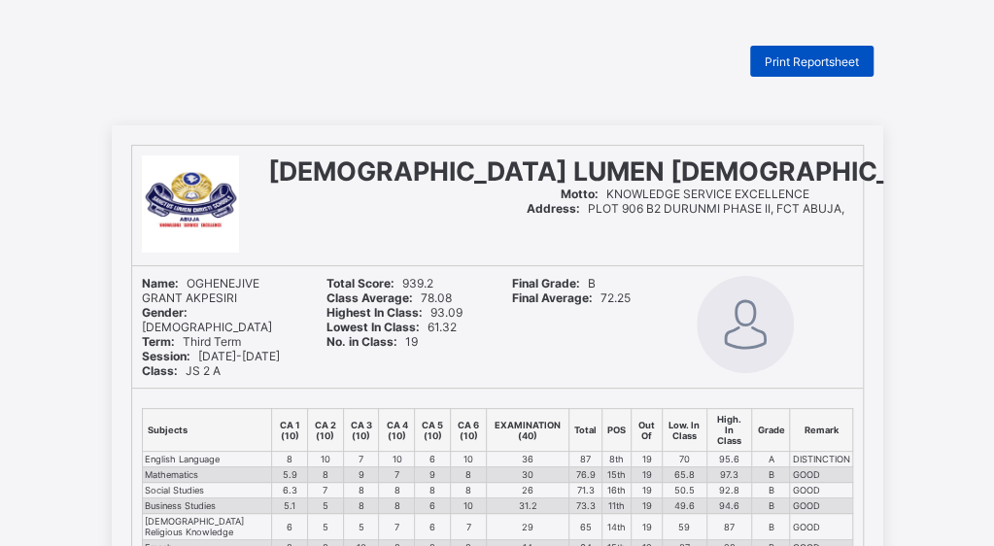
click at [845, 59] on span "Print Reportsheet" at bounding box center [811, 61] width 94 height 15
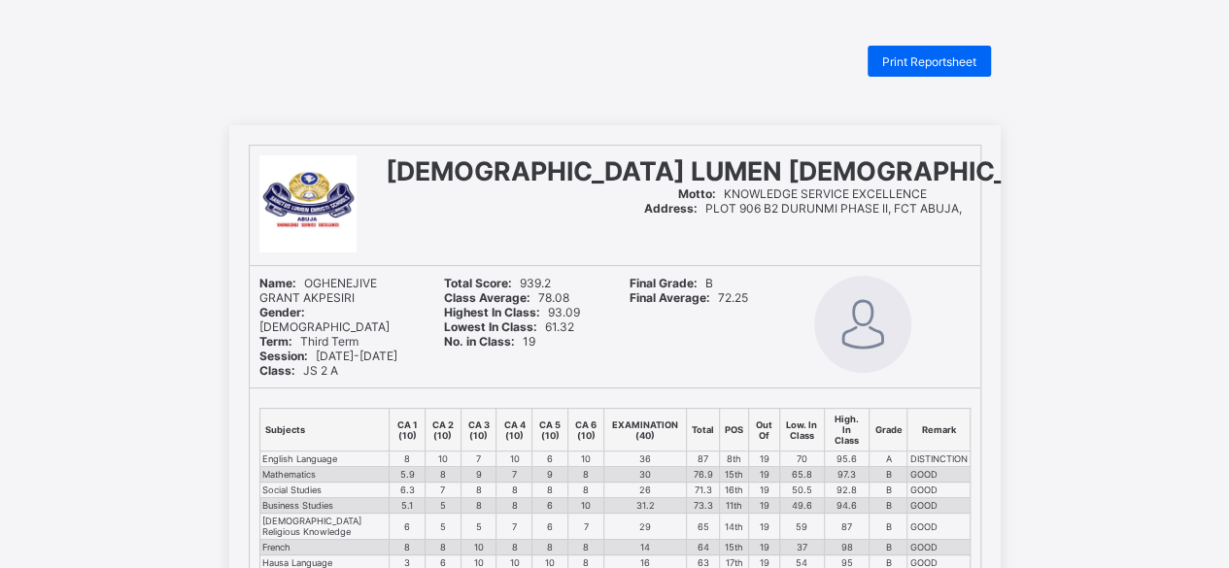
scroll to position [0, 0]
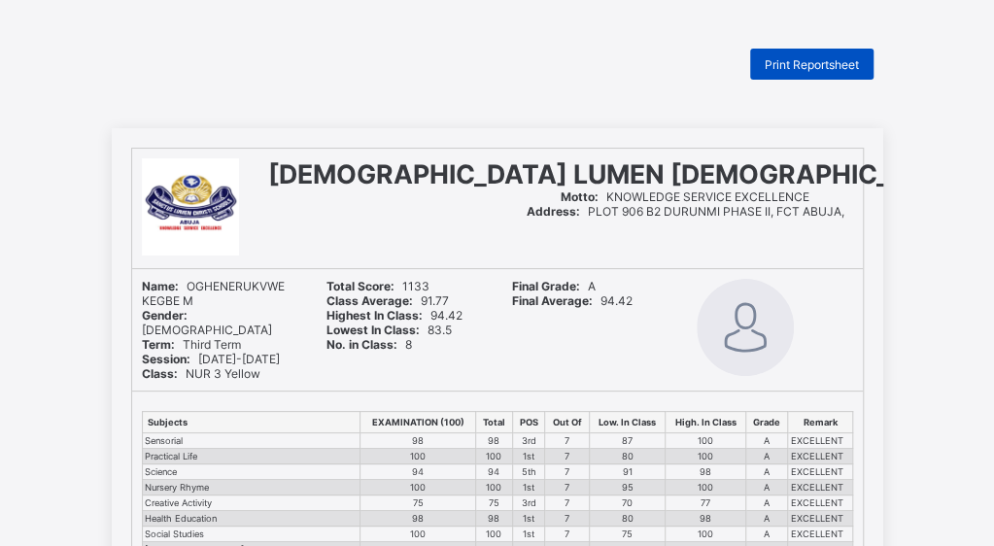
click at [850, 63] on span "Print Reportsheet" at bounding box center [811, 64] width 94 height 15
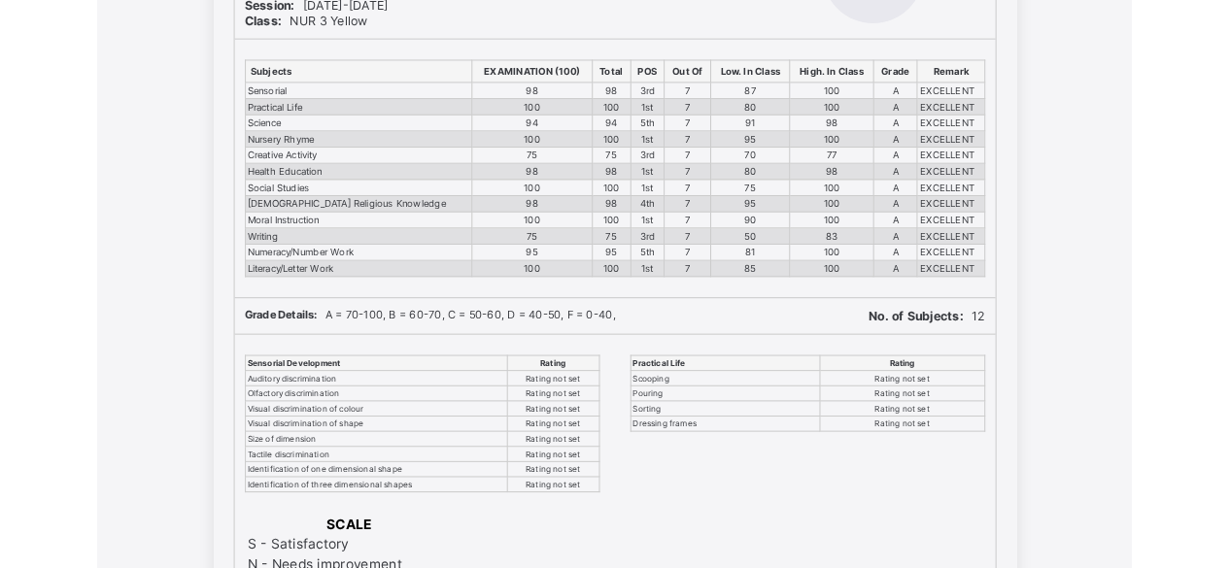
scroll to position [349, 0]
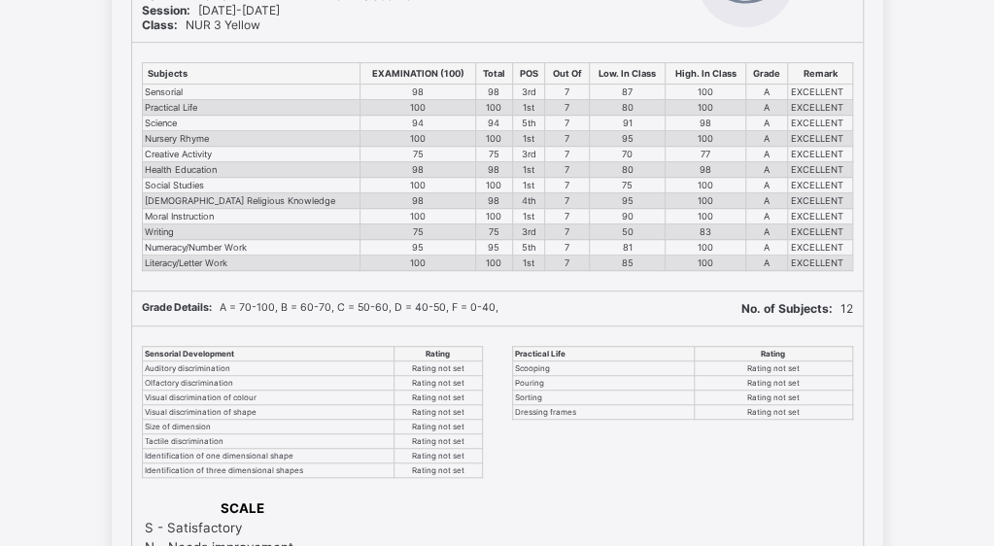
click at [953, 356] on div "SANCTUS LUMEN [DEMOGRAPHIC_DATA] SCHOOLS Motto: KNOWLEDGE SERVICE EXCELLENCE Ad…" at bounding box center [497, 318] width 994 height 1078
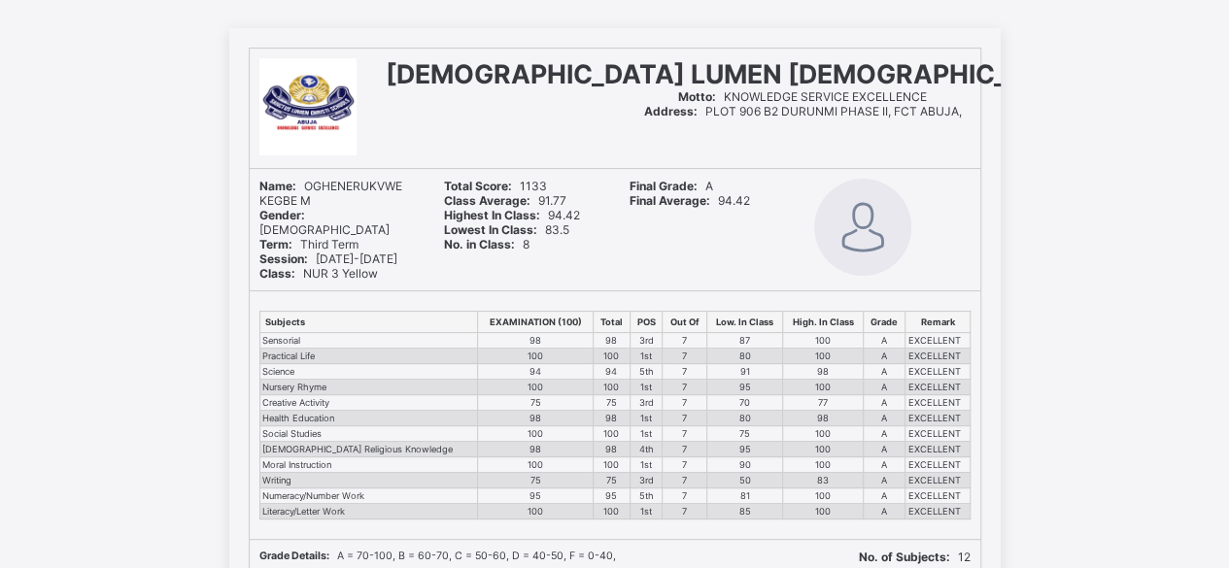
scroll to position [0, 0]
